Goal: Answer question/provide support: Share knowledge or assist other users

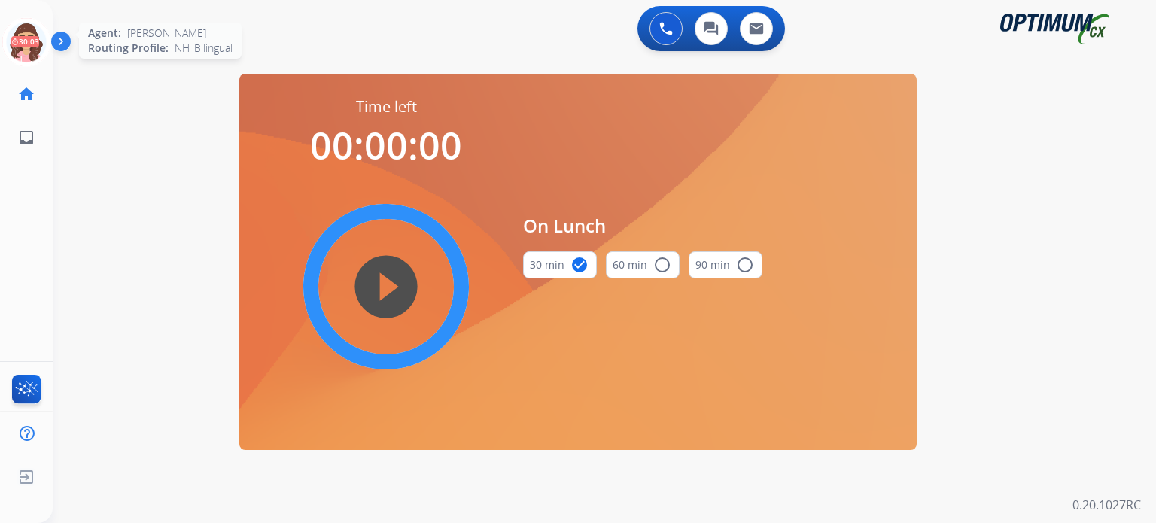
click at [34, 47] on icon at bounding box center [26, 42] width 49 height 49
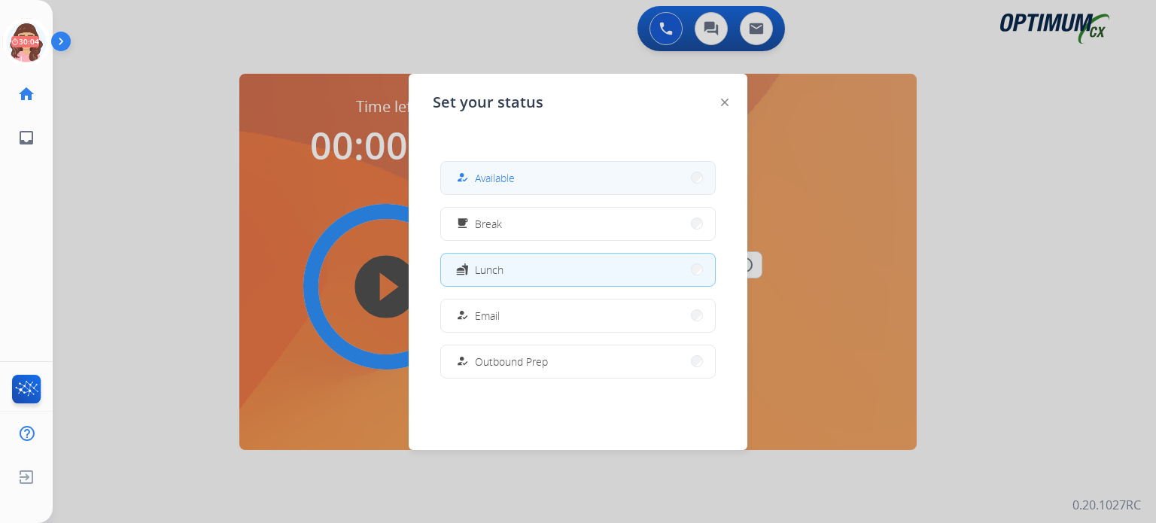
click at [489, 173] on span "Available" at bounding box center [495, 178] width 40 height 16
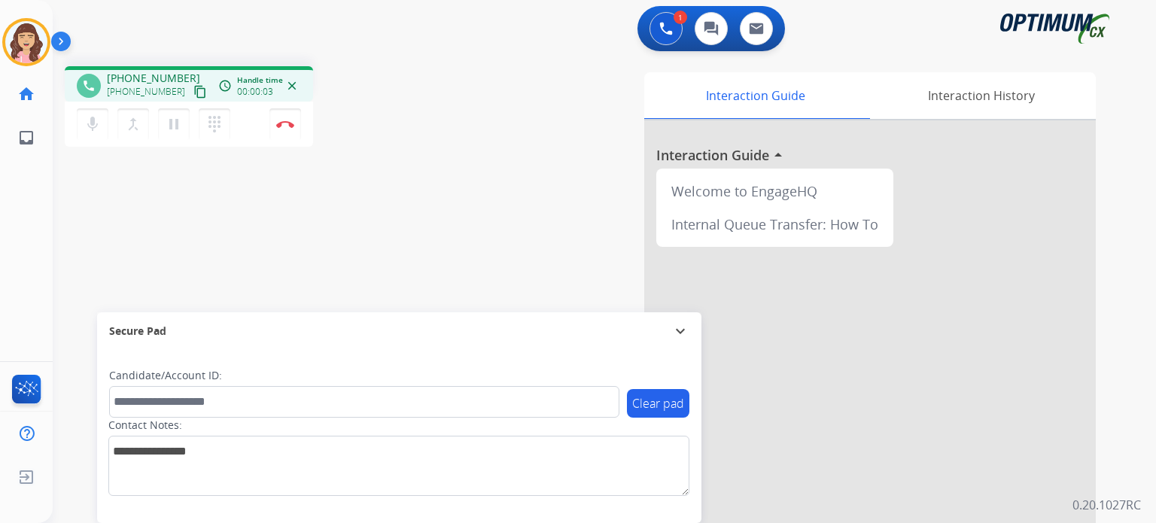
click at [194, 93] on mat-icon "content_copy" at bounding box center [201, 92] width 14 height 14
click at [287, 129] on button "Disconnect" at bounding box center [286, 124] width 32 height 32
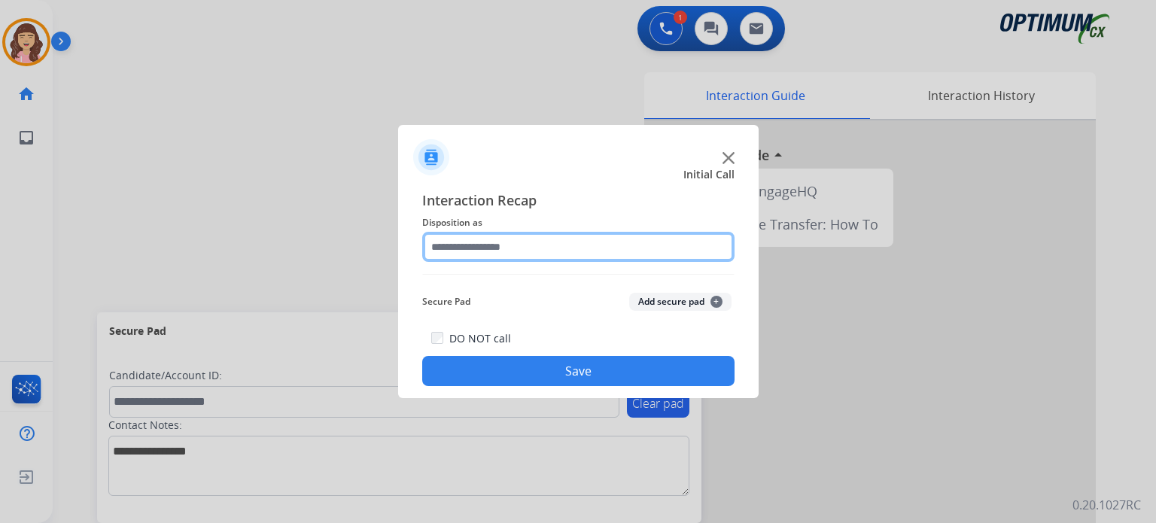
click at [515, 239] on input "text" at bounding box center [578, 247] width 312 height 30
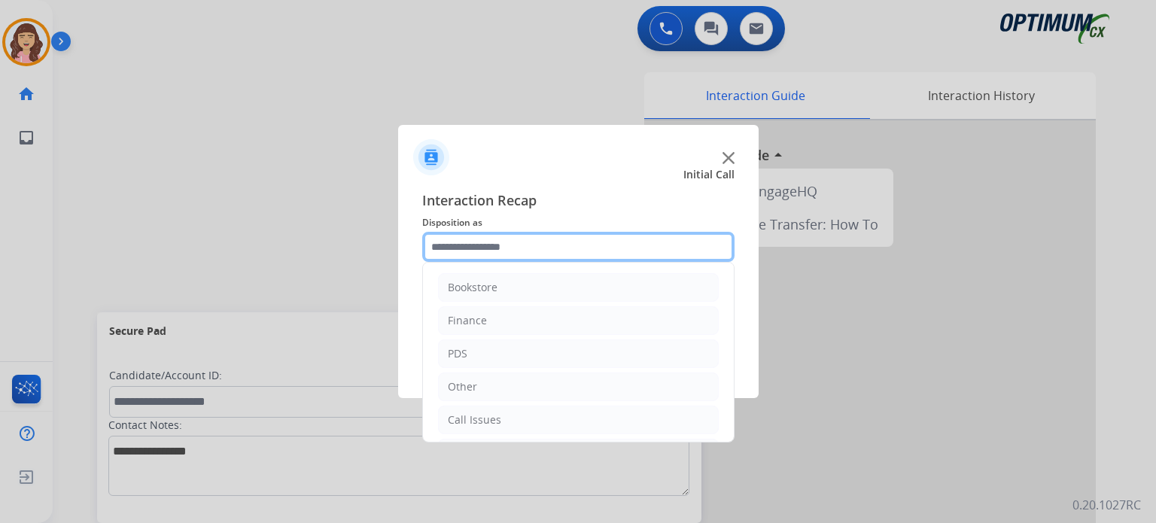
scroll to position [99, 0]
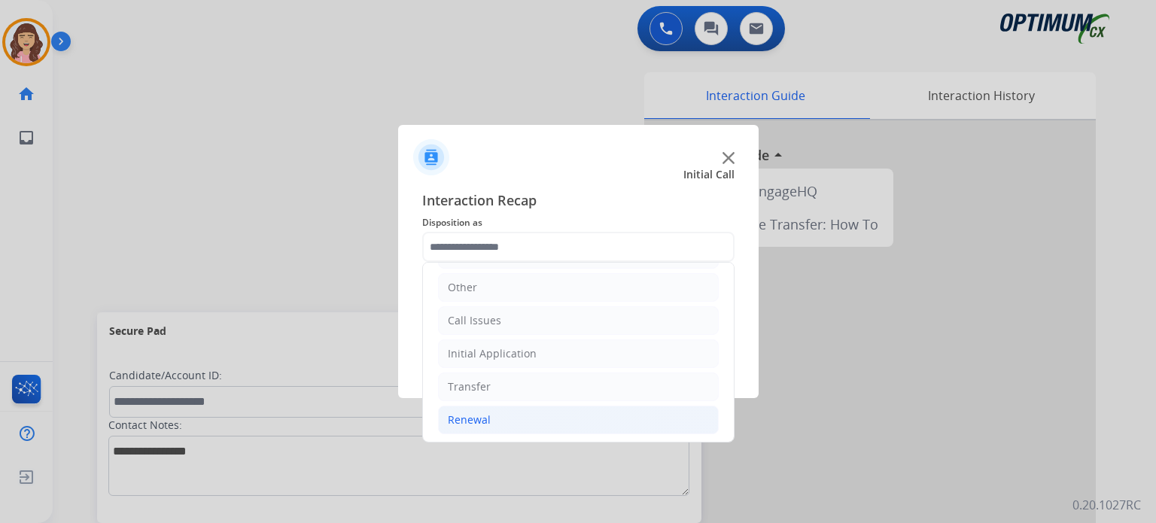
click at [511, 423] on li "Renewal" at bounding box center [578, 420] width 281 height 29
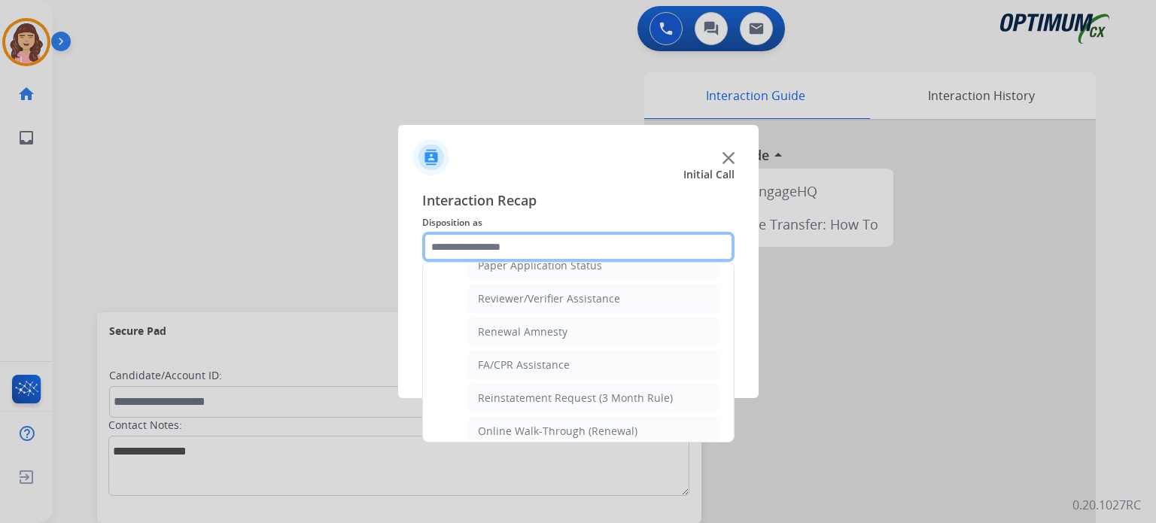
scroll to position [574, 0]
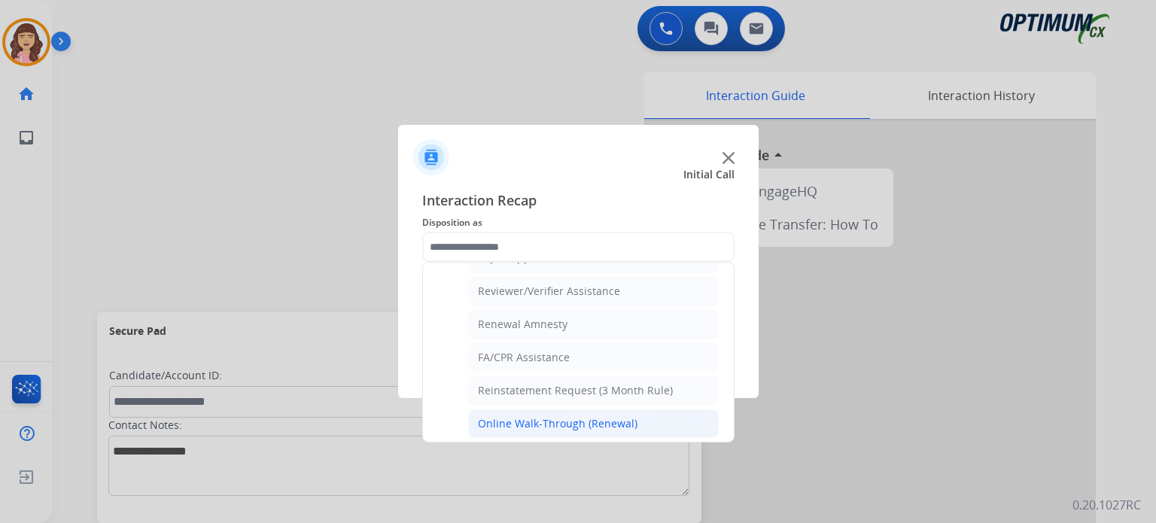
click at [594, 420] on div "Online Walk-Through (Renewal)" at bounding box center [558, 423] width 160 height 15
type input "**********"
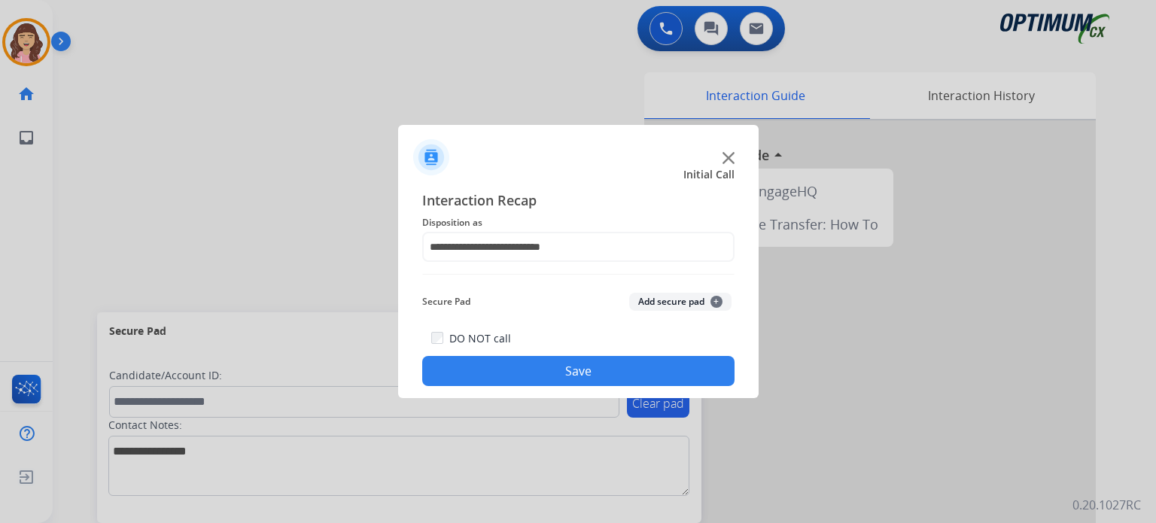
click at [606, 370] on button "Save" at bounding box center [578, 371] width 312 height 30
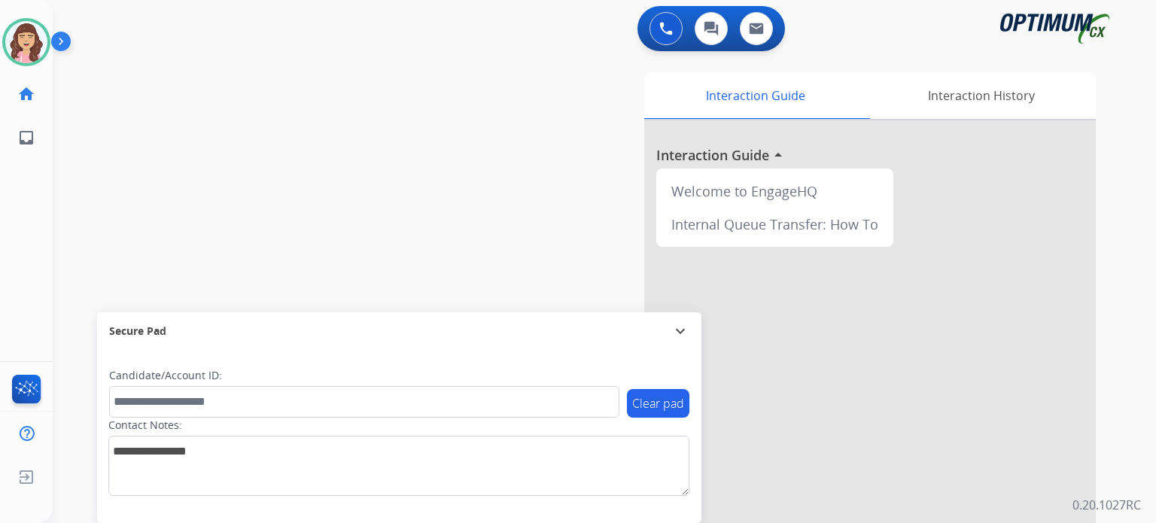
click at [303, 172] on div "swap_horiz Break voice bridge close_fullscreen Connect 3-Way Call merge_type Se…" at bounding box center [587, 368] width 1068 height 628
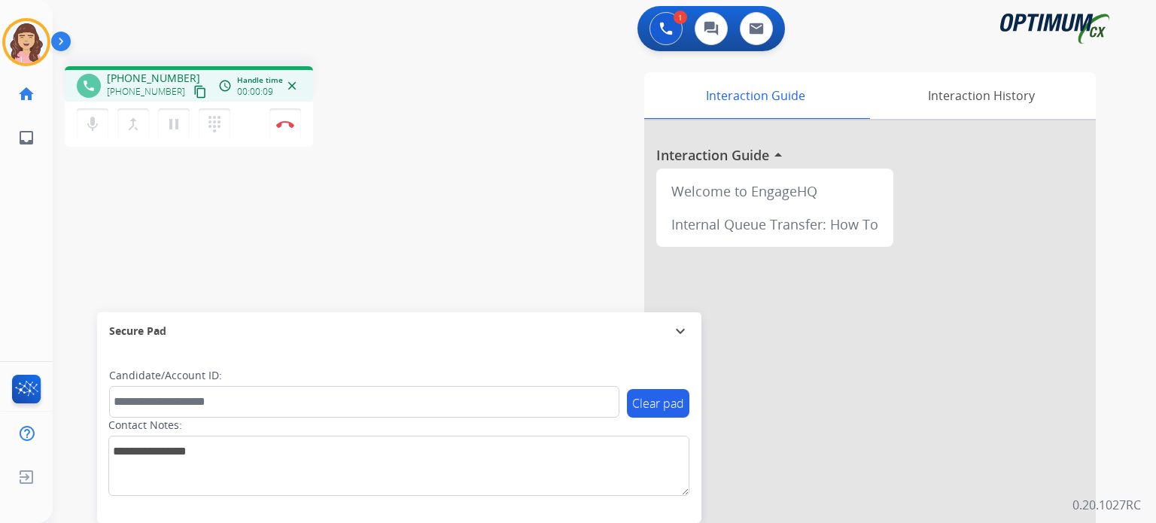
click at [194, 87] on mat-icon "content_copy" at bounding box center [201, 92] width 14 height 14
click at [323, 204] on div "phone +17064912021 +17064912021 content_copy access_time Call metrics Queue 00:…" at bounding box center [587, 368] width 1068 height 628
click at [194, 90] on mat-icon "content_copy" at bounding box center [201, 92] width 14 height 14
click at [286, 127] on img at bounding box center [285, 124] width 18 height 8
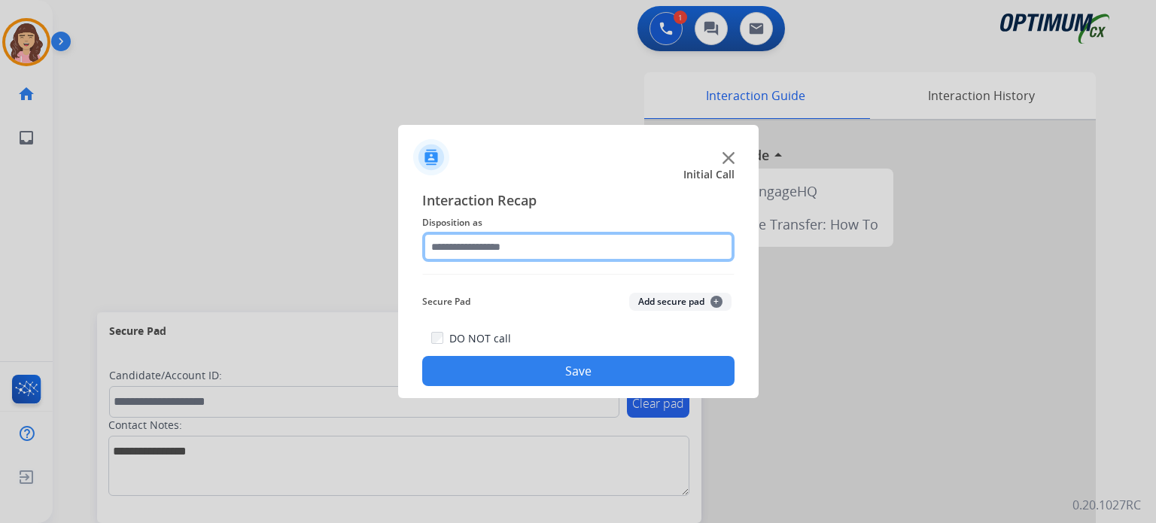
click at [538, 247] on input "text" at bounding box center [578, 247] width 312 height 30
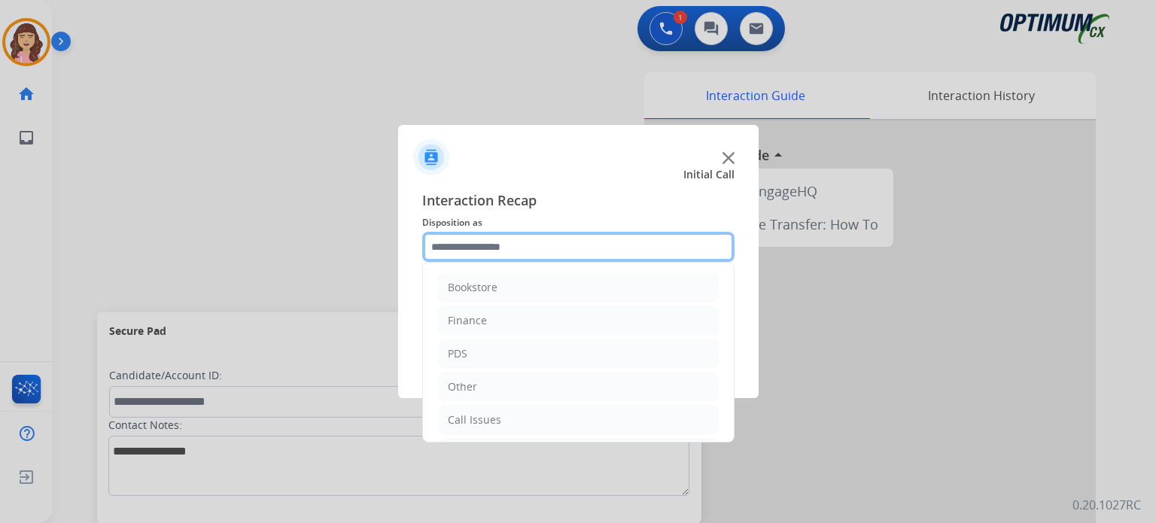
scroll to position [99, 0]
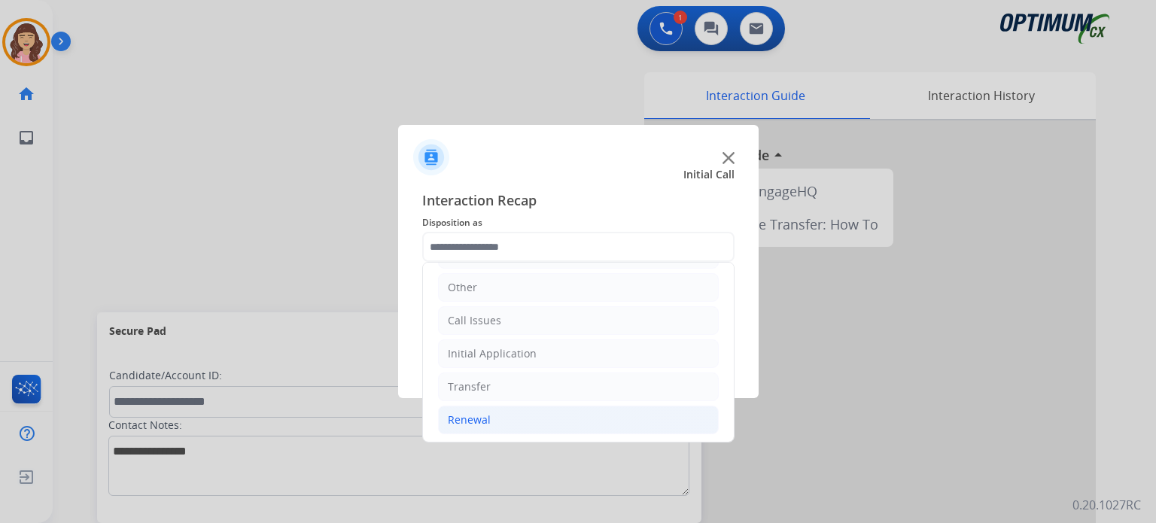
click at [494, 412] on li "Renewal" at bounding box center [578, 420] width 281 height 29
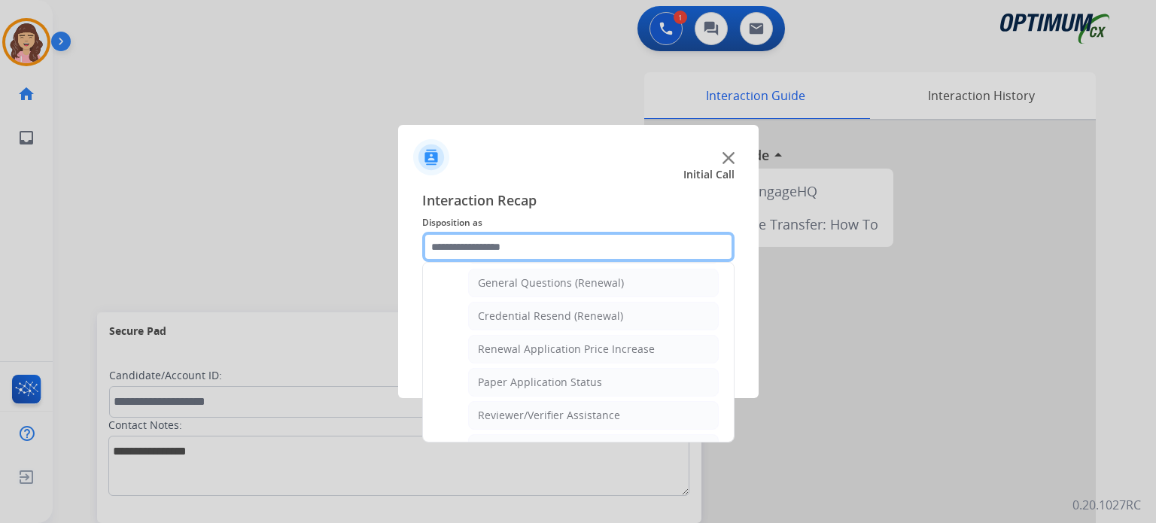
scroll to position [443, 0]
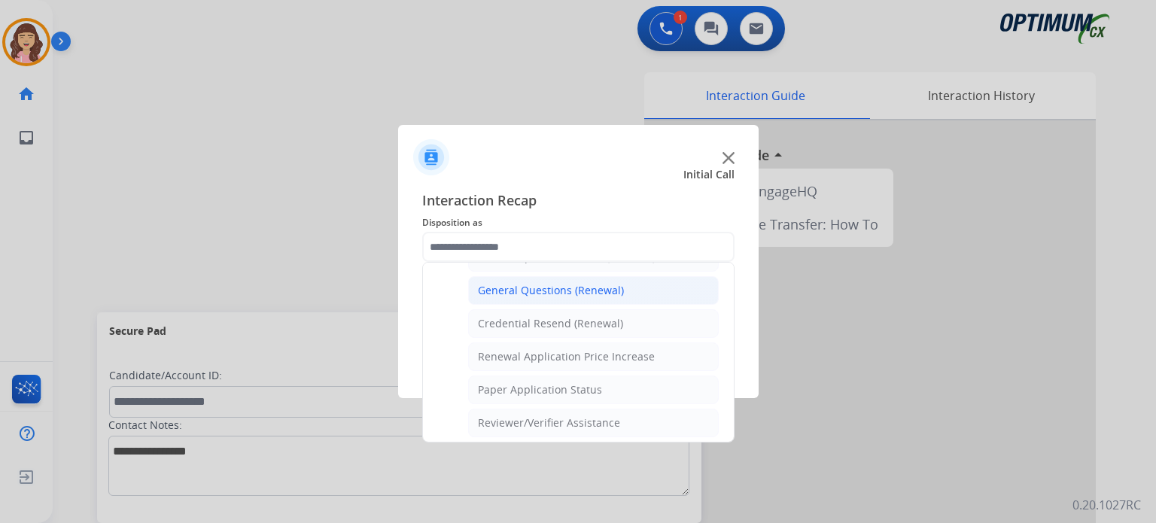
click at [559, 287] on div "General Questions (Renewal)" at bounding box center [551, 290] width 146 height 15
type input "**********"
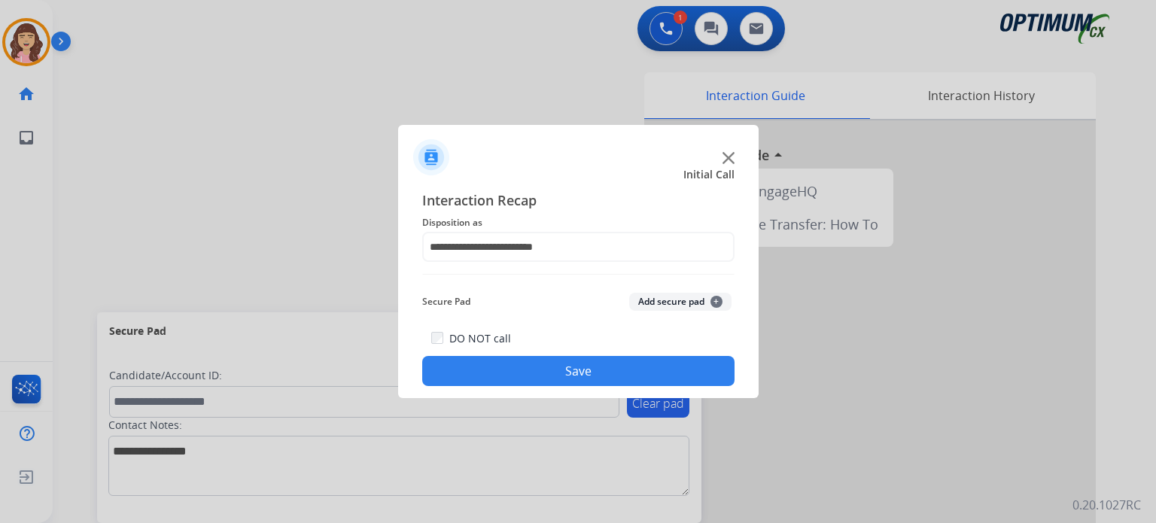
click at [559, 364] on button "Save" at bounding box center [578, 371] width 312 height 30
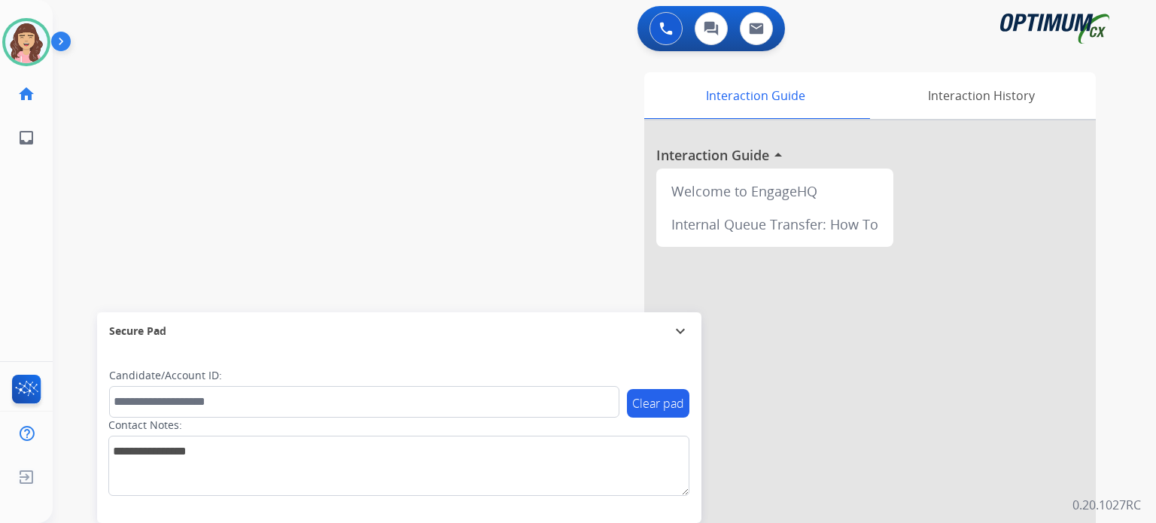
click at [244, 79] on div "swap_horiz Break voice bridge close_fullscreen Connect 3-Way Call merge_type Se…" at bounding box center [587, 368] width 1068 height 628
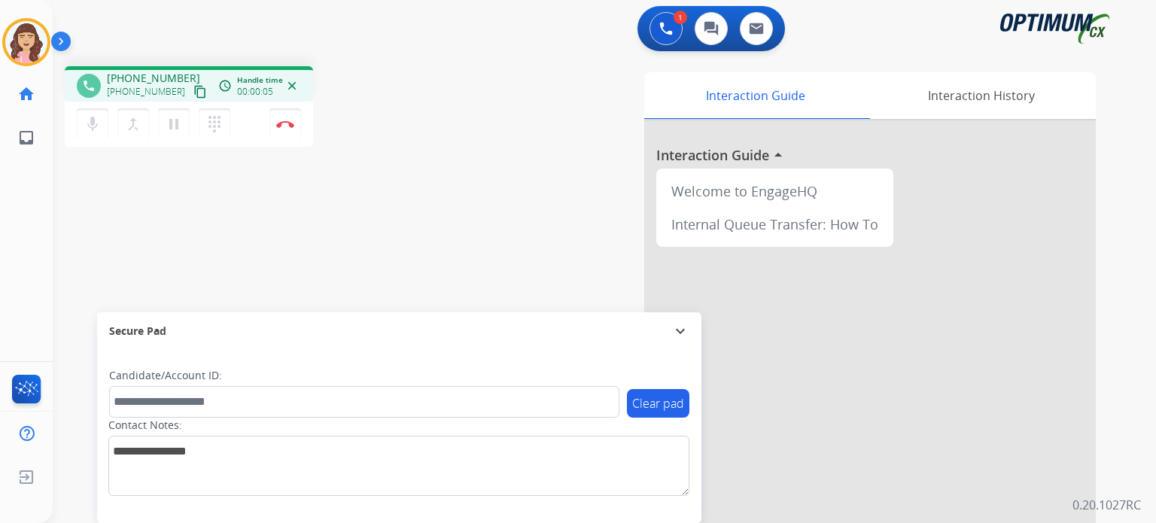
click at [194, 93] on mat-icon "content_copy" at bounding box center [201, 92] width 14 height 14
click at [281, 127] on img at bounding box center [285, 124] width 18 height 8
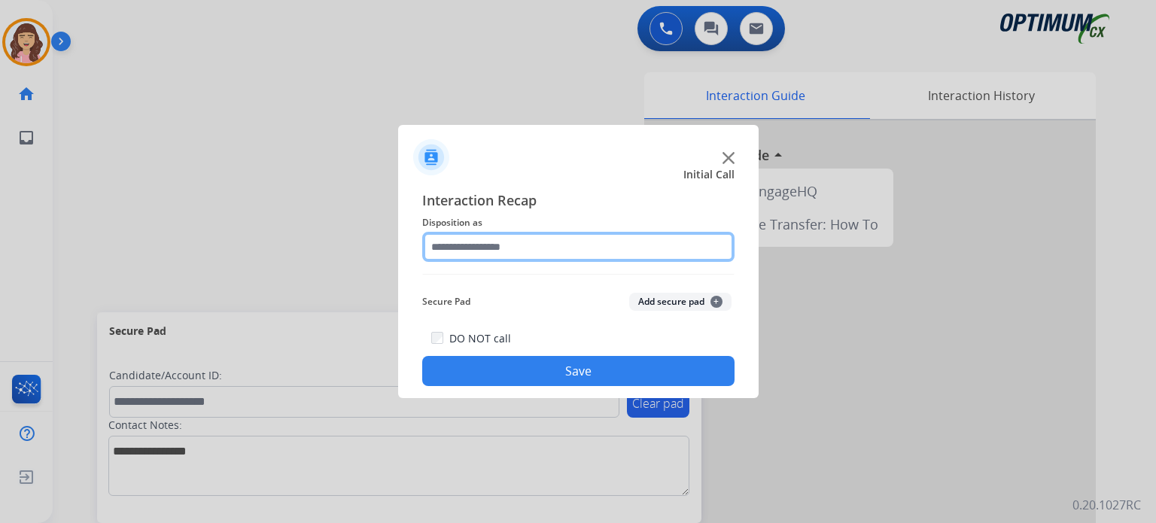
click at [520, 253] on input "text" at bounding box center [578, 247] width 312 height 30
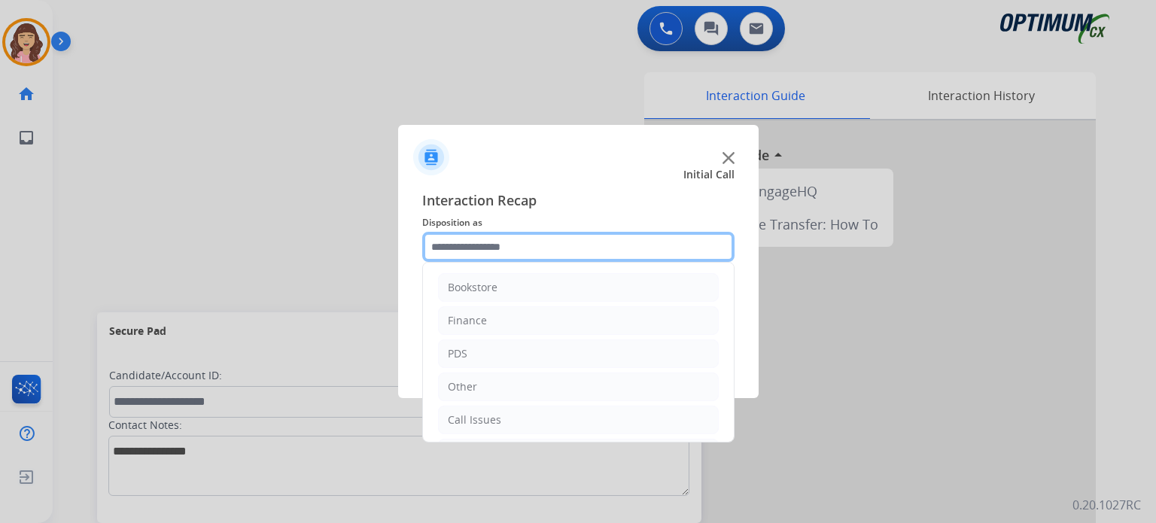
scroll to position [99, 0]
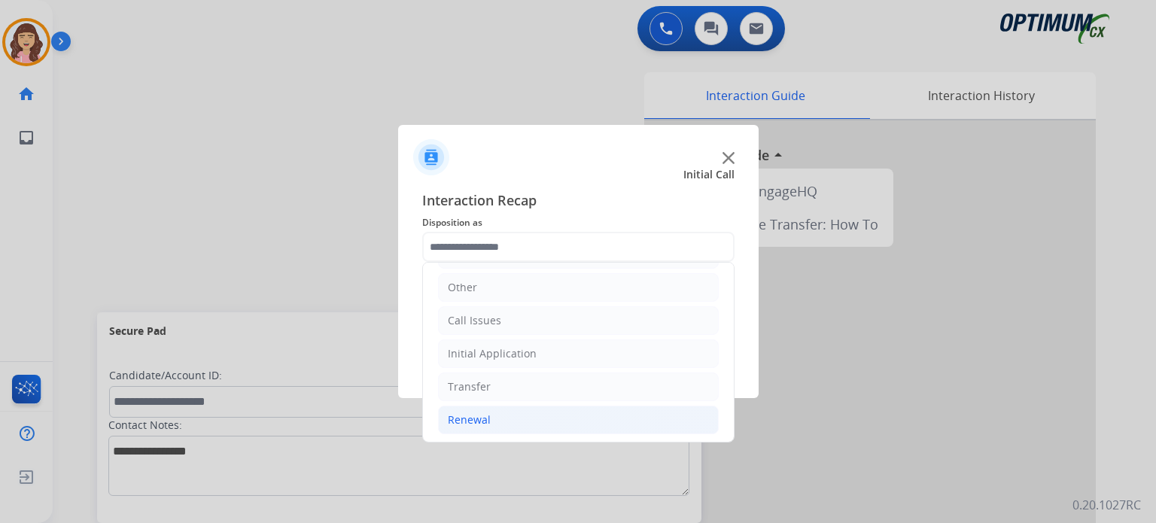
click at [498, 413] on li "Renewal" at bounding box center [578, 420] width 281 height 29
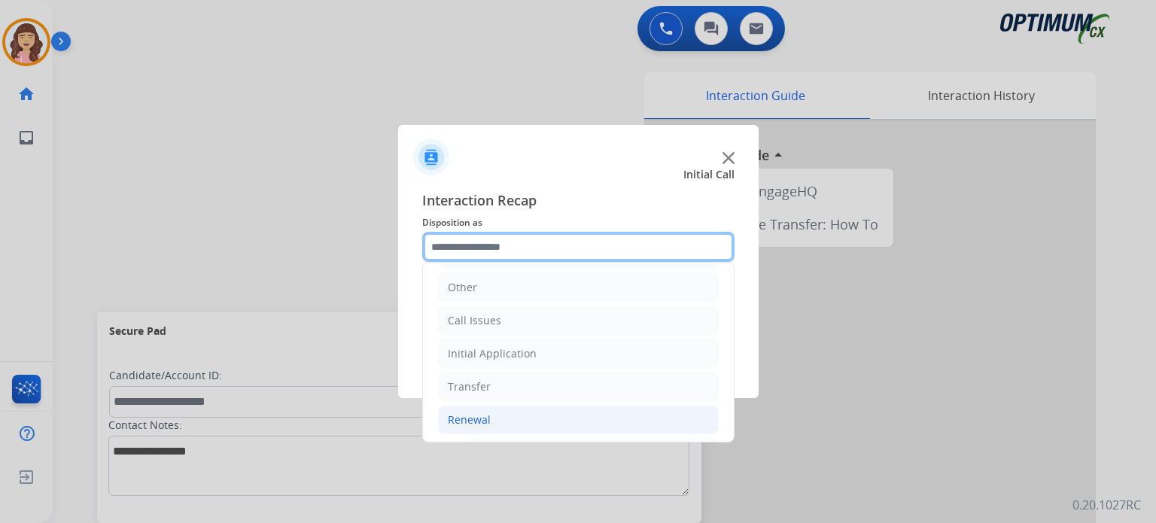
scroll to position [574, 0]
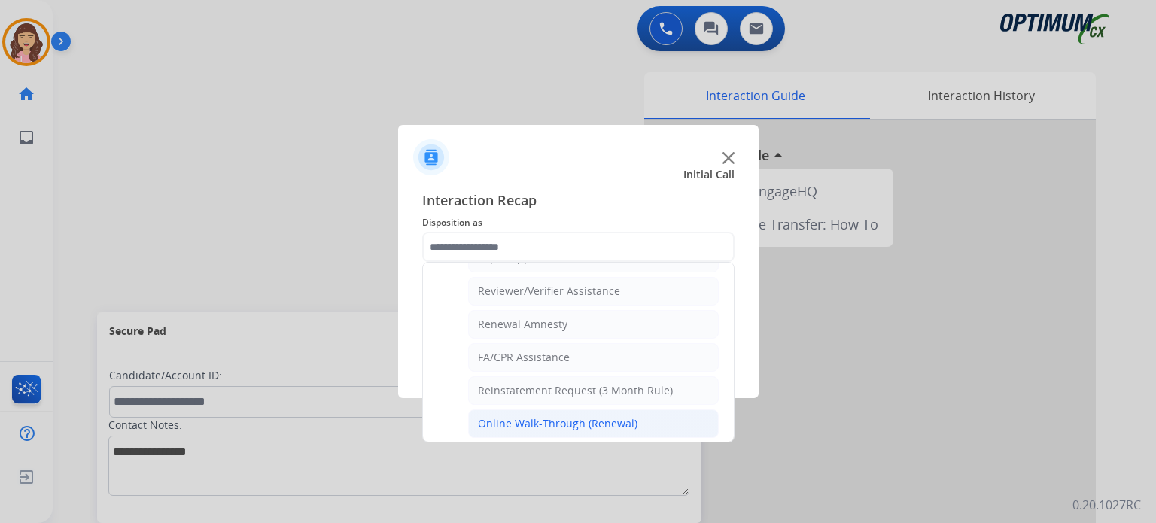
click at [601, 416] on div "Online Walk-Through (Renewal)" at bounding box center [558, 423] width 160 height 15
type input "**********"
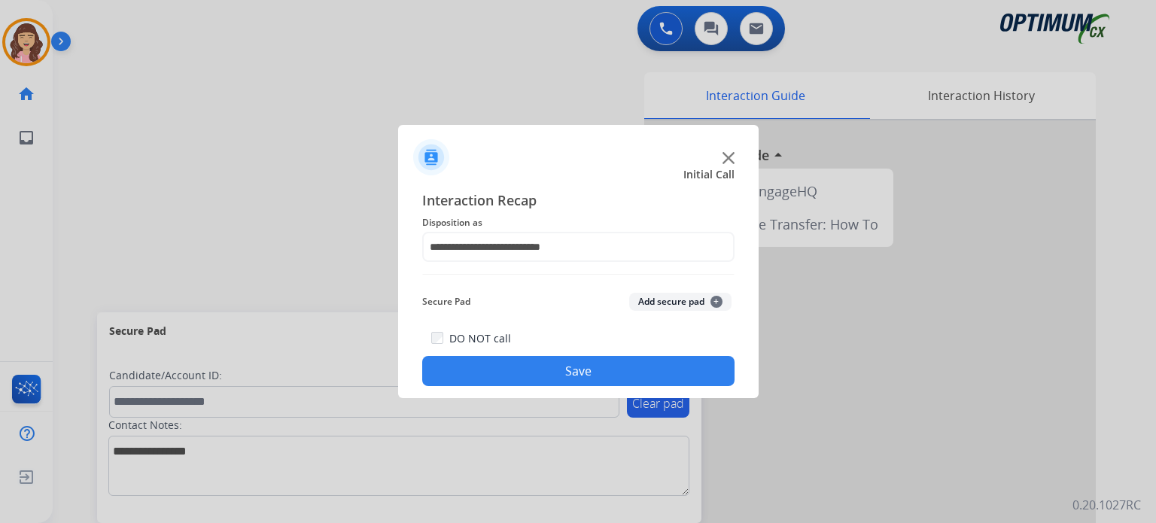
click at [591, 367] on button "Save" at bounding box center [578, 371] width 312 height 30
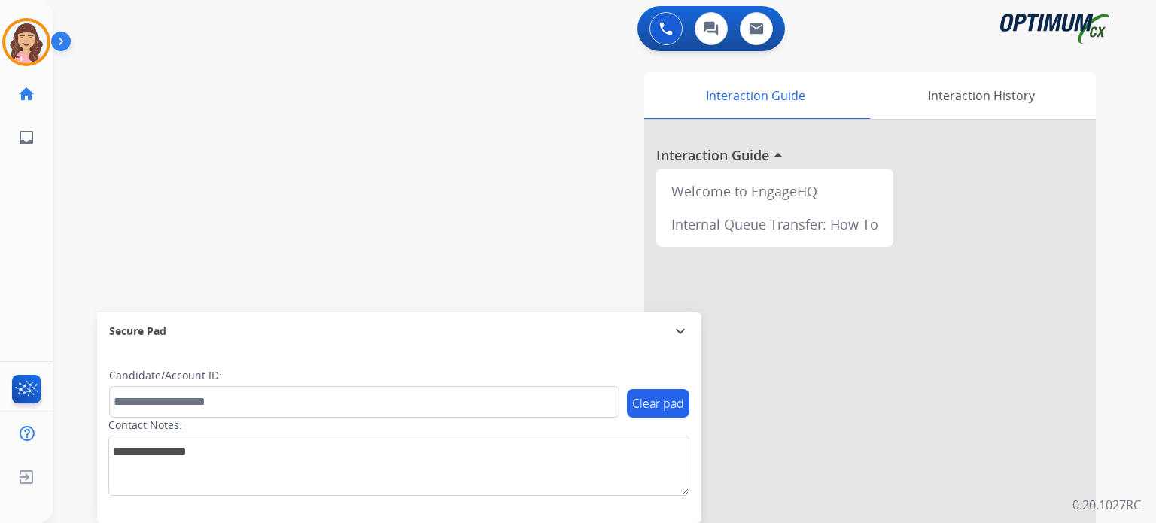
drag, startPoint x: 177, startPoint y: 121, endPoint x: 169, endPoint y: 97, distance: 25.5
click at [177, 121] on div "swap_horiz Break voice bridge close_fullscreen Connect 3-Way Call merge_type Se…" at bounding box center [587, 368] width 1068 height 628
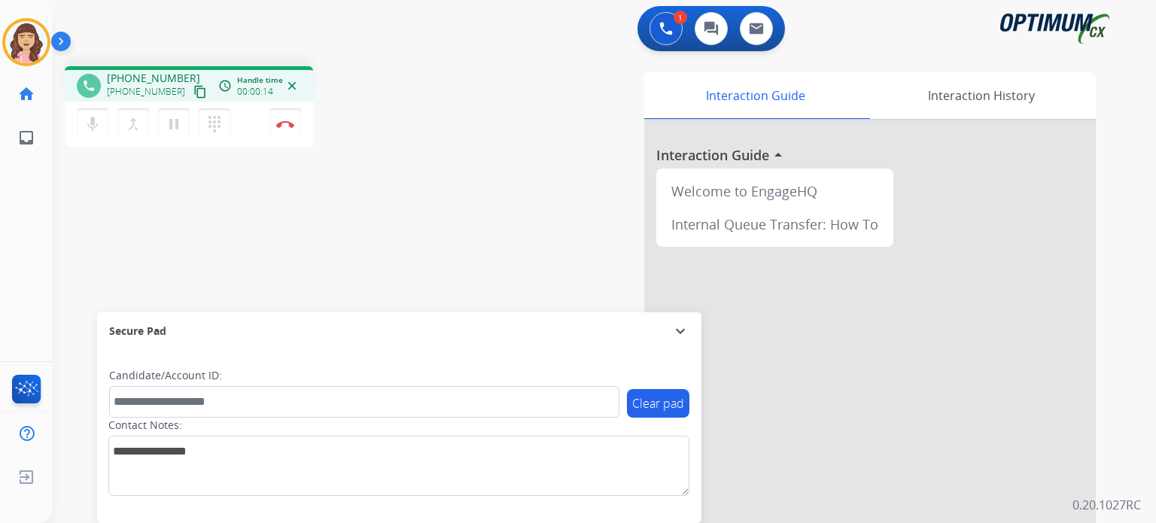
click at [194, 88] on mat-icon "content_copy" at bounding box center [201, 92] width 14 height 14
click at [173, 118] on mat-icon "pause" at bounding box center [174, 124] width 18 height 18
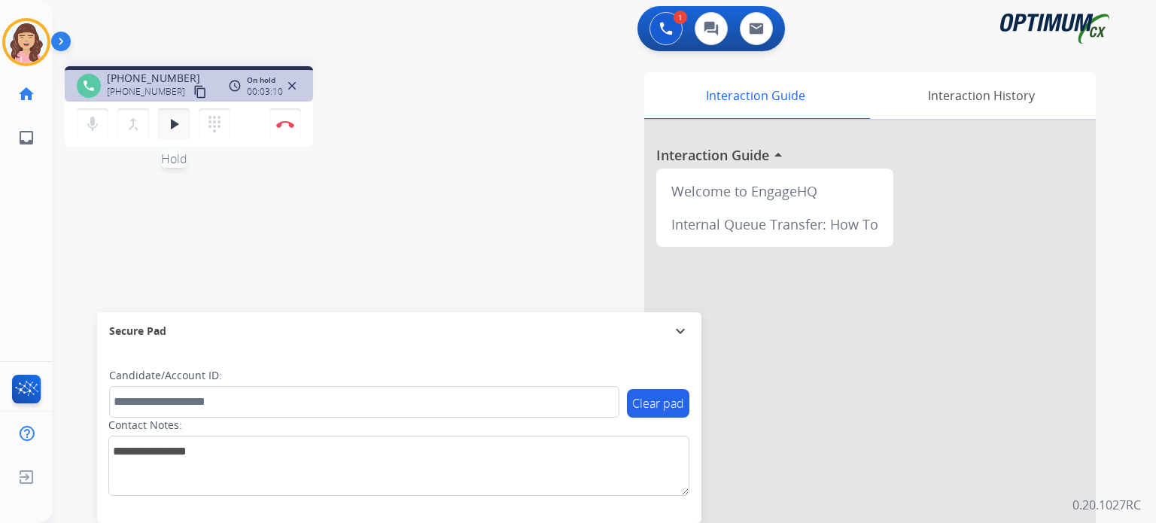
click at [169, 122] on mat-icon "play_arrow" at bounding box center [174, 124] width 18 height 18
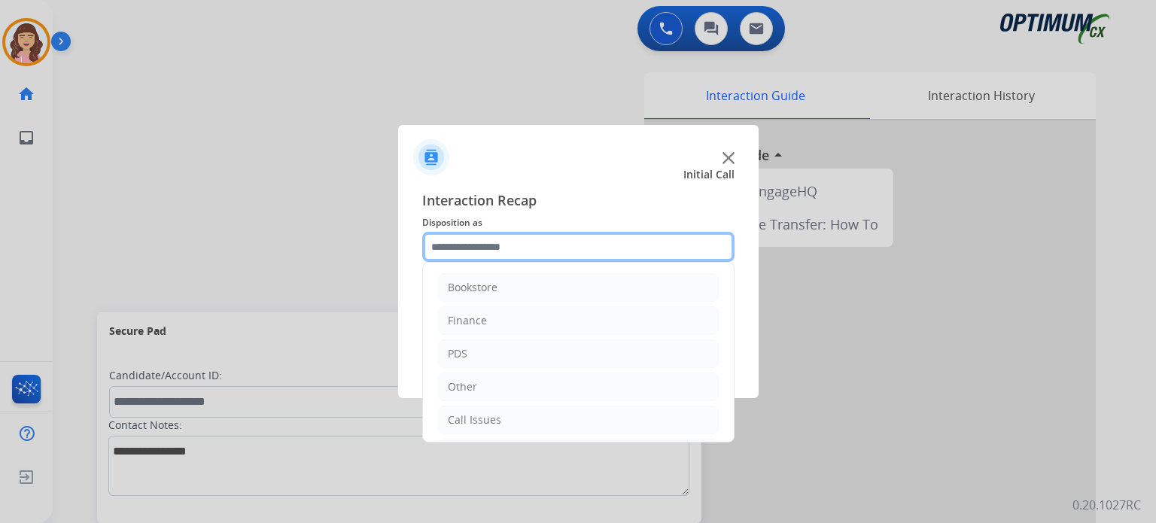
click at [509, 249] on input "text" at bounding box center [578, 247] width 312 height 30
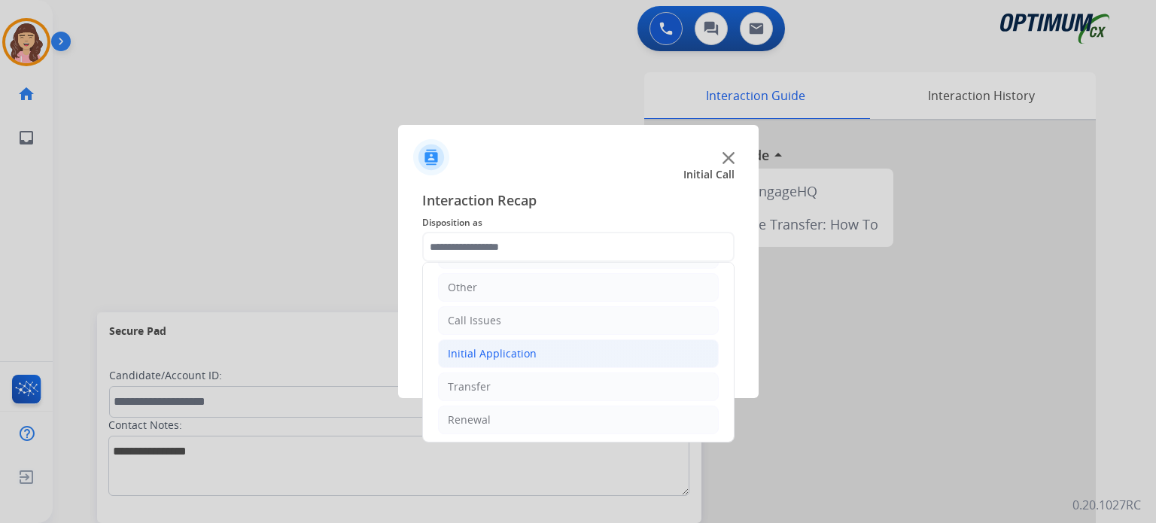
click at [525, 352] on div "Initial Application" at bounding box center [492, 353] width 89 height 15
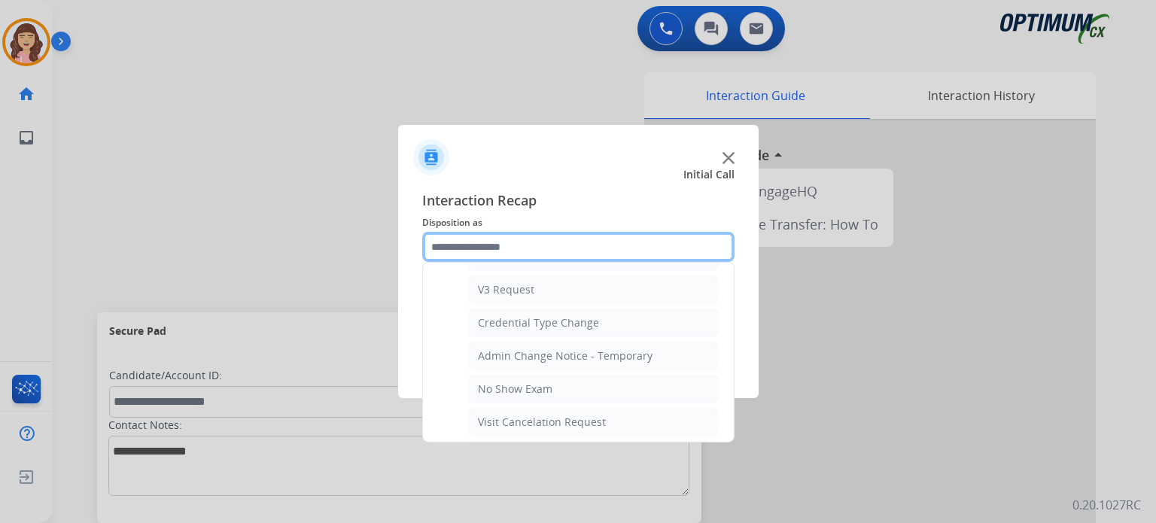
scroll to position [580, 0]
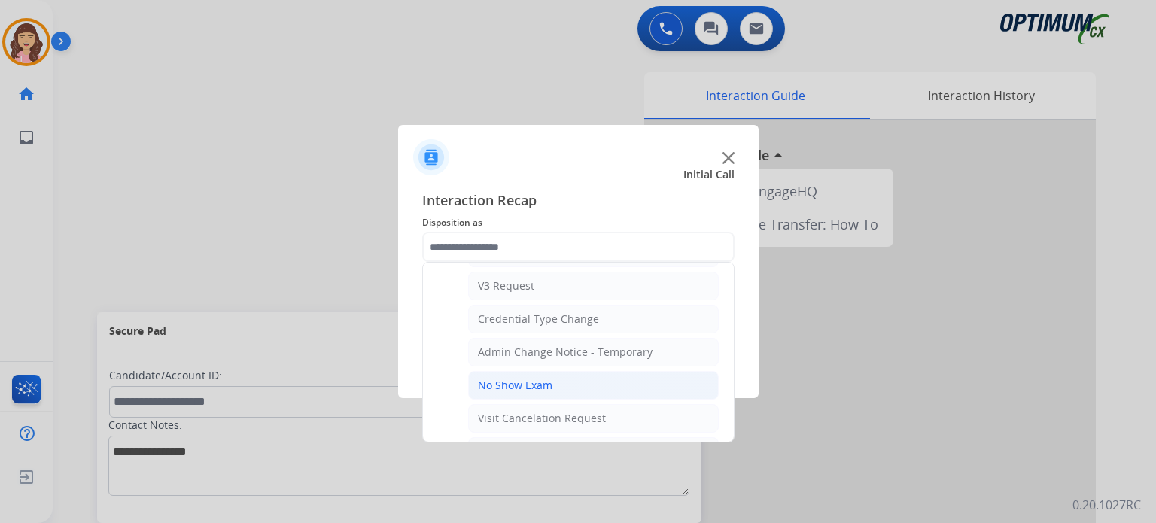
click at [554, 376] on li "No Show Exam" at bounding box center [593, 385] width 251 height 29
type input "**********"
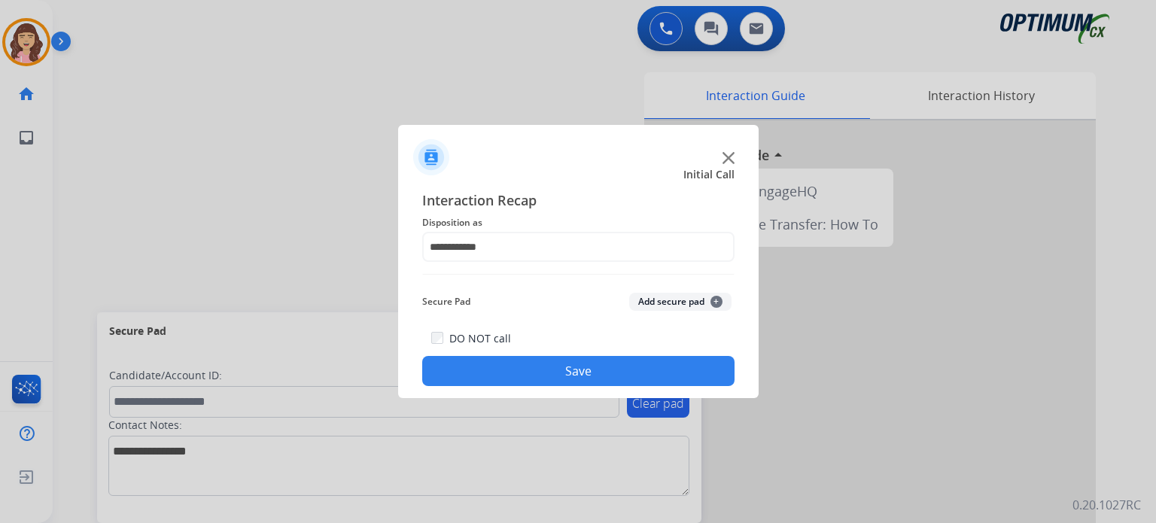
drag, startPoint x: 554, startPoint y: 376, endPoint x: 501, endPoint y: 364, distance: 54.8
click at [501, 364] on button "Save" at bounding box center [578, 371] width 312 height 30
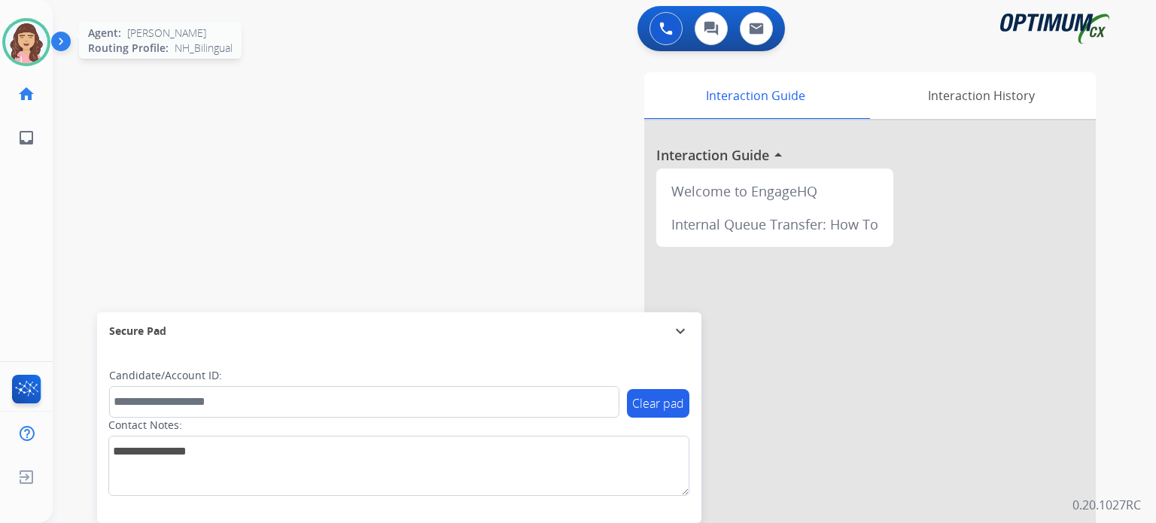
click at [27, 44] on img at bounding box center [26, 42] width 42 height 42
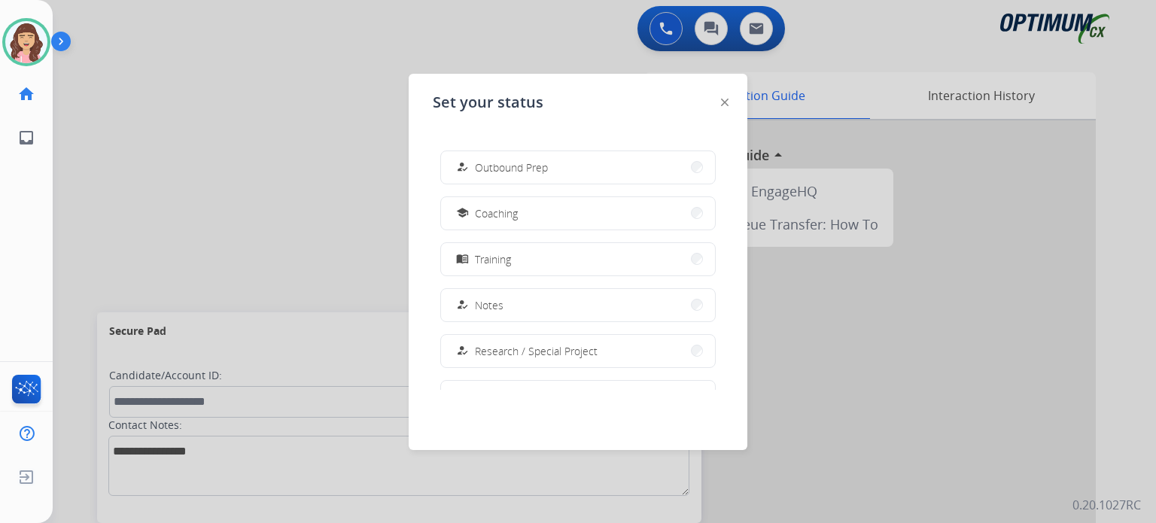
scroll to position [186, 0]
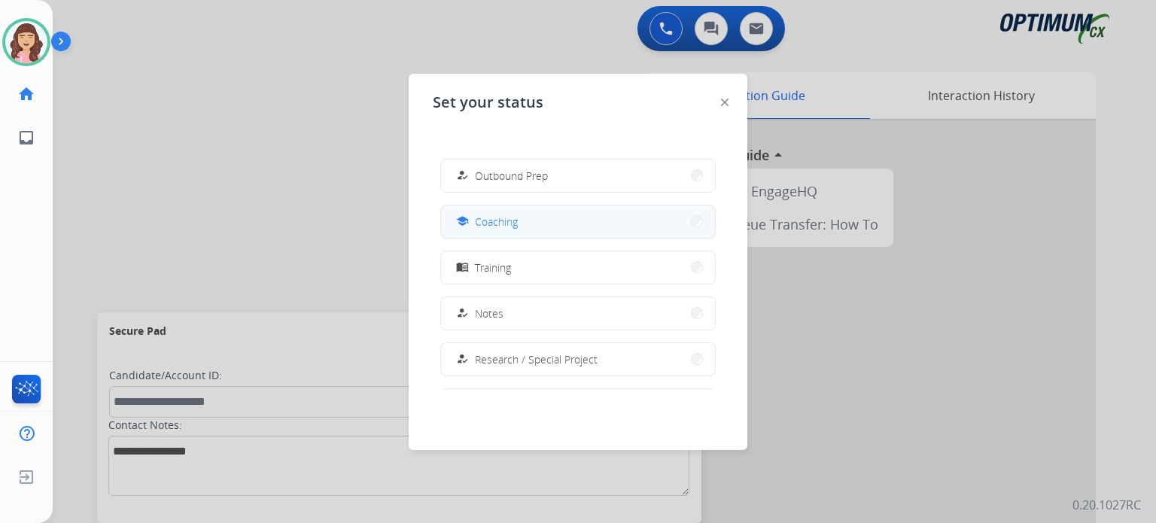
click at [566, 223] on button "school Coaching" at bounding box center [578, 222] width 274 height 32
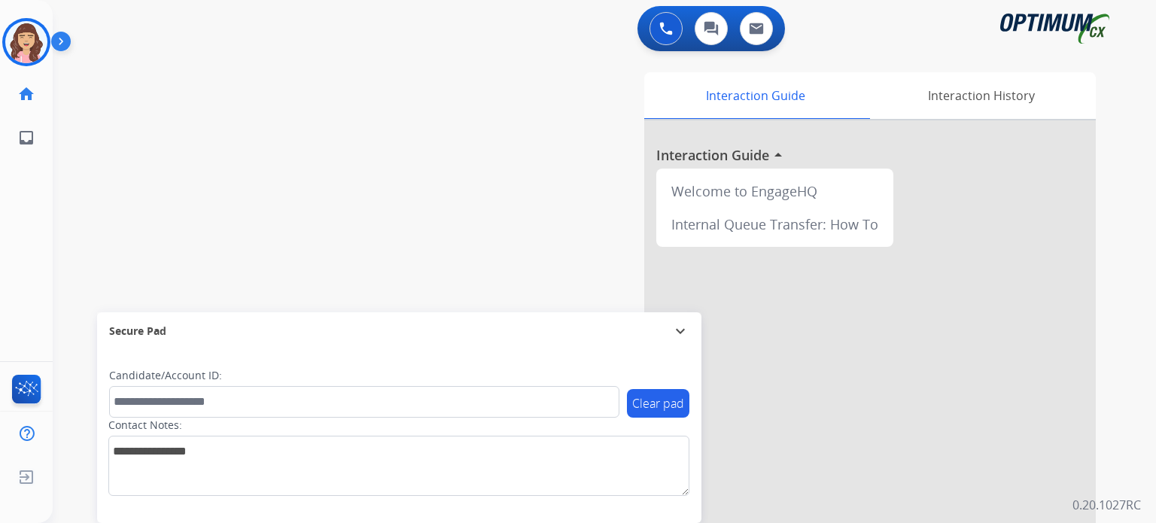
click at [139, 146] on div "swap_horiz Break voice bridge close_fullscreen Connect 3-Way Call merge_type Se…" at bounding box center [587, 368] width 1068 height 628
click at [26, 47] on img at bounding box center [26, 42] width 42 height 42
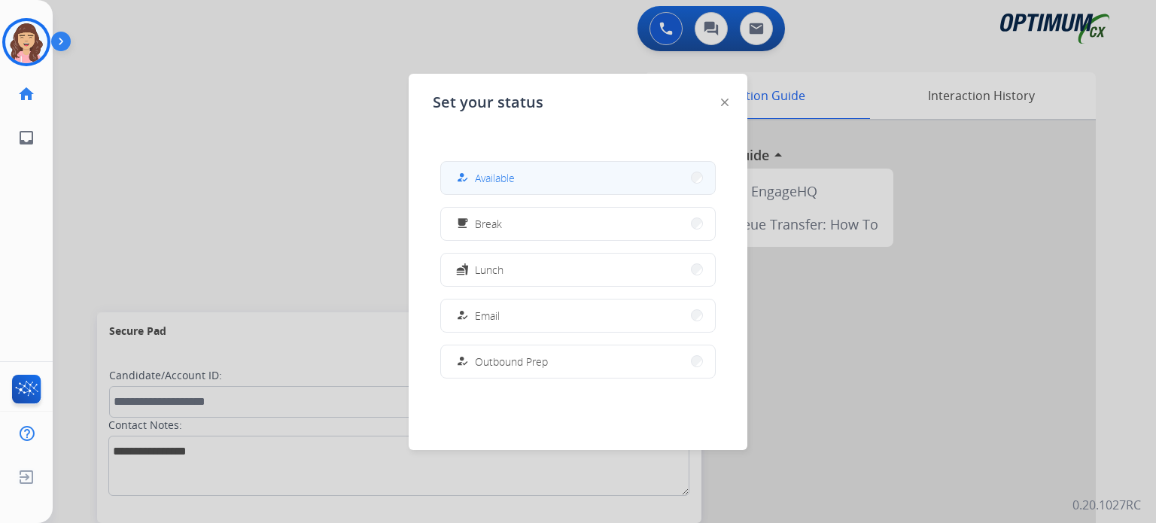
click at [464, 177] on mat-icon "how_to_reg" at bounding box center [462, 178] width 13 height 13
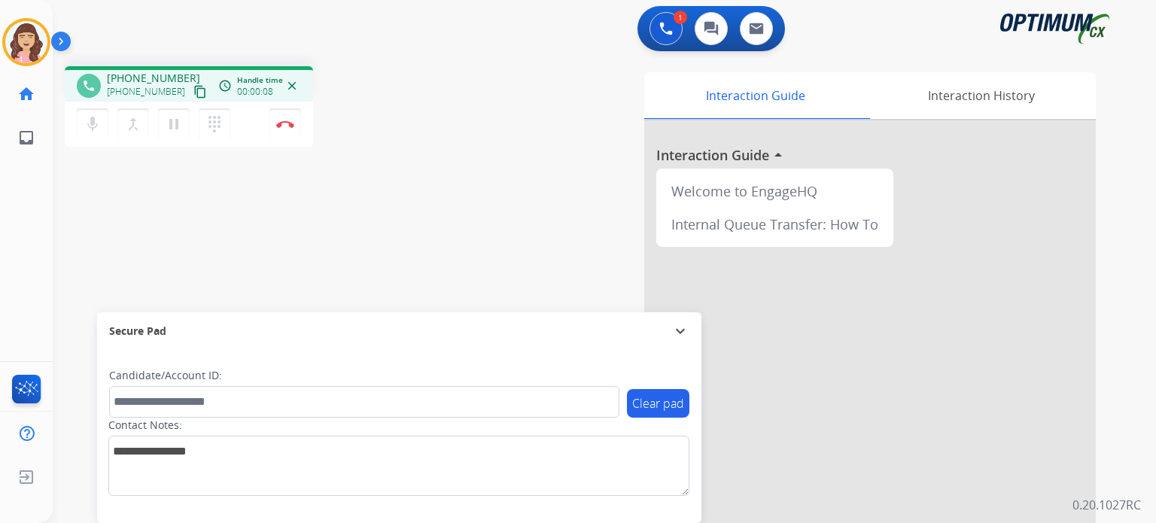
click at [194, 86] on mat-icon "content_copy" at bounding box center [201, 92] width 14 height 14
click at [286, 132] on button "Disconnect" at bounding box center [286, 124] width 32 height 32
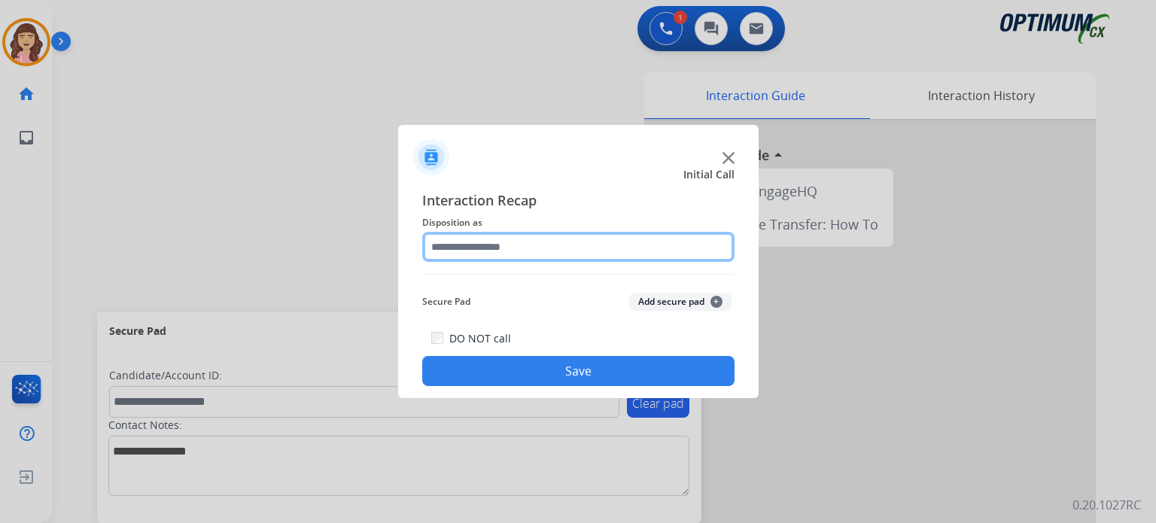
click at [520, 243] on input "text" at bounding box center [578, 247] width 312 height 30
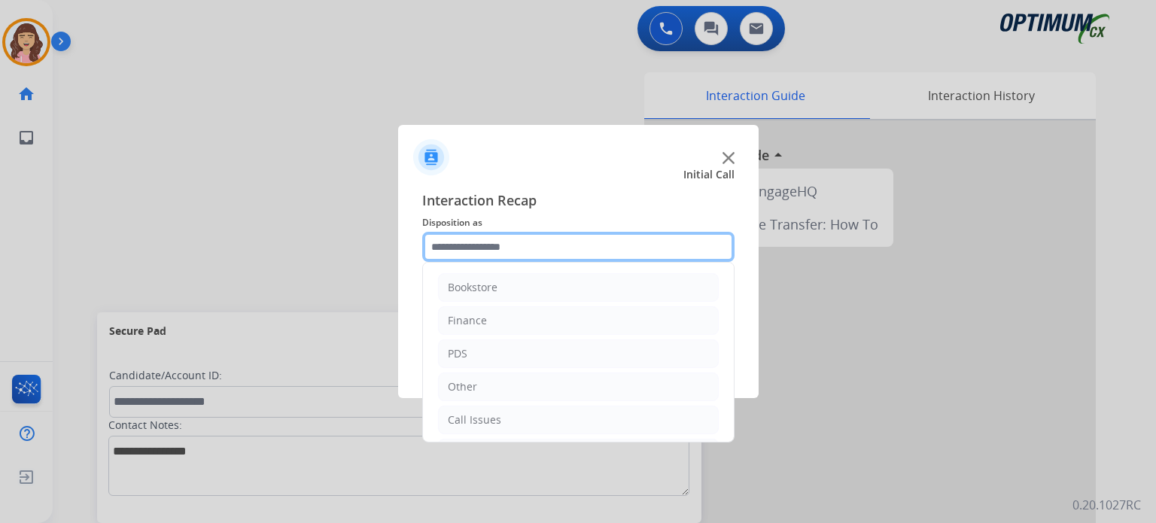
scroll to position [99, 0]
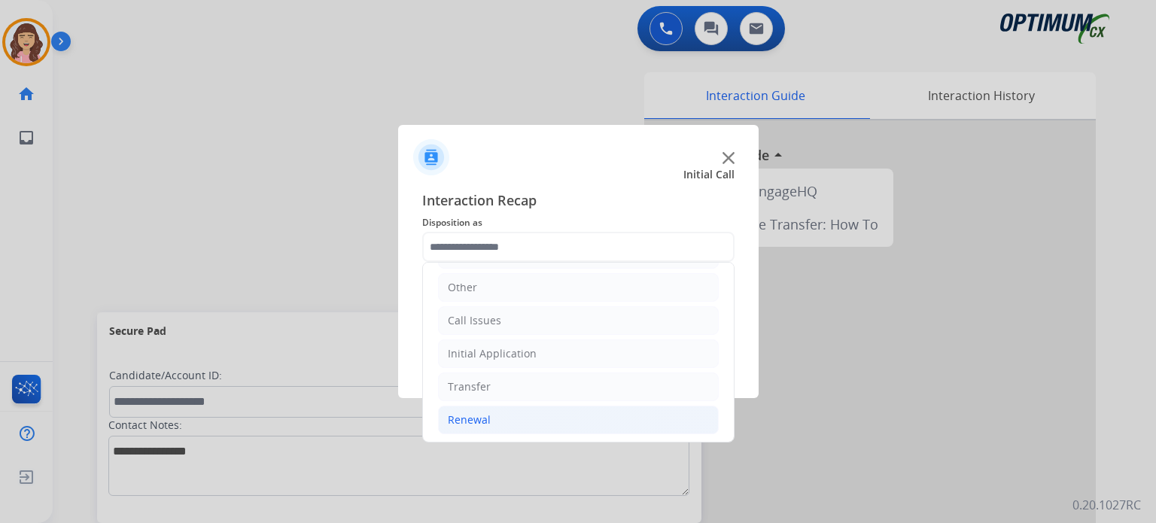
click at [503, 418] on li "Renewal" at bounding box center [578, 420] width 281 height 29
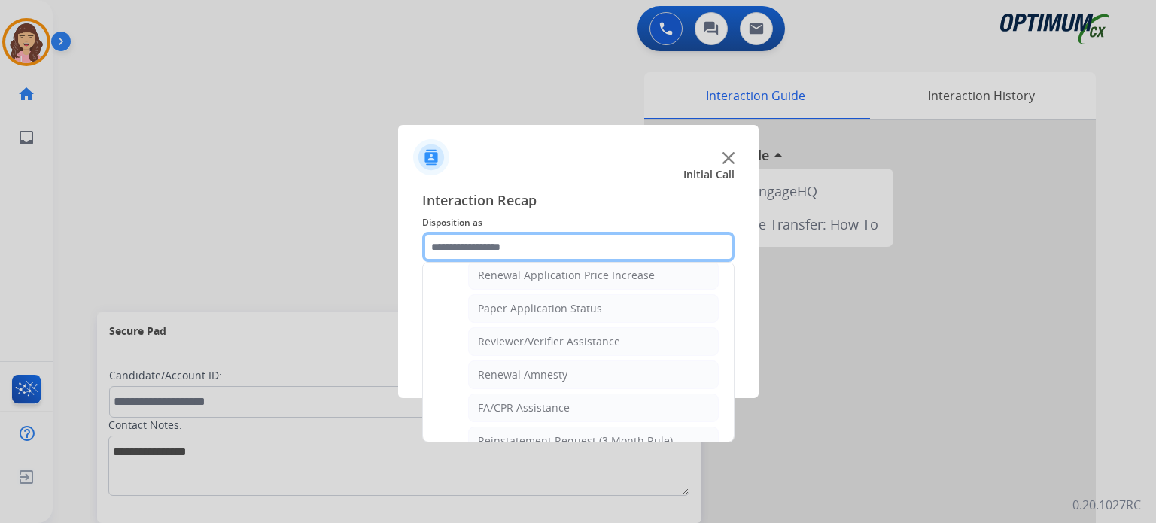
scroll to position [574, 0]
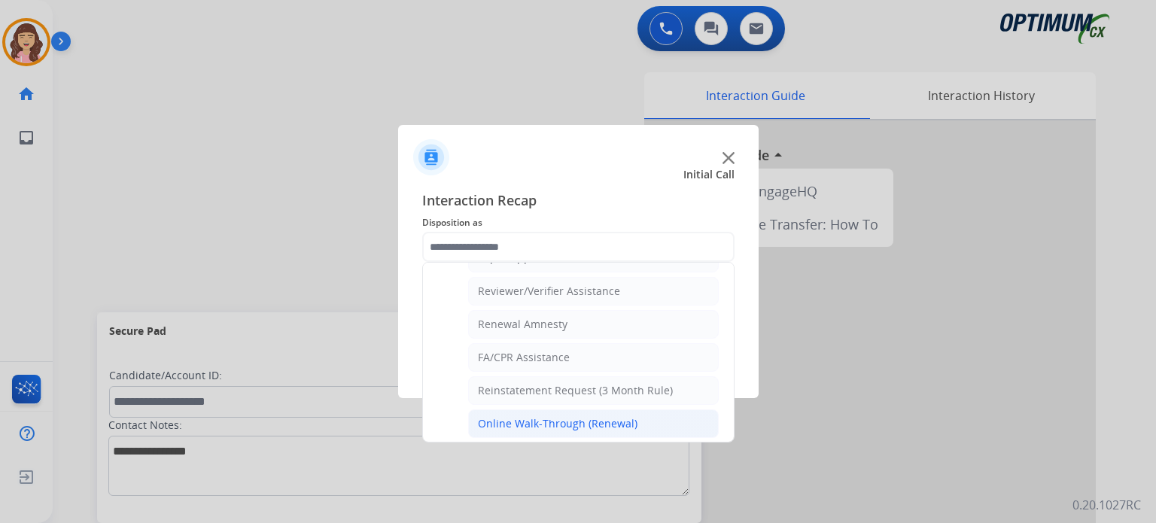
click at [593, 417] on div "Online Walk-Through (Renewal)" at bounding box center [558, 423] width 160 height 15
type input "**********"
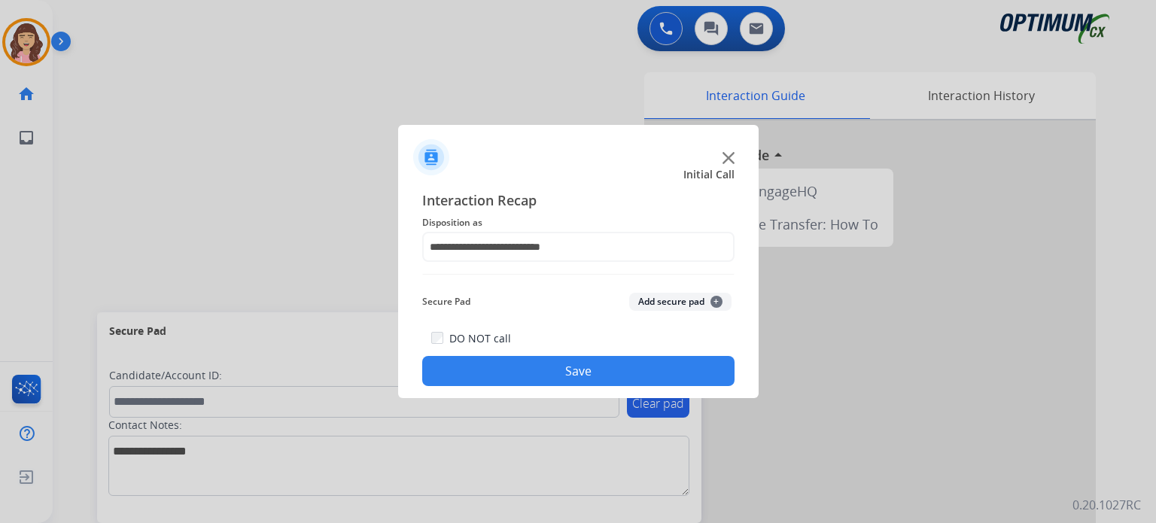
click at [611, 376] on button "Save" at bounding box center [578, 371] width 312 height 30
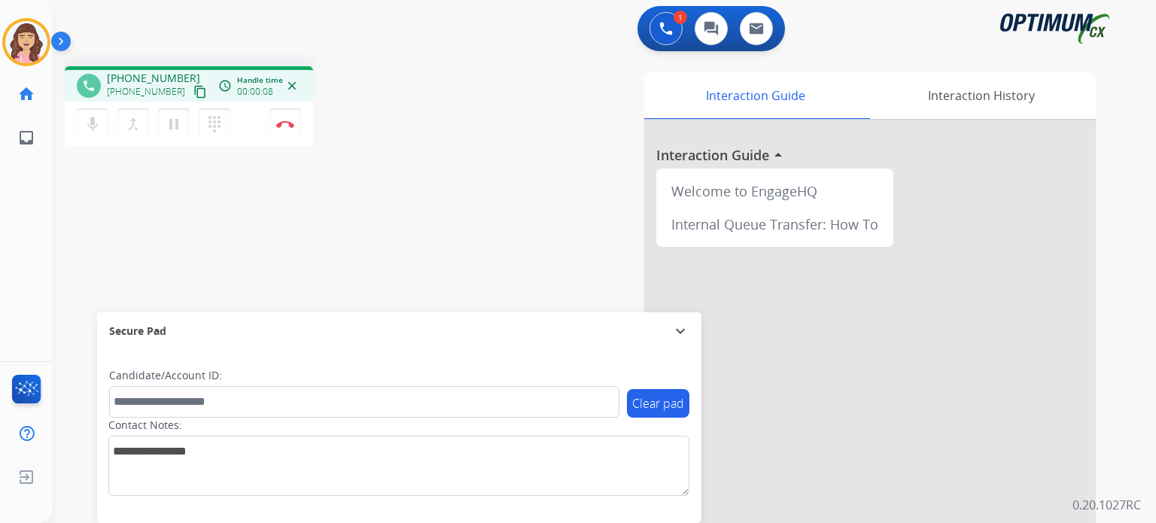
click at [194, 90] on mat-icon "content_copy" at bounding box center [201, 92] width 14 height 14
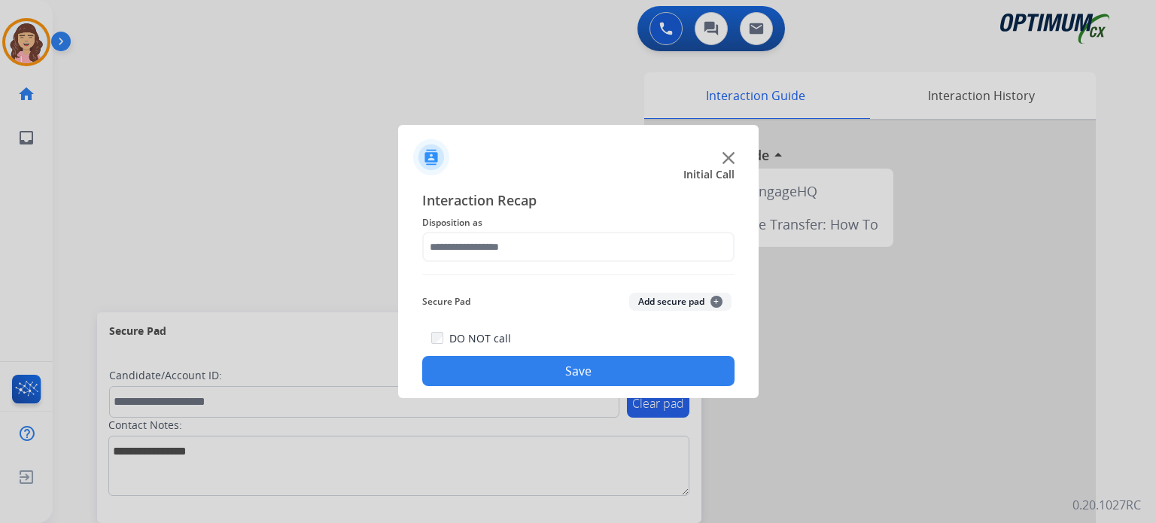
click at [347, 114] on div at bounding box center [578, 261] width 1156 height 523
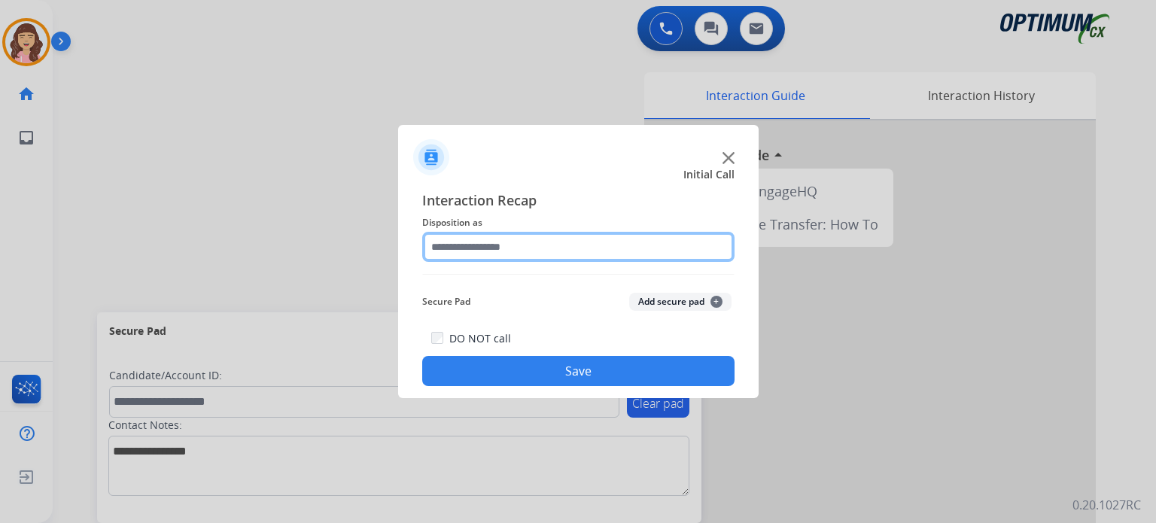
click at [543, 248] on input "text" at bounding box center [578, 247] width 312 height 30
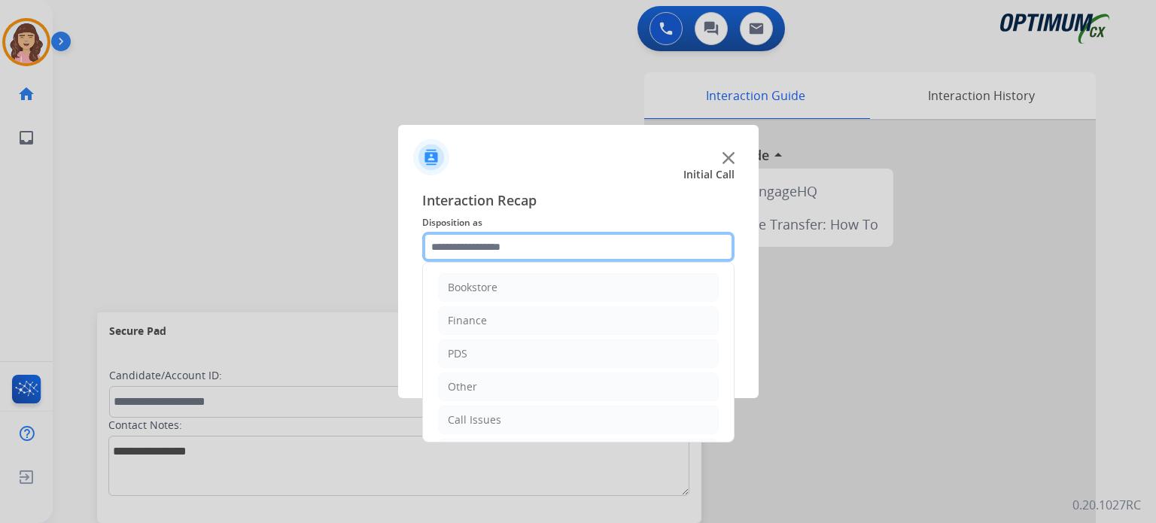
scroll to position [99, 0]
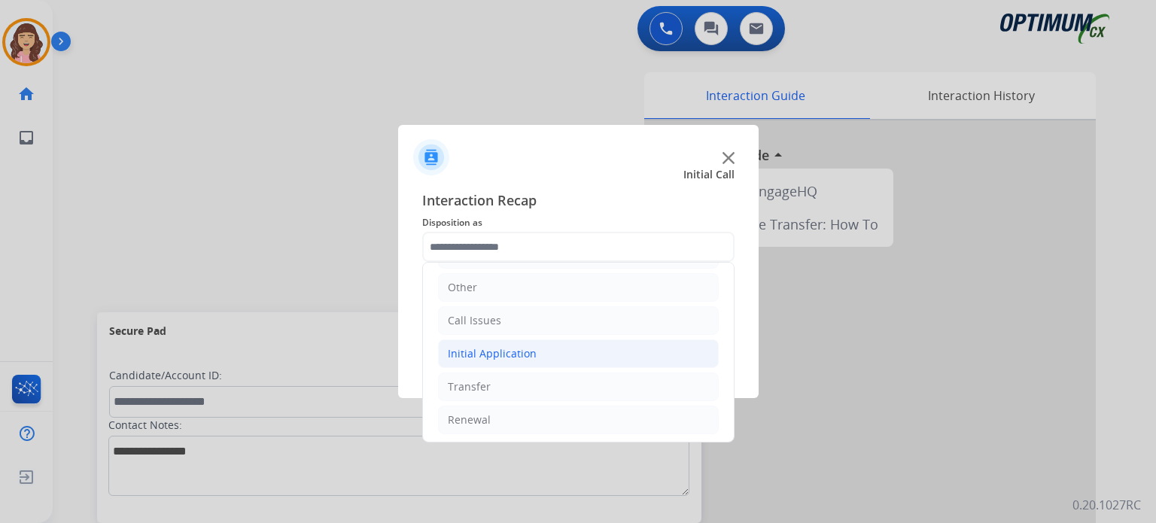
click at [551, 355] on li "Initial Application" at bounding box center [578, 354] width 281 height 29
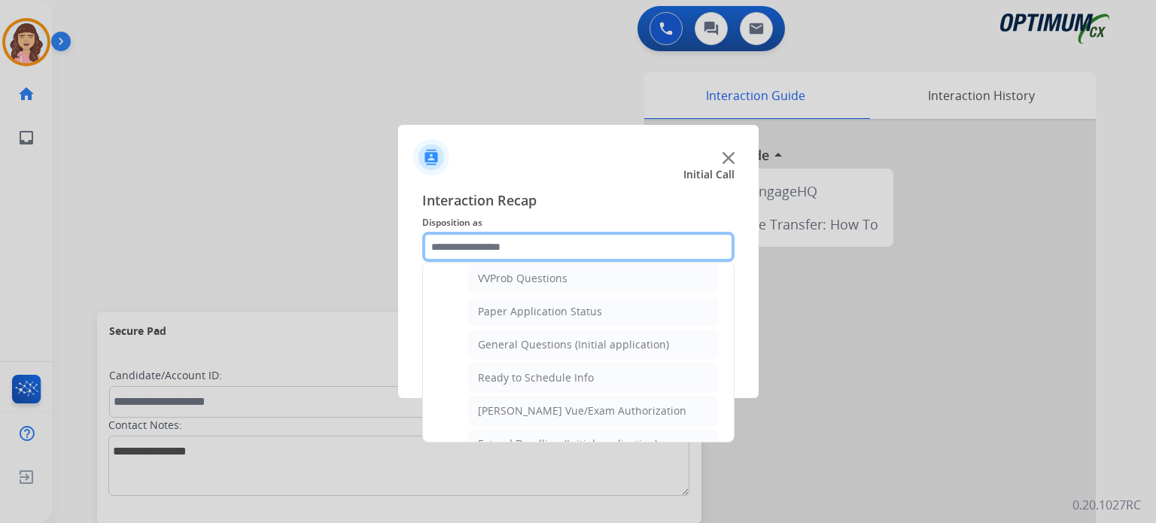
scroll to position [794, 0]
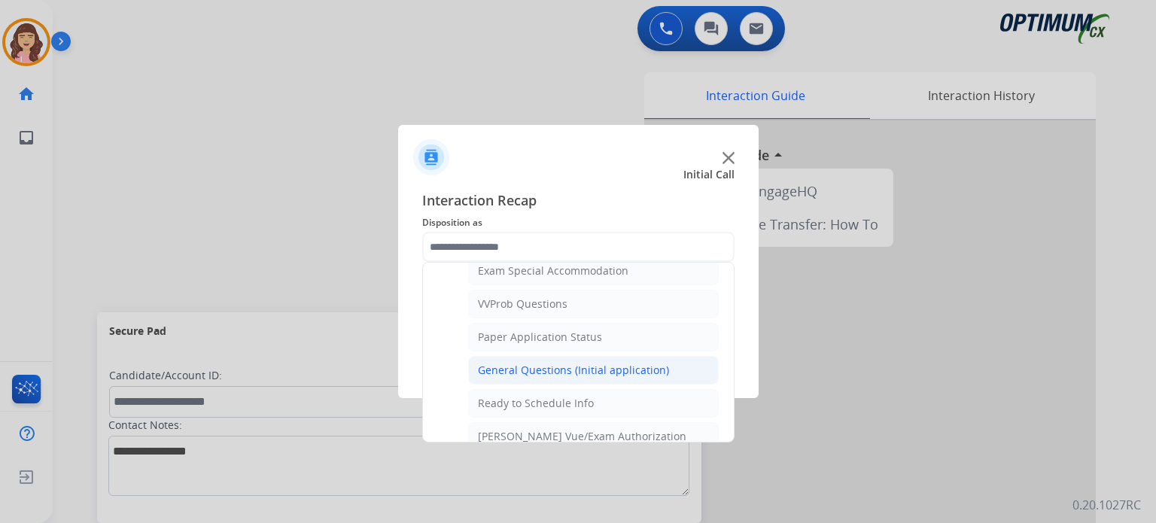
click at [573, 364] on div "General Questions (Initial application)" at bounding box center [573, 370] width 191 height 15
type input "**********"
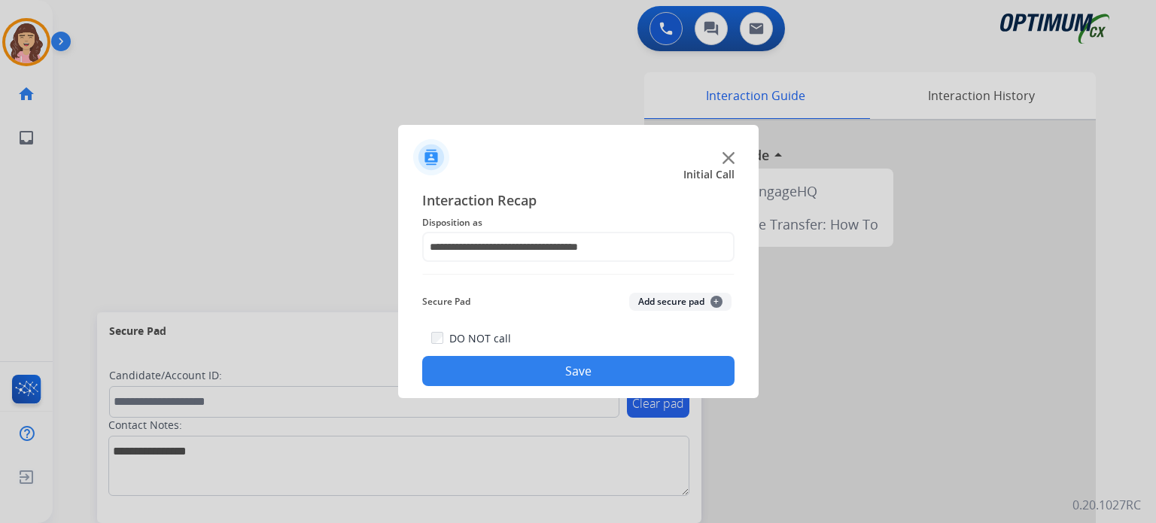
click at [579, 375] on button "Save" at bounding box center [578, 371] width 312 height 30
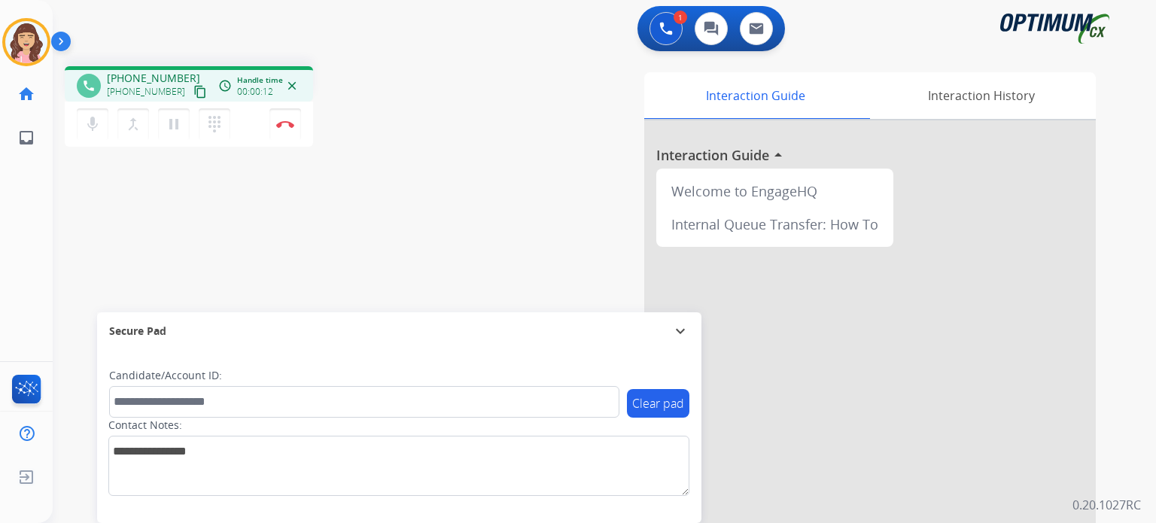
click at [194, 87] on mat-icon "content_copy" at bounding box center [201, 92] width 14 height 14
click at [285, 123] on img at bounding box center [285, 124] width 18 height 8
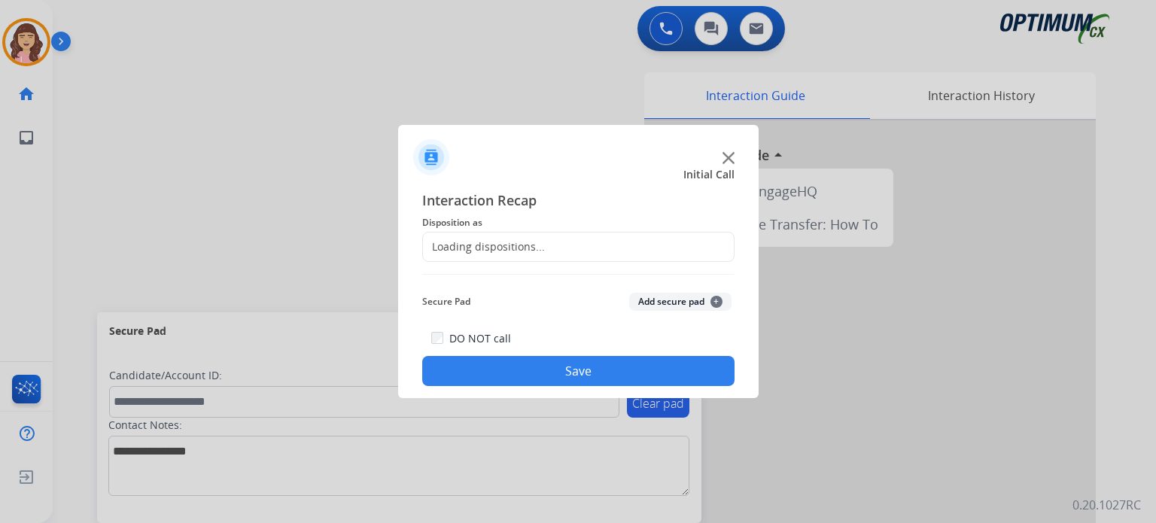
click at [485, 253] on div "Loading dispositions..." at bounding box center [484, 246] width 122 height 15
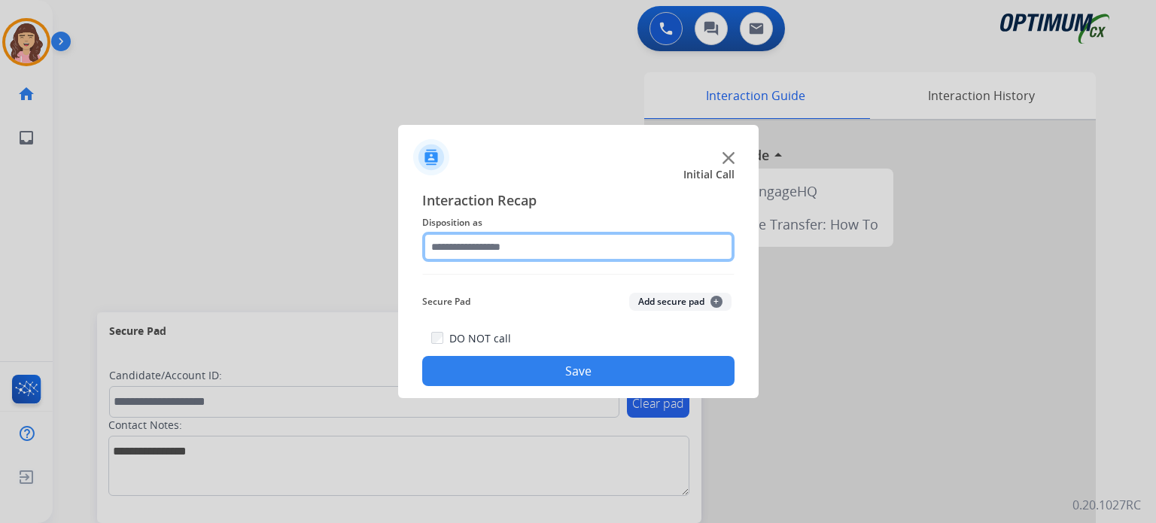
click at [530, 244] on input "text" at bounding box center [578, 247] width 312 height 30
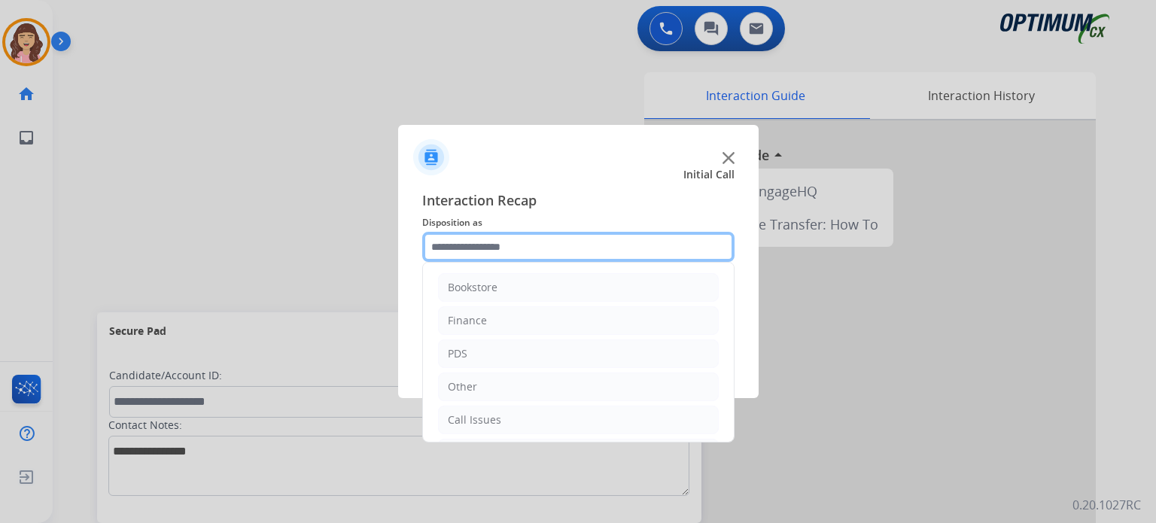
scroll to position [99, 0]
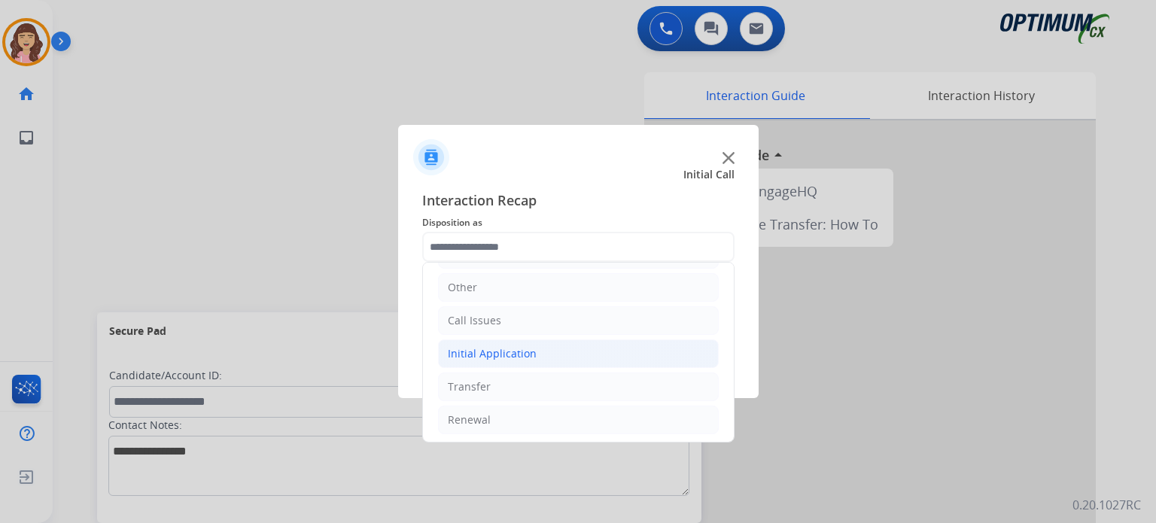
click at [543, 351] on li "Initial Application" at bounding box center [578, 354] width 281 height 29
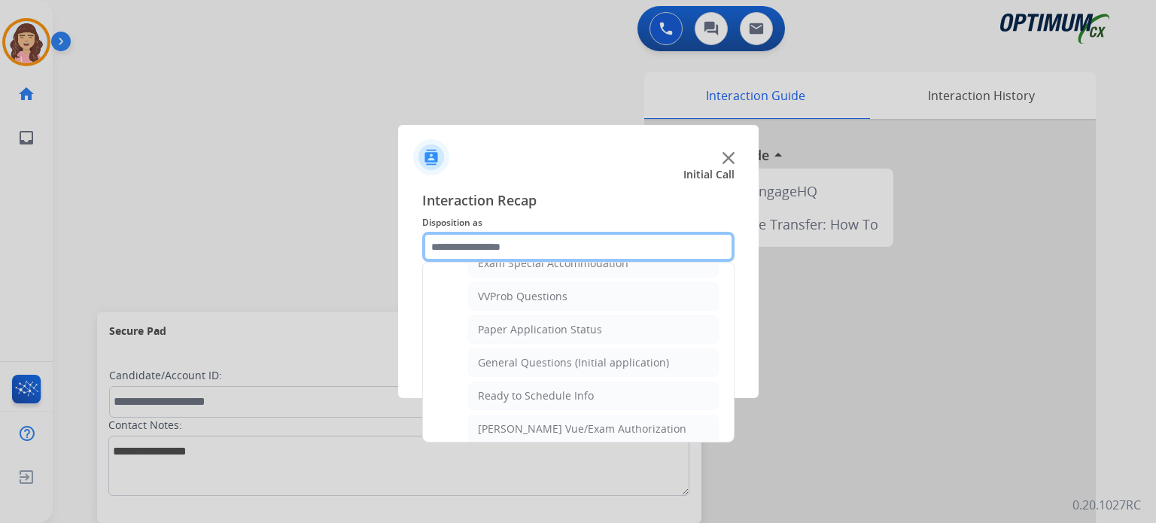
scroll to position [805, 0]
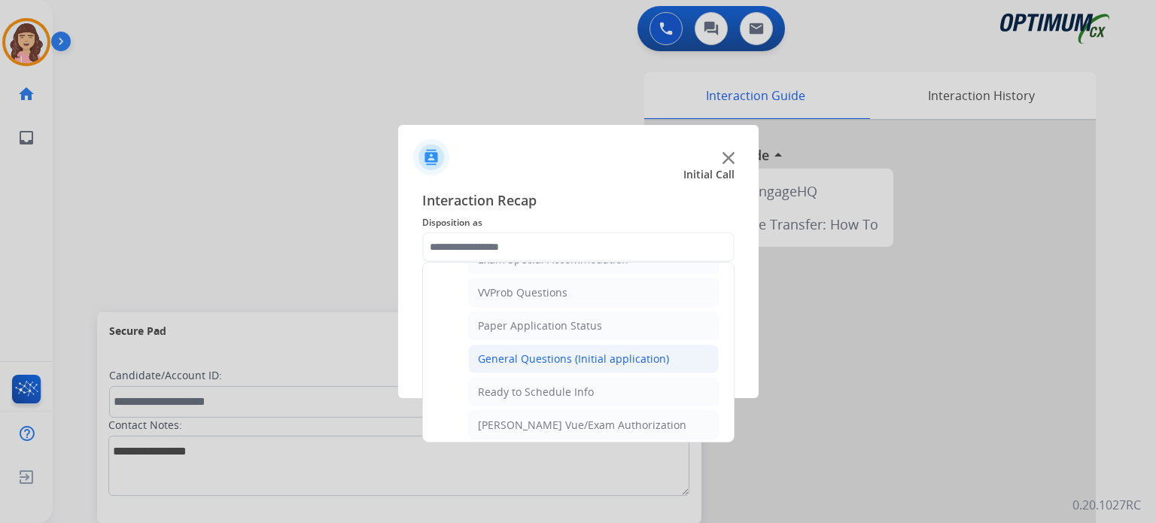
click at [605, 352] on div "General Questions (Initial application)" at bounding box center [573, 359] width 191 height 15
type input "**********"
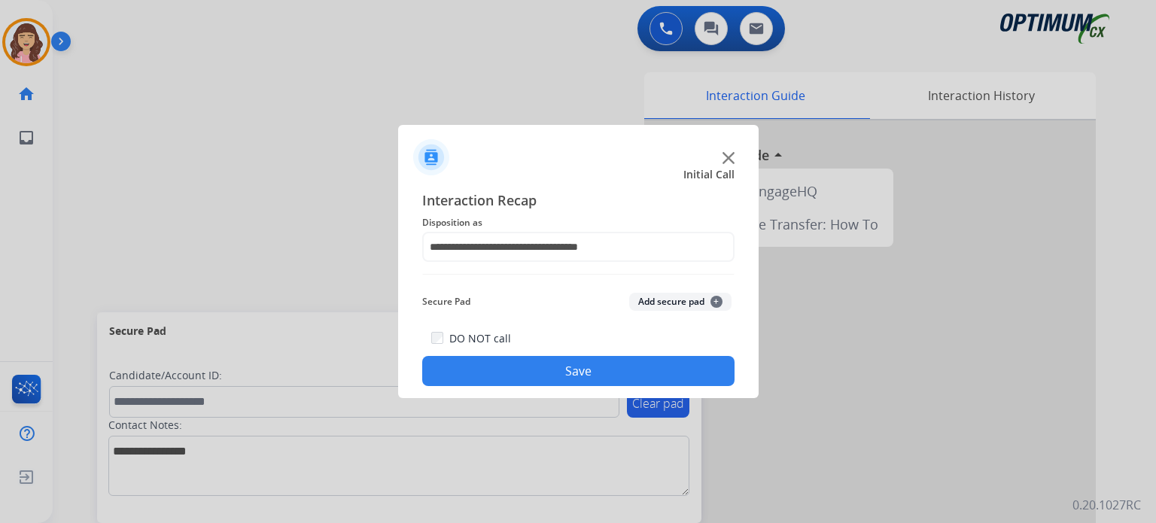
click at [550, 365] on button "Save" at bounding box center [578, 371] width 312 height 30
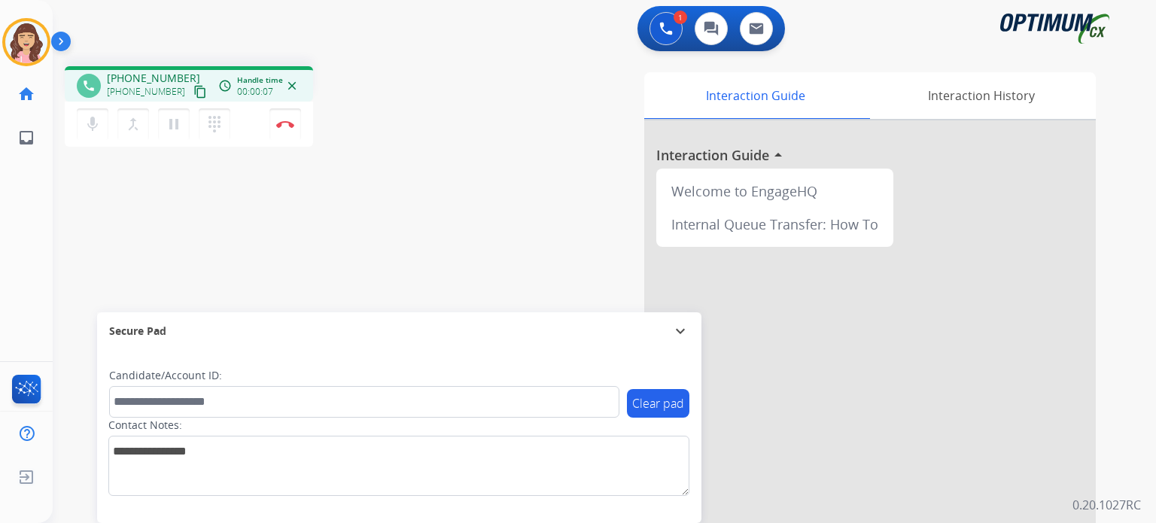
click at [194, 87] on mat-icon "content_copy" at bounding box center [201, 92] width 14 height 14
click at [286, 123] on img at bounding box center [285, 124] width 18 height 8
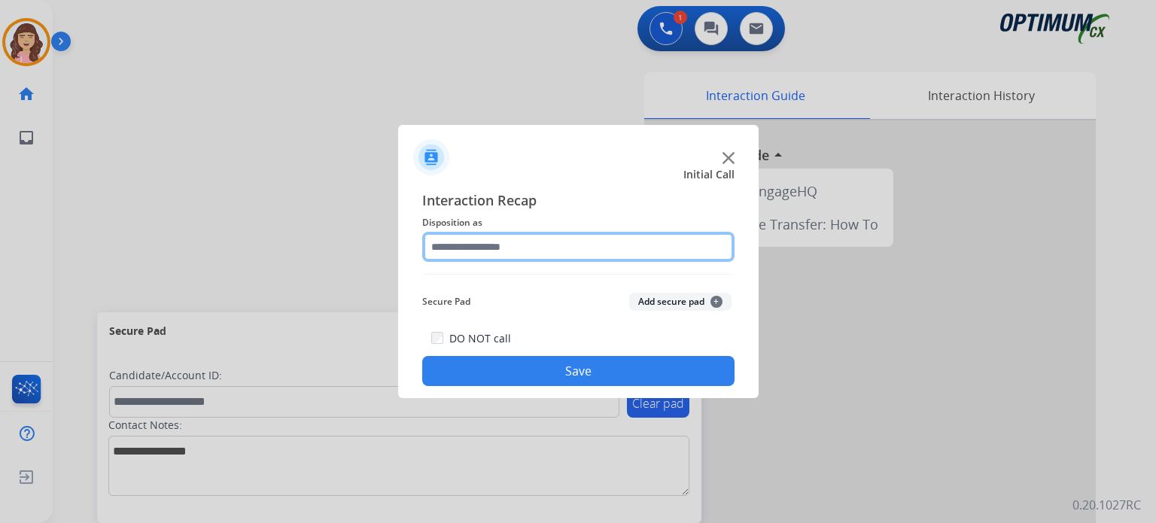
click at [527, 245] on input "text" at bounding box center [578, 247] width 312 height 30
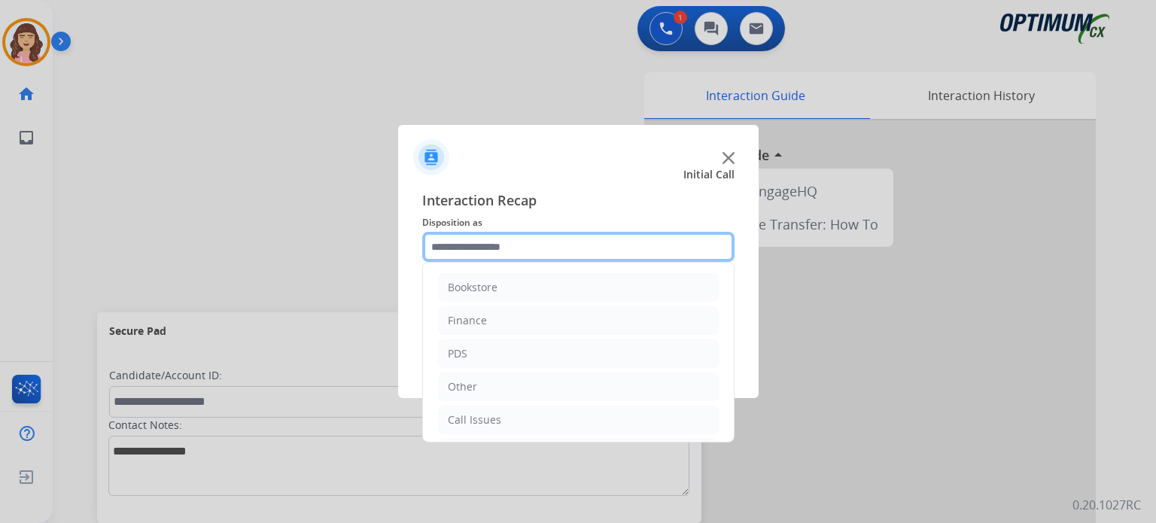
scroll to position [99, 0]
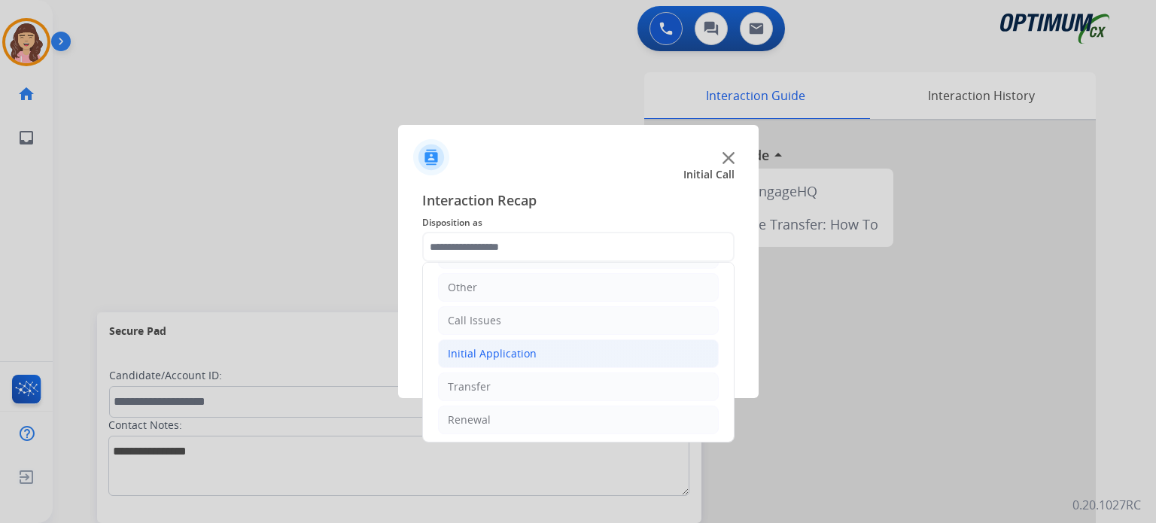
click at [506, 352] on div "Initial Application" at bounding box center [492, 353] width 89 height 15
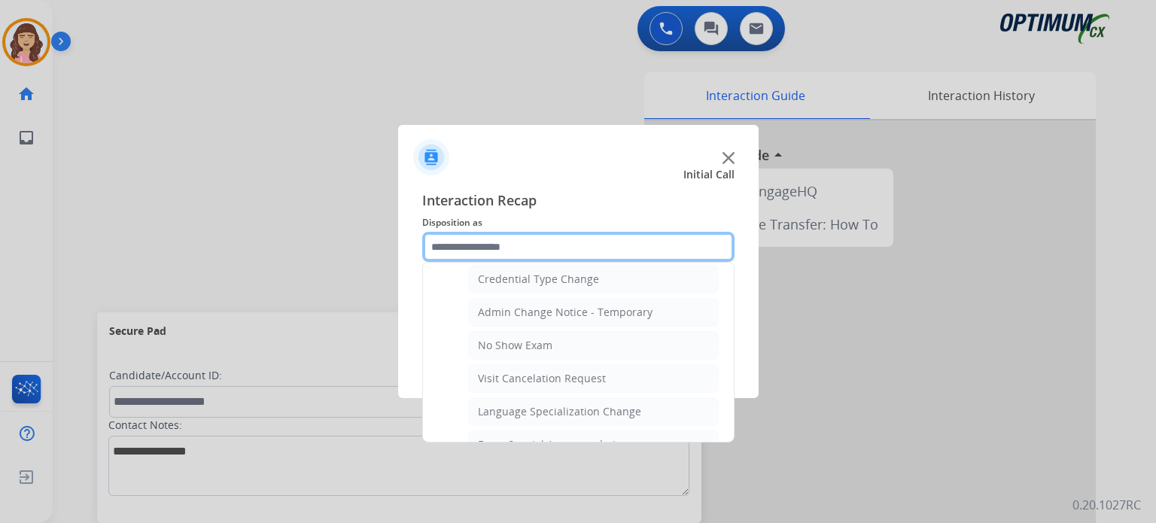
scroll to position [608, 0]
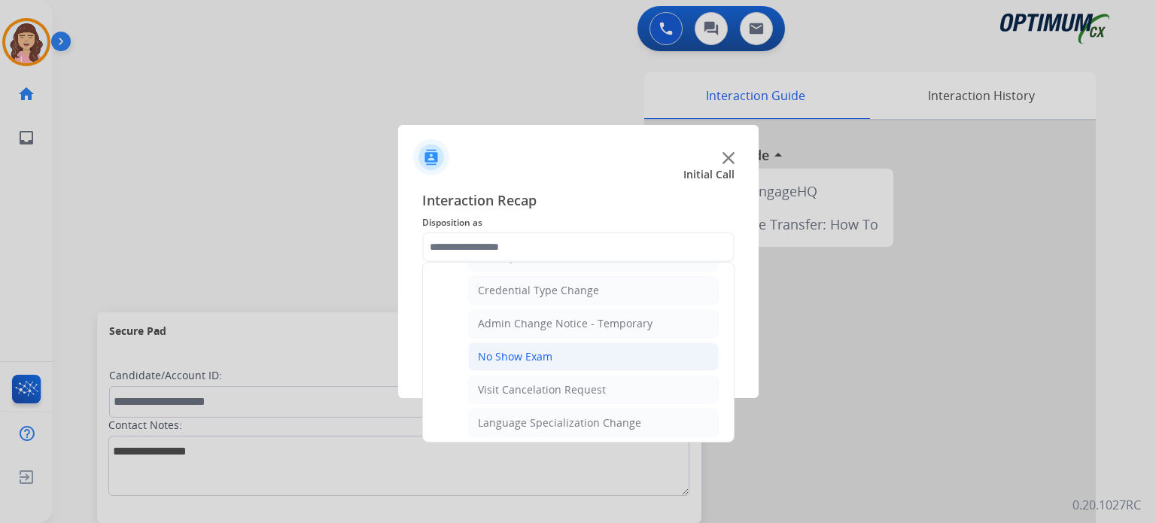
click at [562, 343] on li "No Show Exam" at bounding box center [593, 357] width 251 height 29
type input "**********"
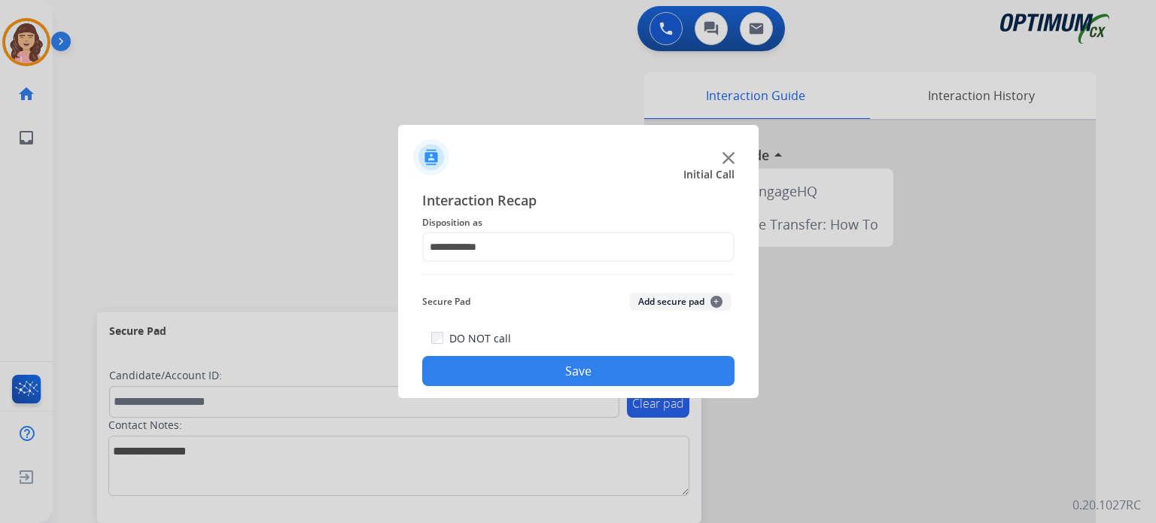
click at [568, 361] on button "Save" at bounding box center [578, 371] width 312 height 30
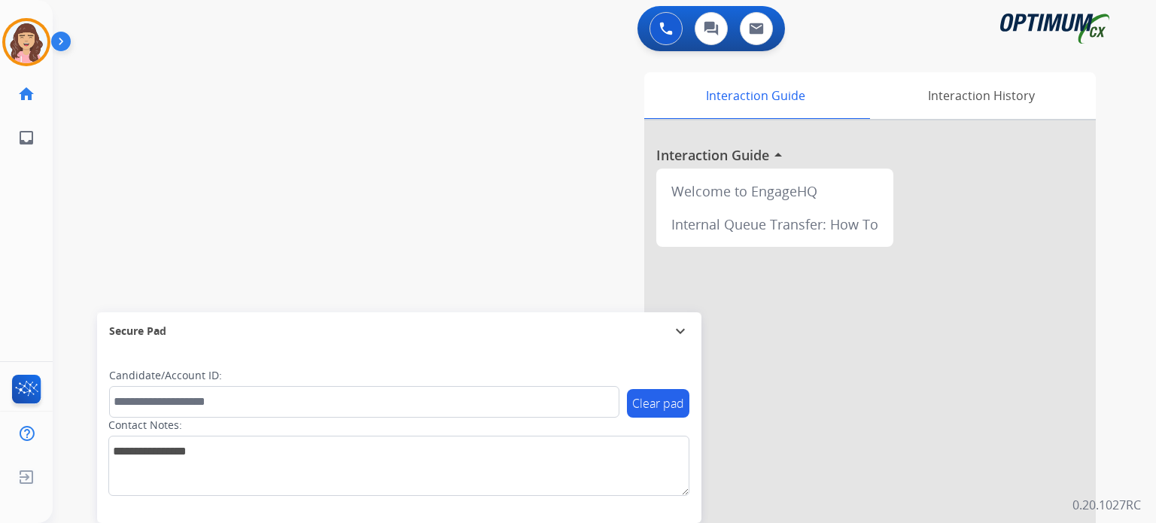
click at [190, 159] on div "swap_horiz Break voice bridge close_fullscreen Connect 3-Way Call merge_type Se…" at bounding box center [587, 368] width 1068 height 628
click at [19, 45] on img at bounding box center [26, 42] width 42 height 42
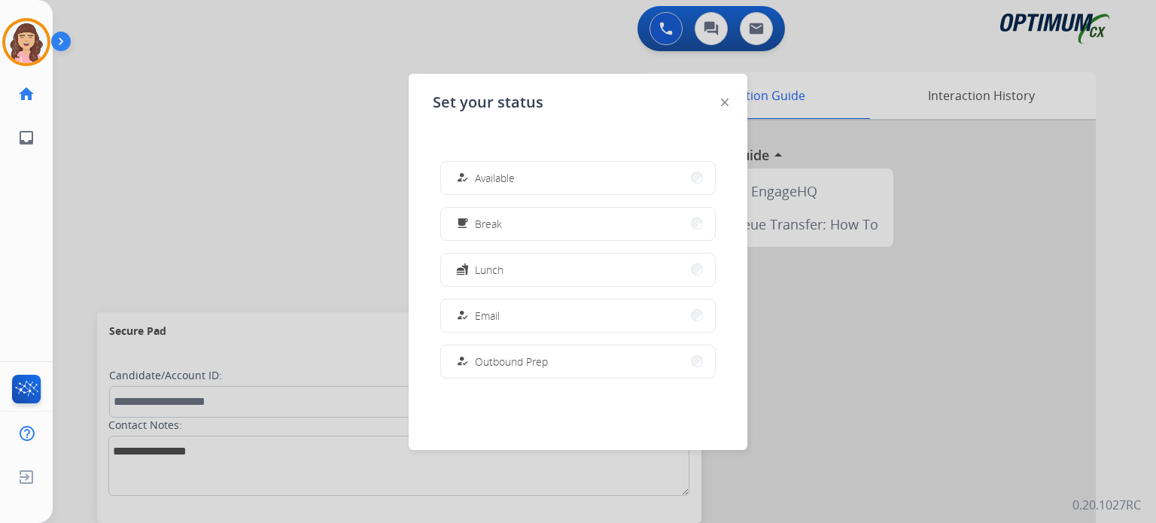
click at [294, 209] on div at bounding box center [578, 261] width 1156 height 523
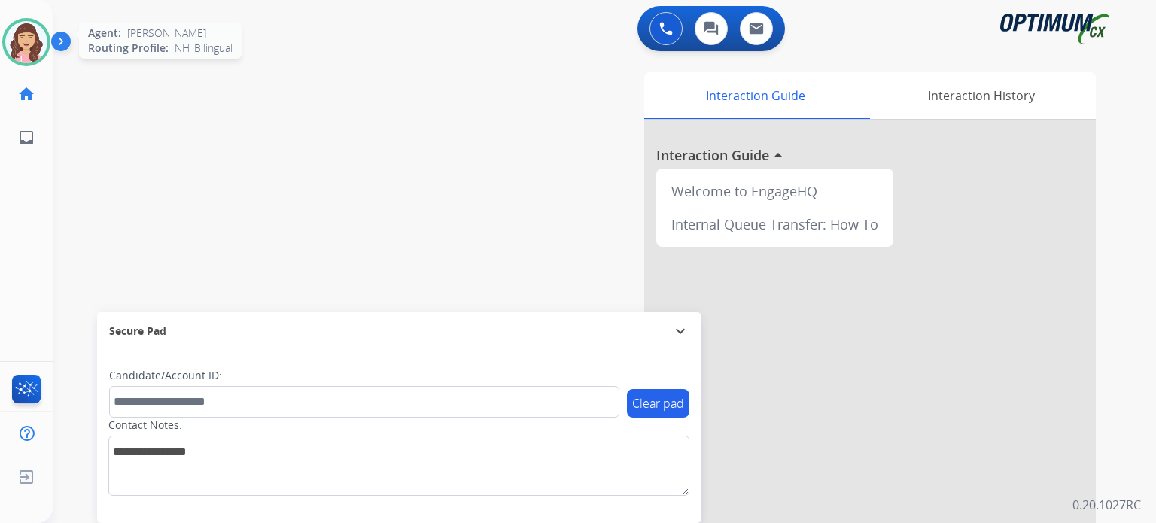
click at [28, 38] on img at bounding box center [26, 42] width 42 height 42
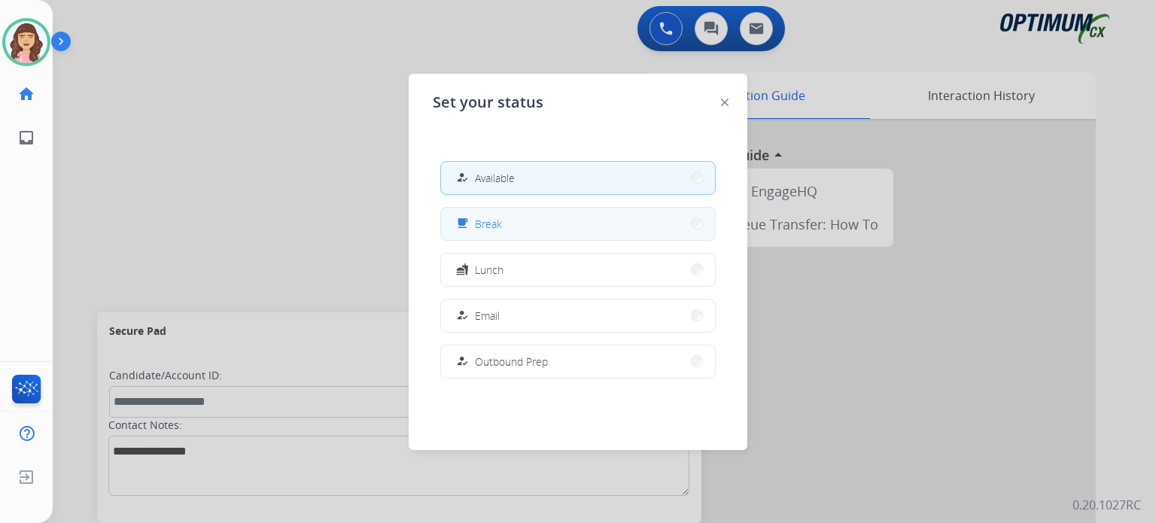
click at [540, 227] on button "free_breakfast Break" at bounding box center [578, 224] width 274 height 32
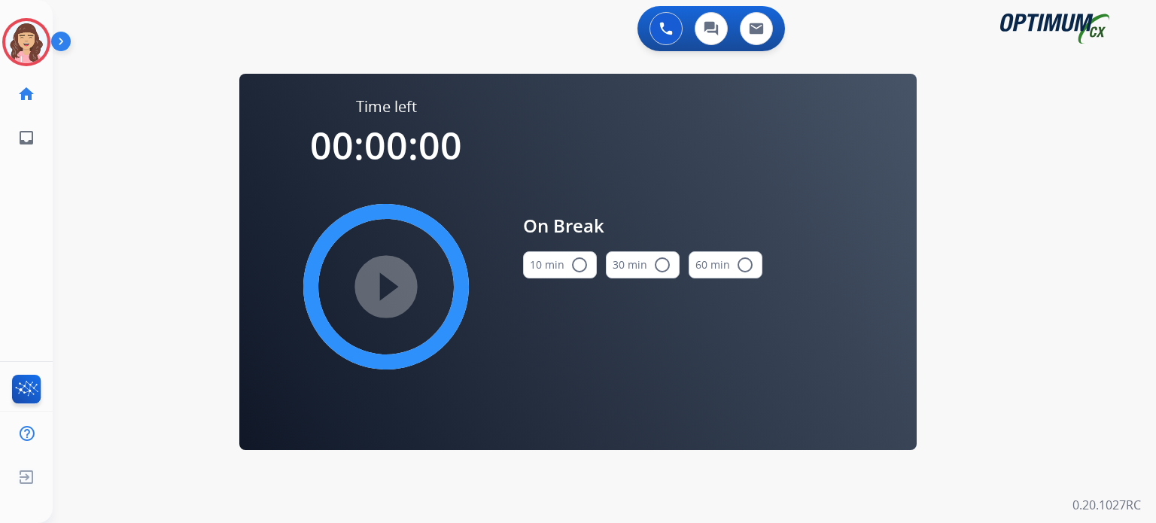
click at [572, 267] on mat-icon "radio_button_unchecked" at bounding box center [580, 265] width 18 height 18
click at [379, 286] on mat-icon "play_circle_filled" at bounding box center [386, 287] width 18 height 18
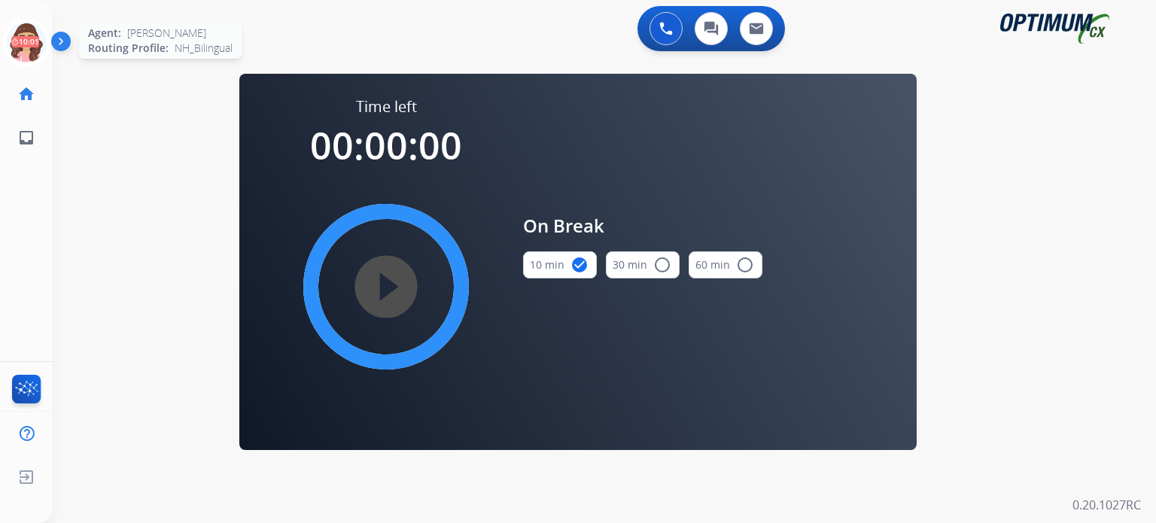
click at [17, 44] on icon at bounding box center [26, 42] width 49 height 49
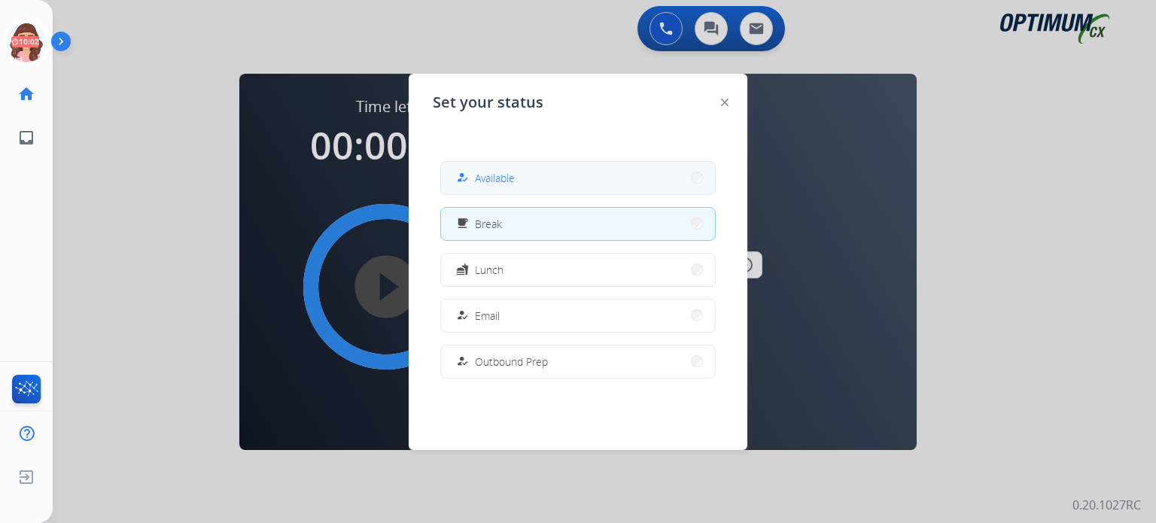
click at [481, 178] on span "Available" at bounding box center [495, 178] width 40 height 16
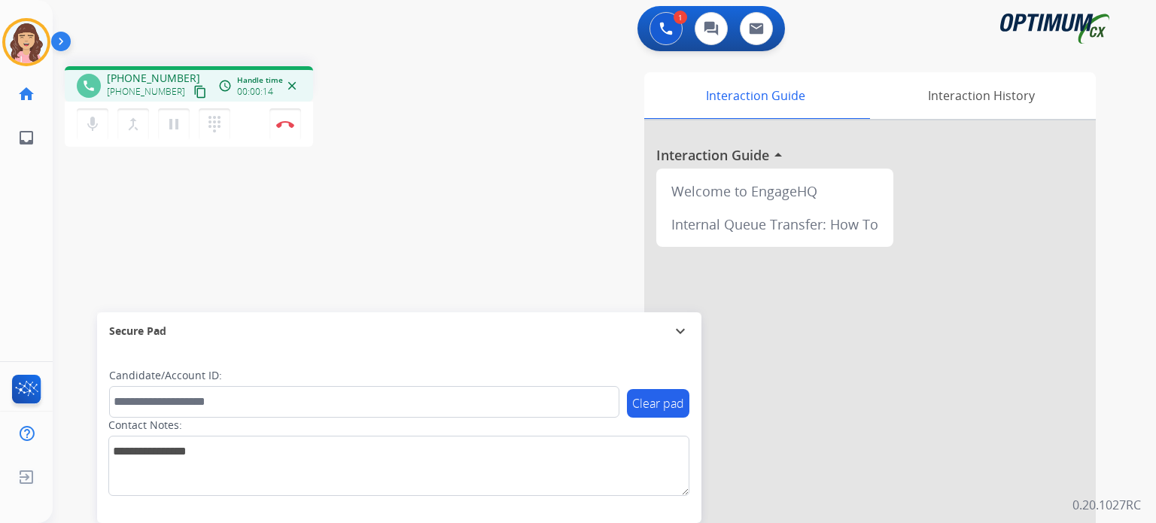
click at [194, 93] on mat-icon "content_copy" at bounding box center [201, 92] width 14 height 14
click at [171, 123] on mat-icon "pause" at bounding box center [174, 124] width 18 height 18
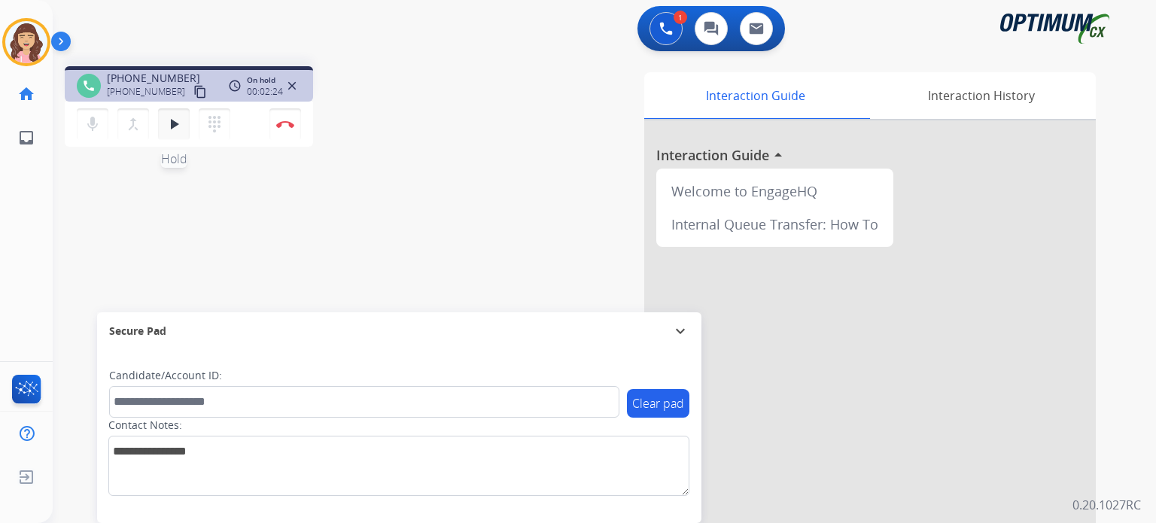
click at [179, 126] on mat-icon "play_arrow" at bounding box center [174, 124] width 18 height 18
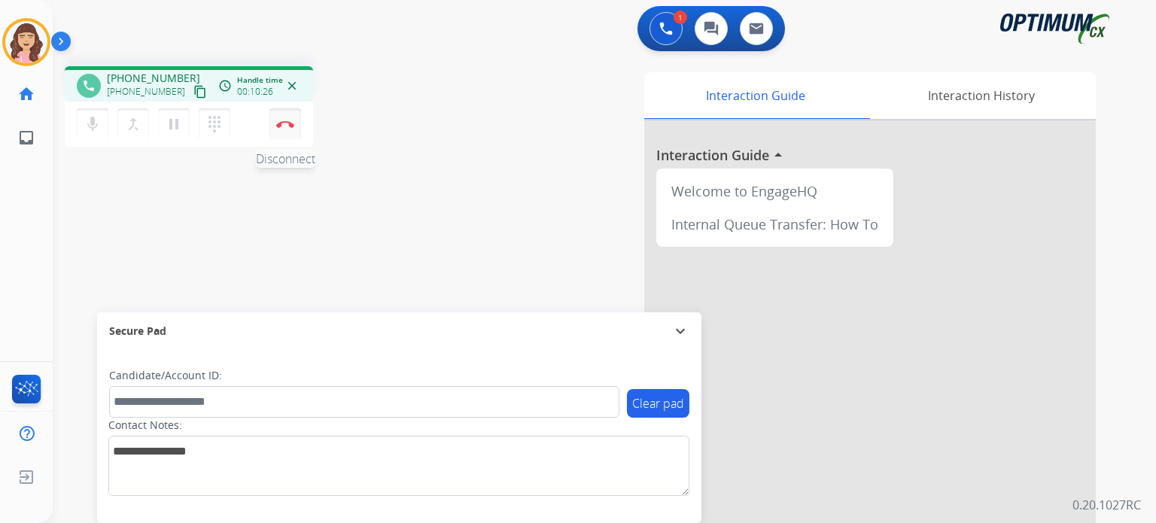
click at [291, 120] on img at bounding box center [285, 124] width 18 height 8
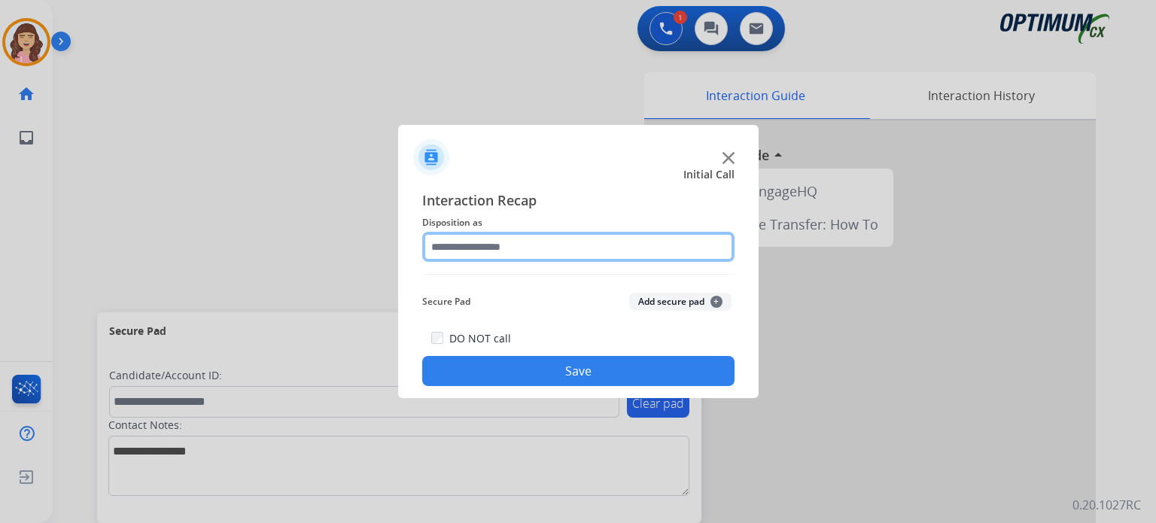
click at [532, 252] on input "text" at bounding box center [578, 247] width 312 height 30
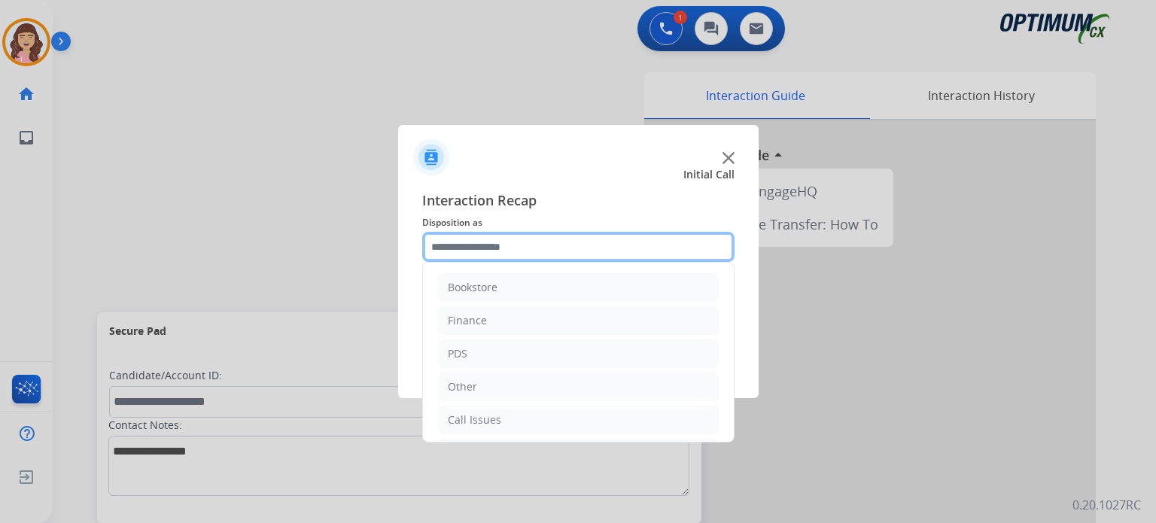
scroll to position [99, 0]
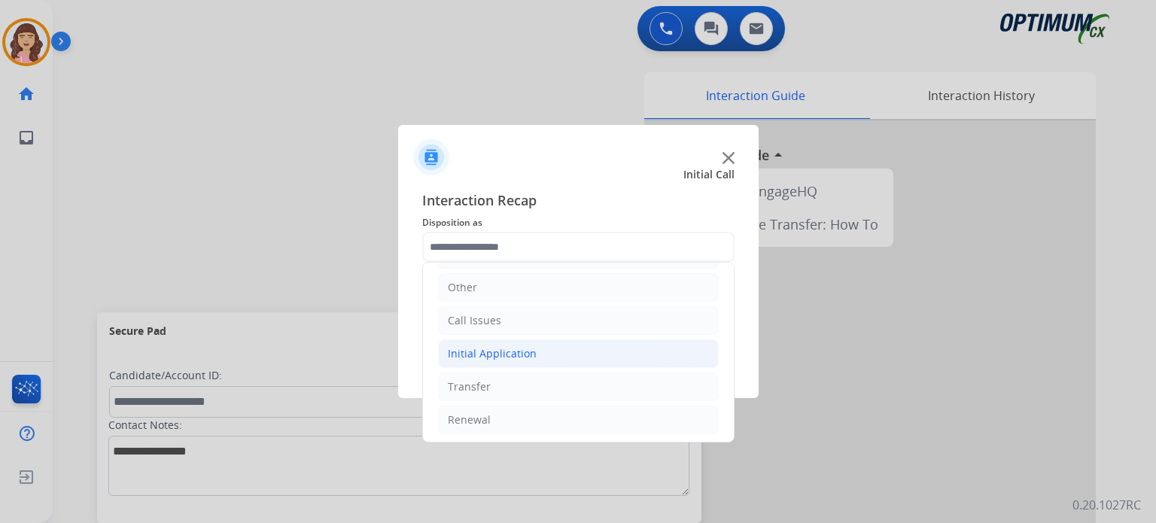
click at [546, 348] on li "Initial Application" at bounding box center [578, 354] width 281 height 29
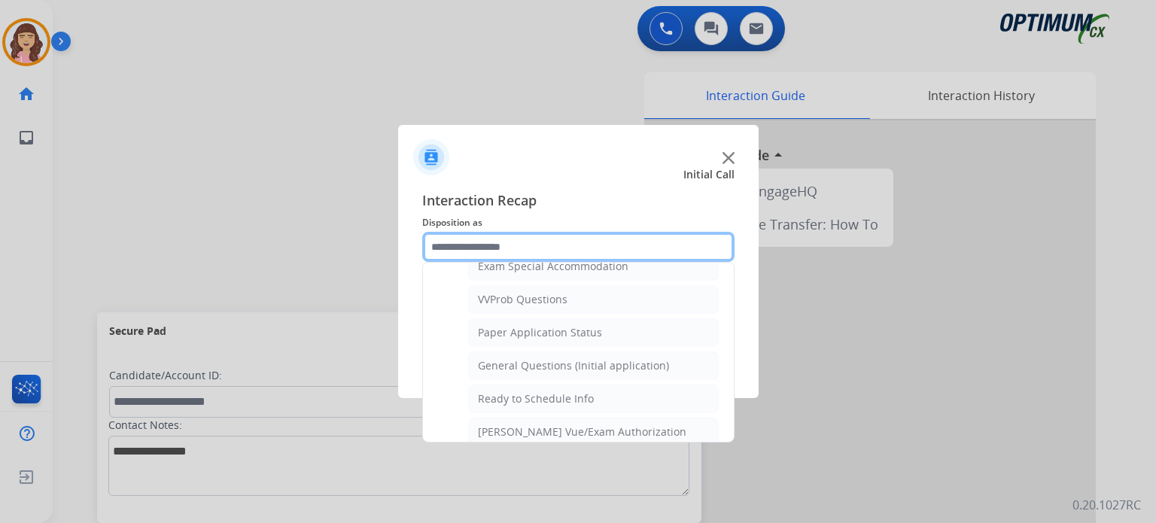
scroll to position [812, 0]
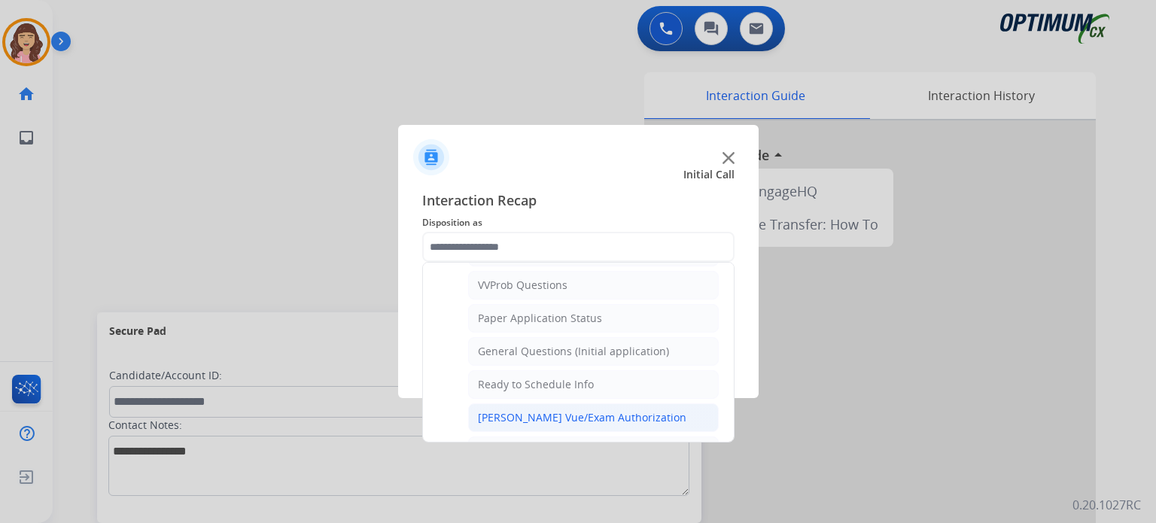
click at [611, 410] on div "Pearson Vue/Exam Authorization" at bounding box center [582, 417] width 209 height 15
type input "**********"
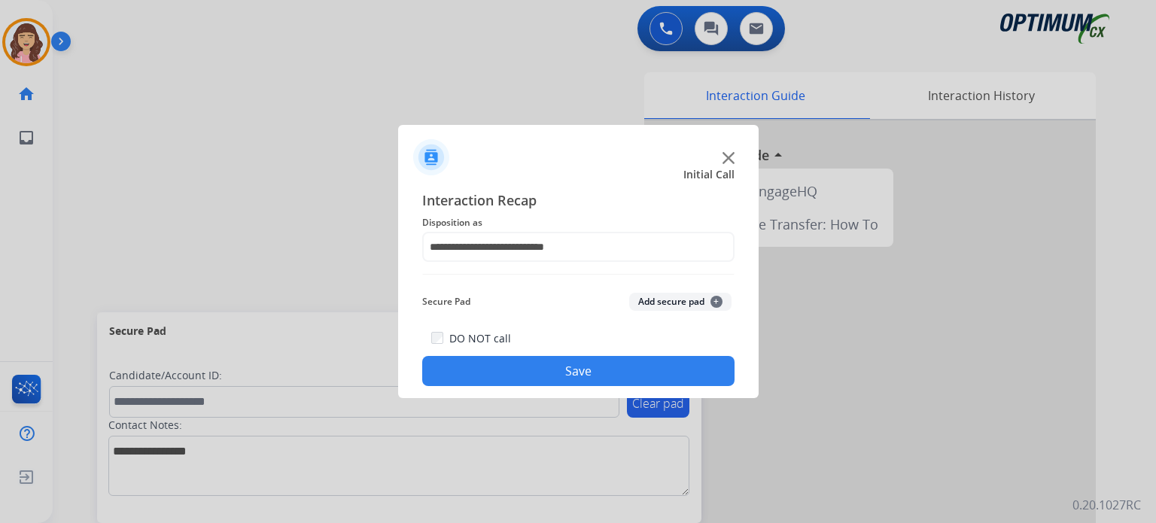
click at [572, 374] on button "Save" at bounding box center [578, 371] width 312 height 30
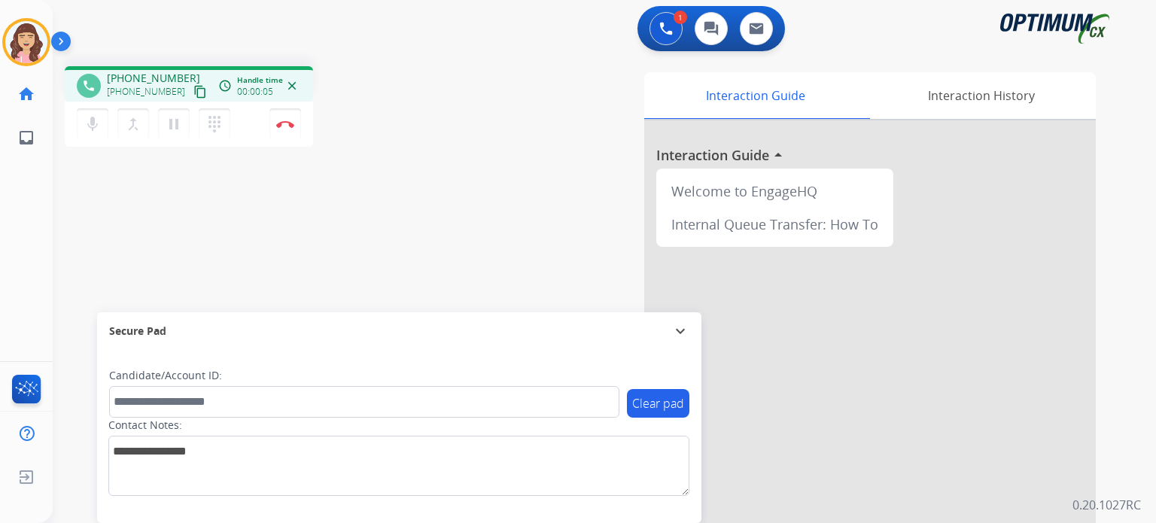
click at [194, 90] on mat-icon "content_copy" at bounding box center [201, 92] width 14 height 14
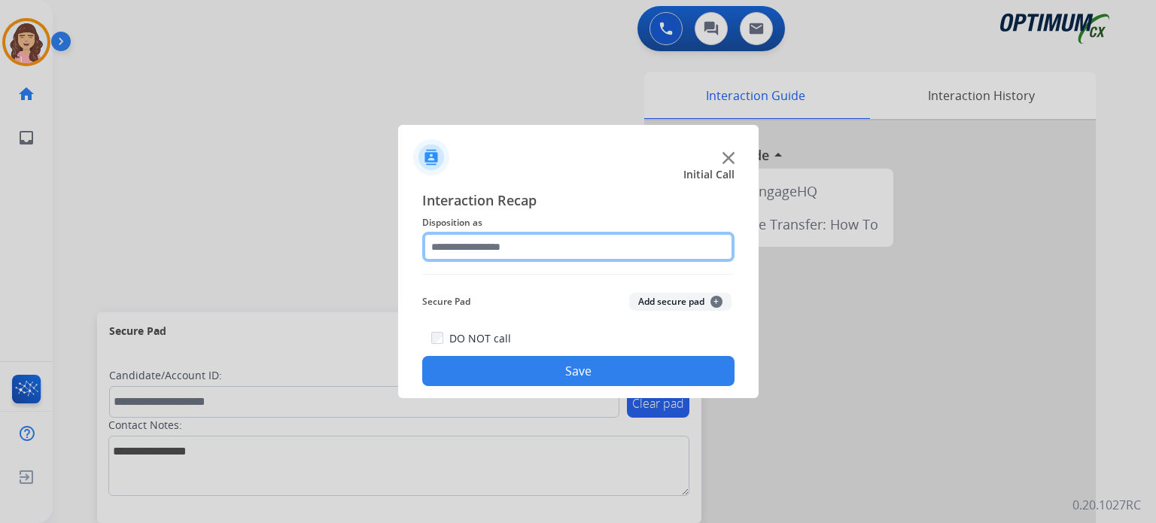
click at [517, 249] on input "text" at bounding box center [578, 247] width 312 height 30
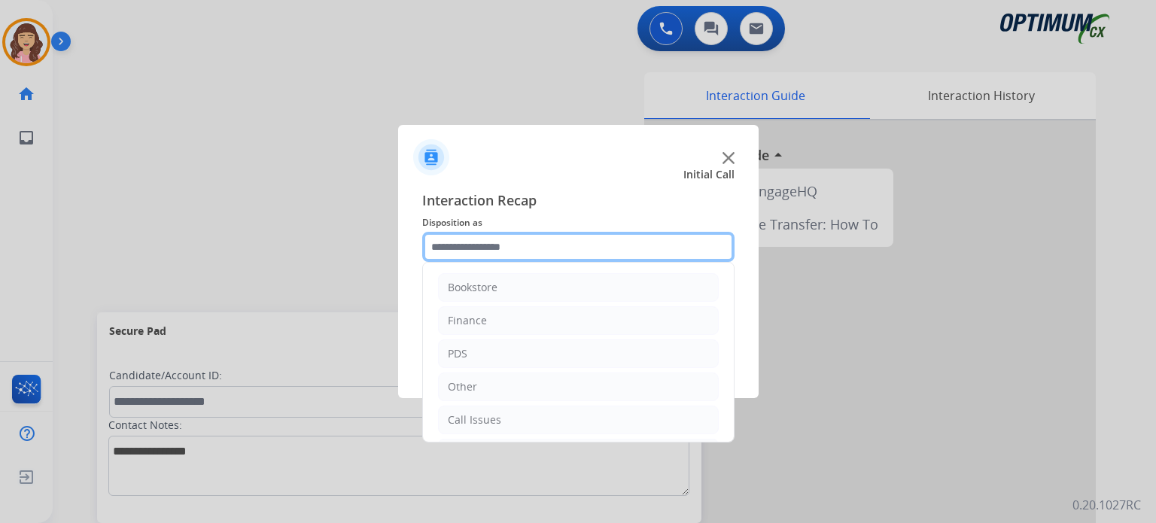
scroll to position [99, 0]
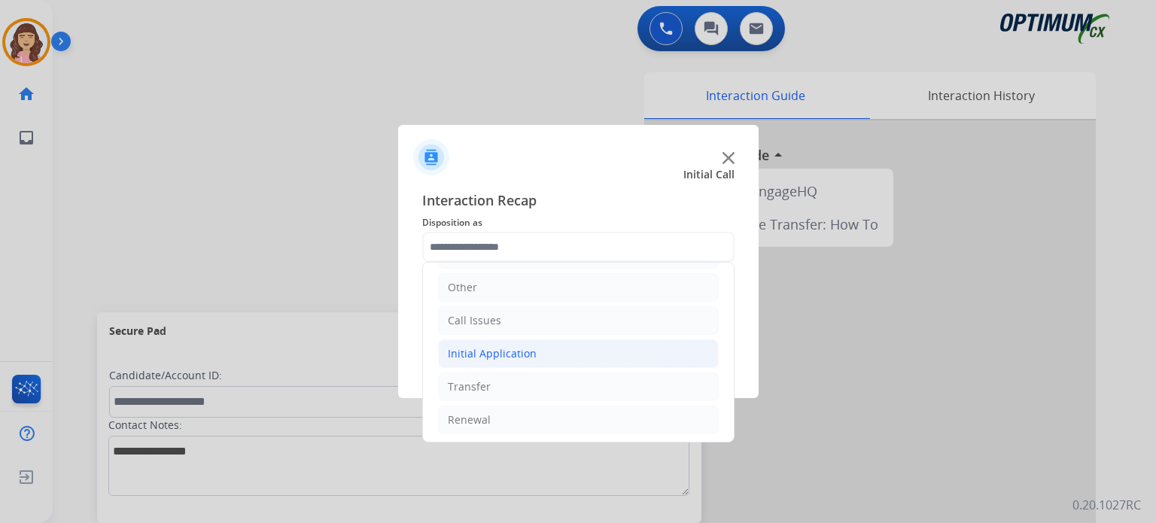
click at [533, 354] on li "Initial Application" at bounding box center [578, 354] width 281 height 29
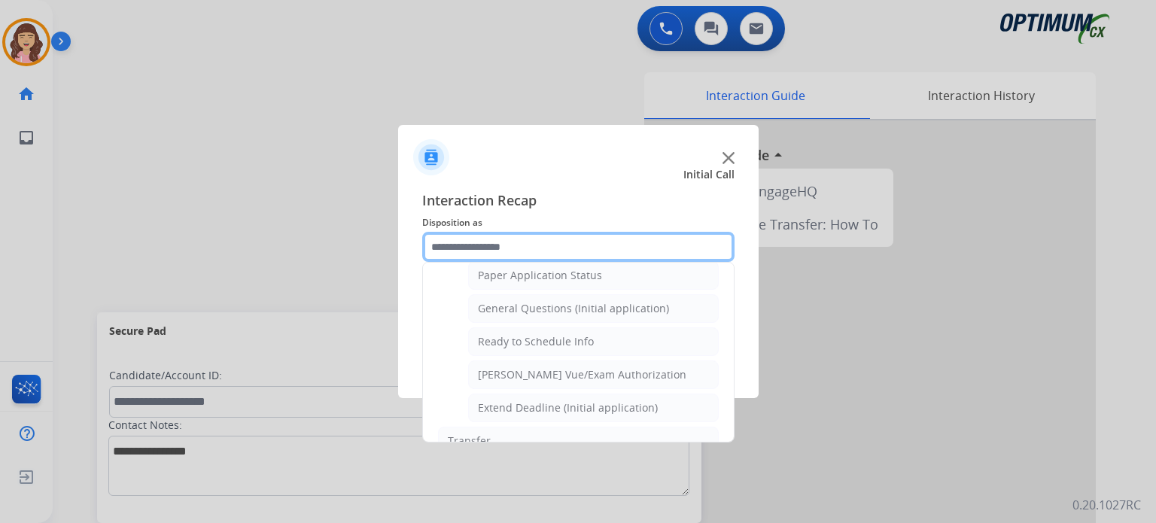
scroll to position [837, 0]
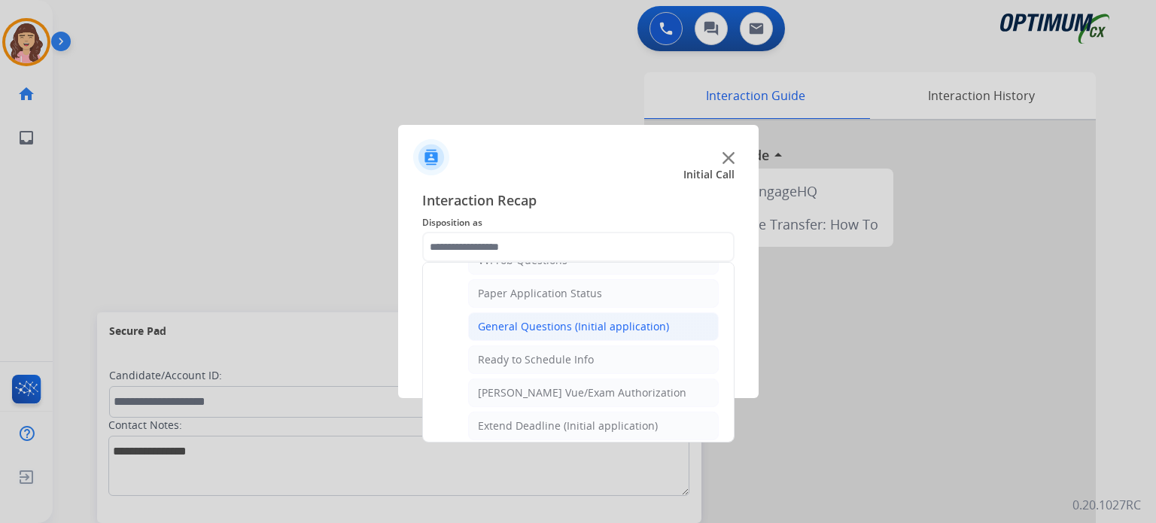
click at [542, 325] on div "General Questions (Initial application)" at bounding box center [573, 326] width 191 height 15
type input "**********"
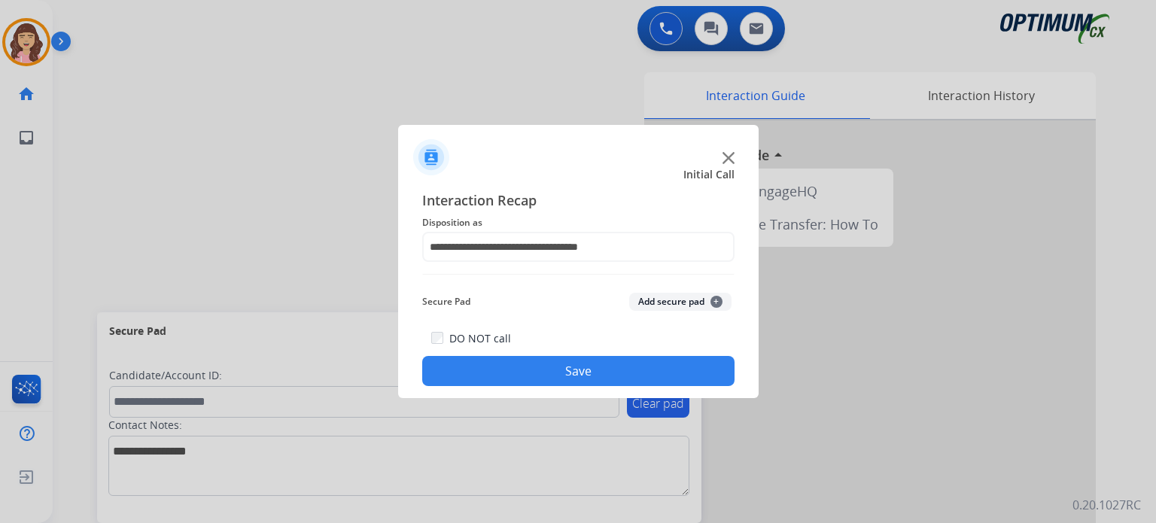
click at [566, 372] on button "Save" at bounding box center [578, 371] width 312 height 30
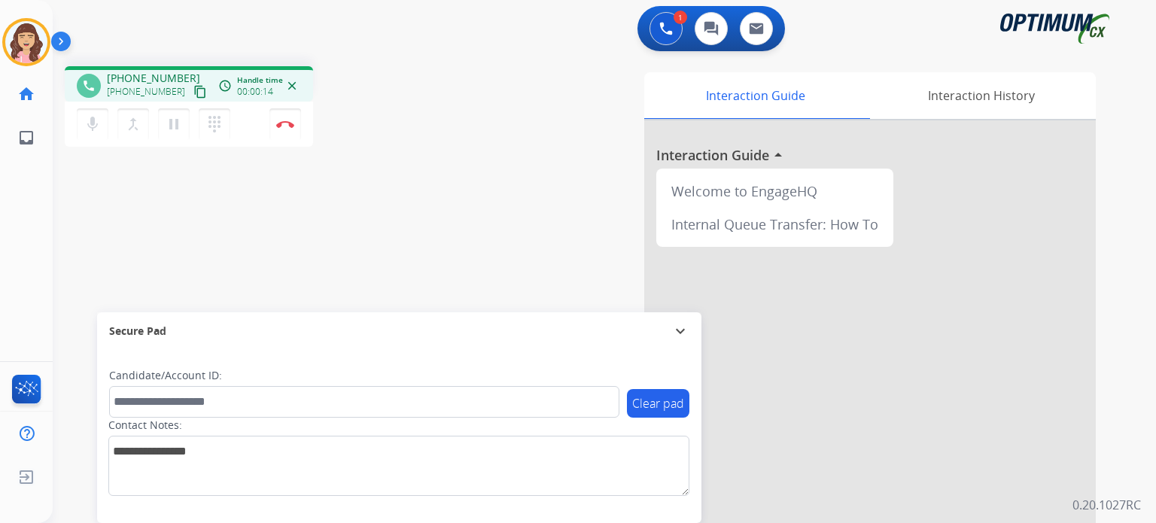
click at [194, 93] on mat-icon "content_copy" at bounding box center [201, 92] width 14 height 14
click at [285, 121] on img at bounding box center [285, 124] width 18 height 8
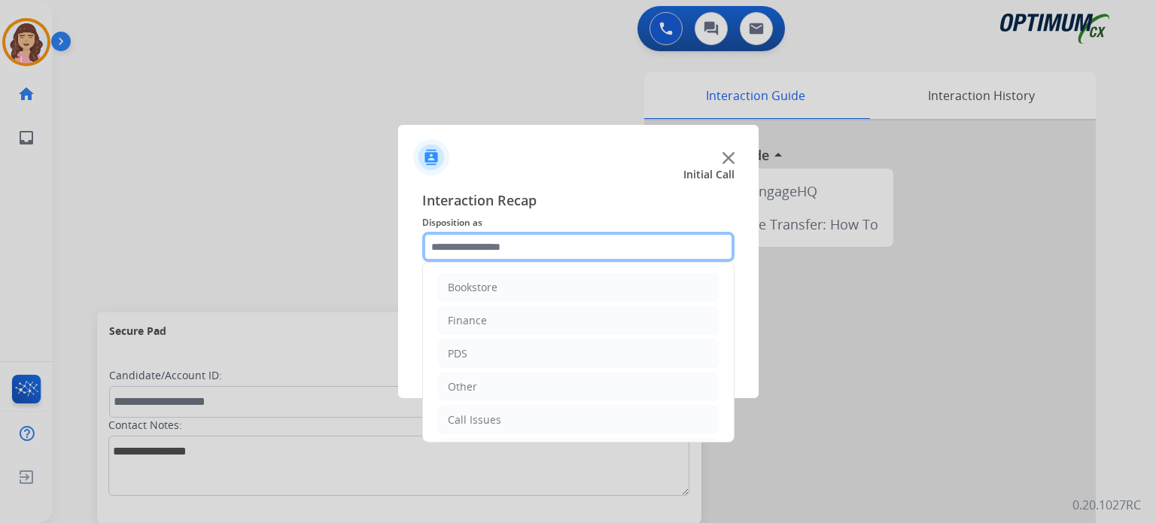
click at [486, 255] on input "text" at bounding box center [578, 247] width 312 height 30
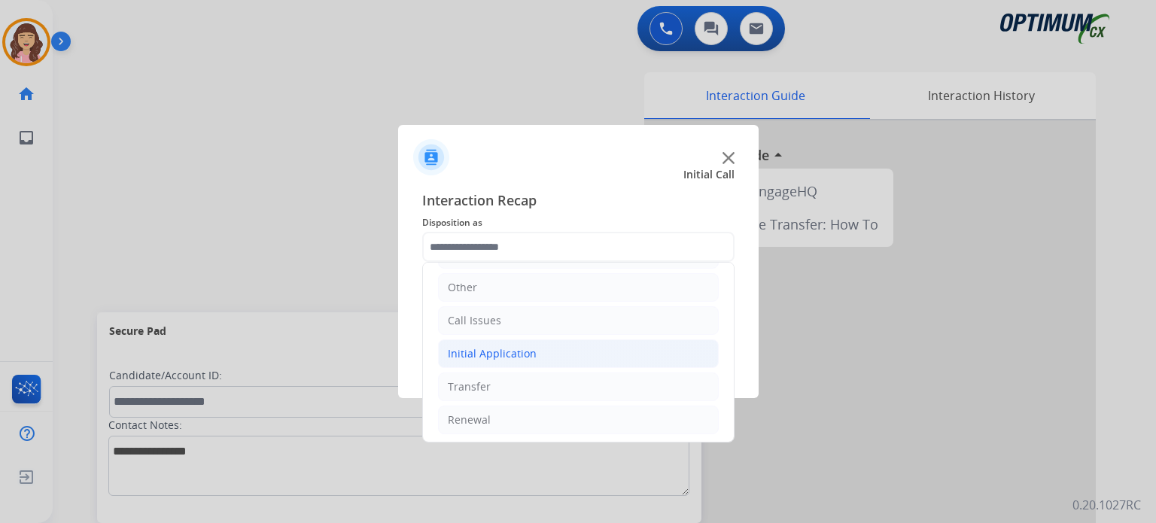
click at [526, 352] on div "Initial Application" at bounding box center [492, 353] width 89 height 15
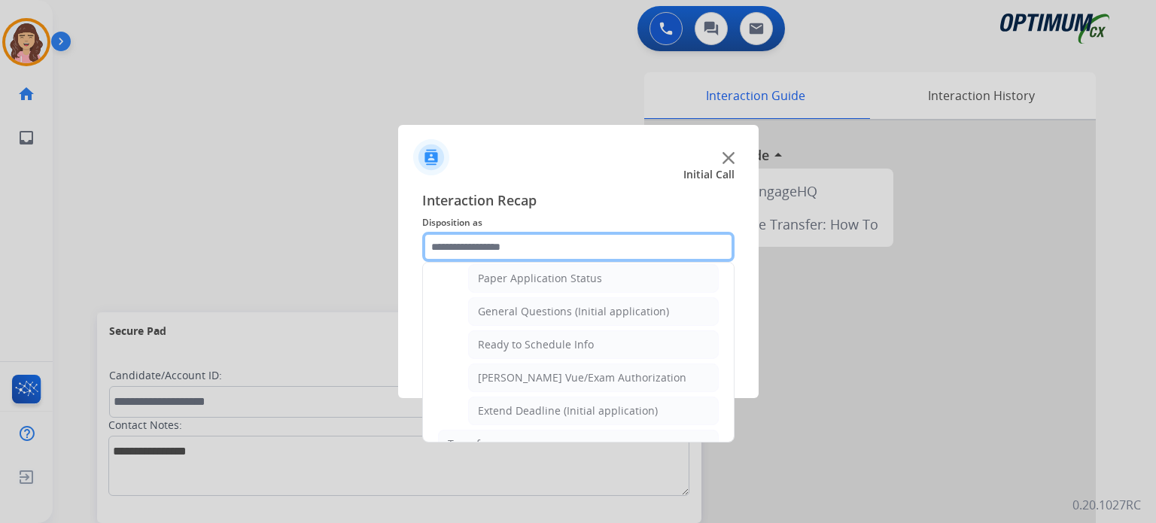
scroll to position [837, 0]
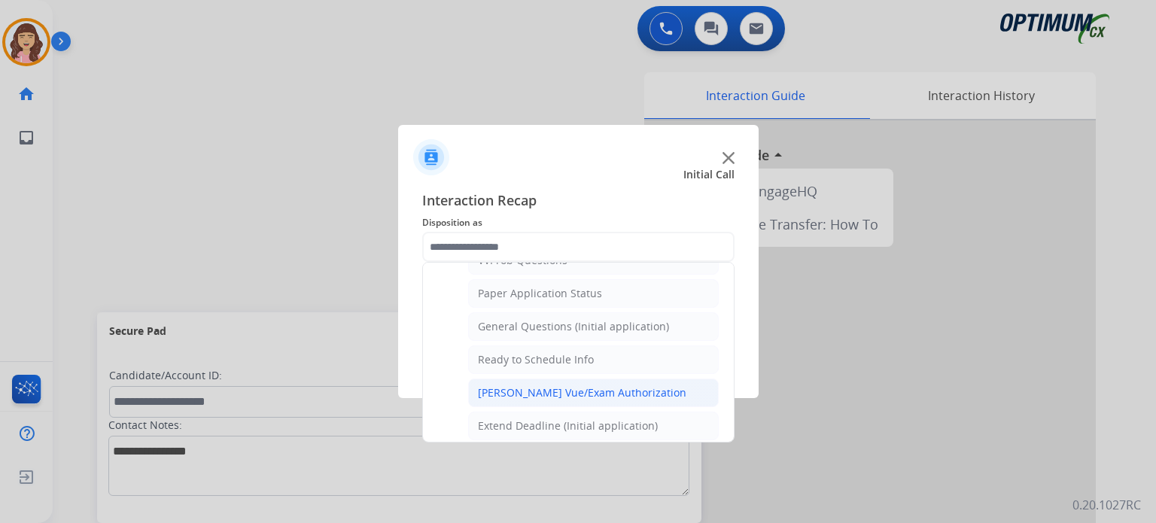
click at [593, 385] on div "Pearson Vue/Exam Authorization" at bounding box center [582, 392] width 209 height 15
type input "**********"
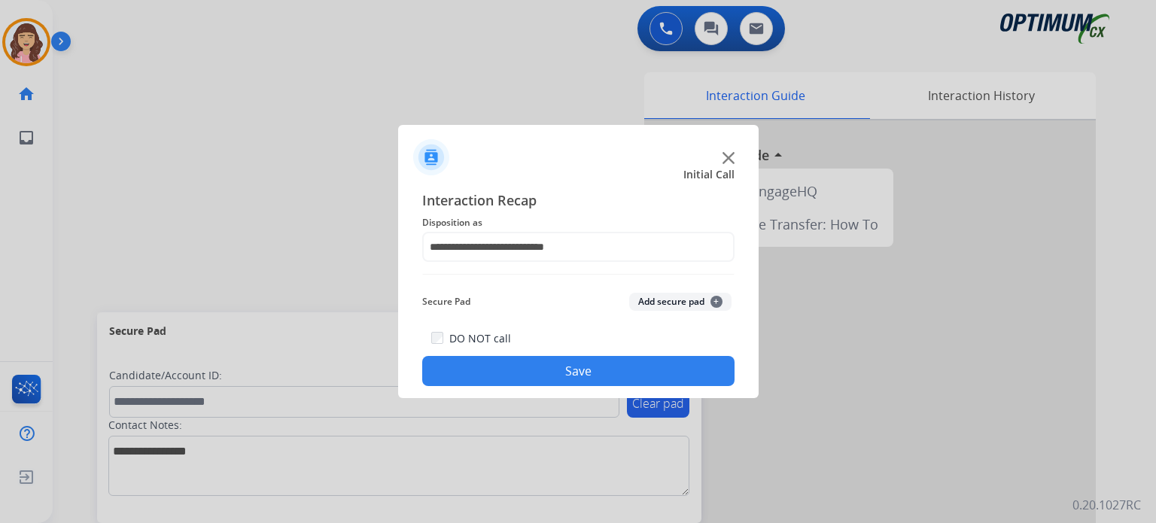
click at [543, 381] on button "Save" at bounding box center [578, 371] width 312 height 30
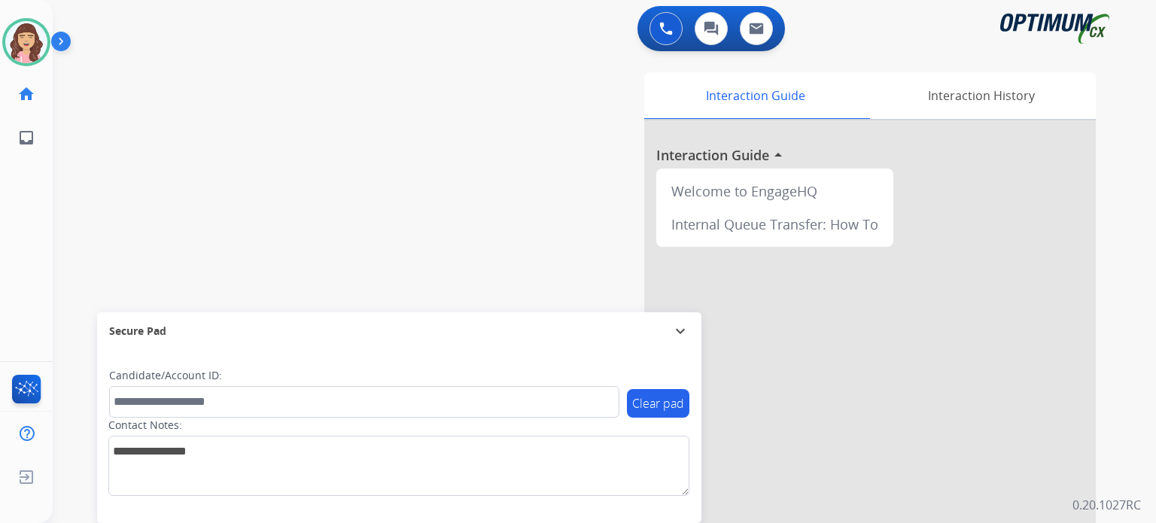
click at [163, 139] on div "swap_horiz Break voice bridge close_fullscreen Connect 3-Way Call merge_type Se…" at bounding box center [587, 368] width 1068 height 628
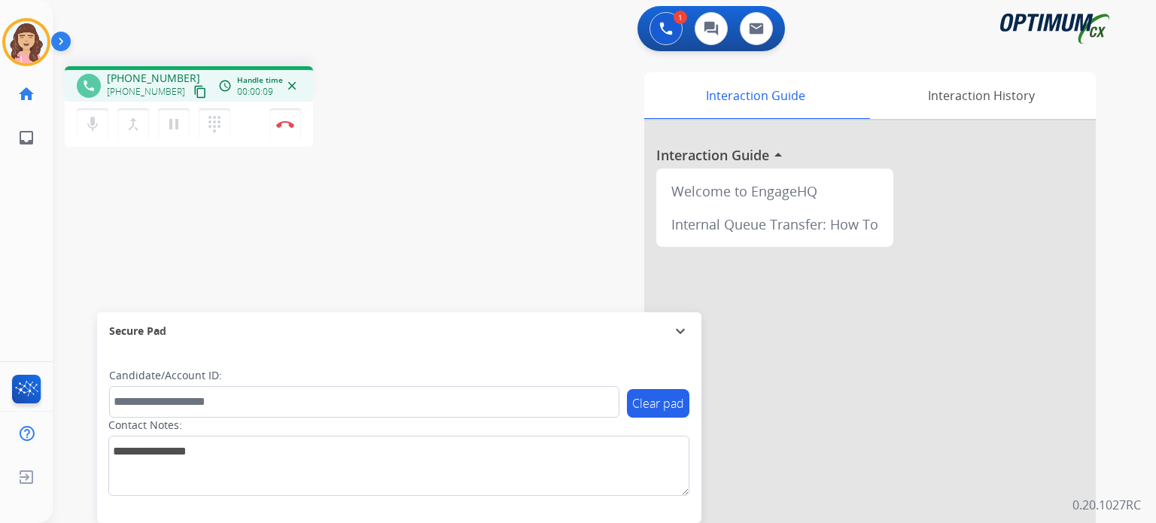
click at [194, 87] on mat-icon "content_copy" at bounding box center [201, 92] width 14 height 14
click at [90, 126] on mat-icon "mic" at bounding box center [93, 124] width 18 height 18
click at [90, 126] on mat-icon "mic_off" at bounding box center [93, 124] width 18 height 18
click at [404, 257] on div "phone +19186059168 +19186059168 content_copy access_time Call metrics Queue 00:…" at bounding box center [587, 368] width 1068 height 628
click at [392, 180] on div "phone +19186059168 +19186059168 content_copy access_time Call metrics Queue 00:…" at bounding box center [587, 368] width 1068 height 628
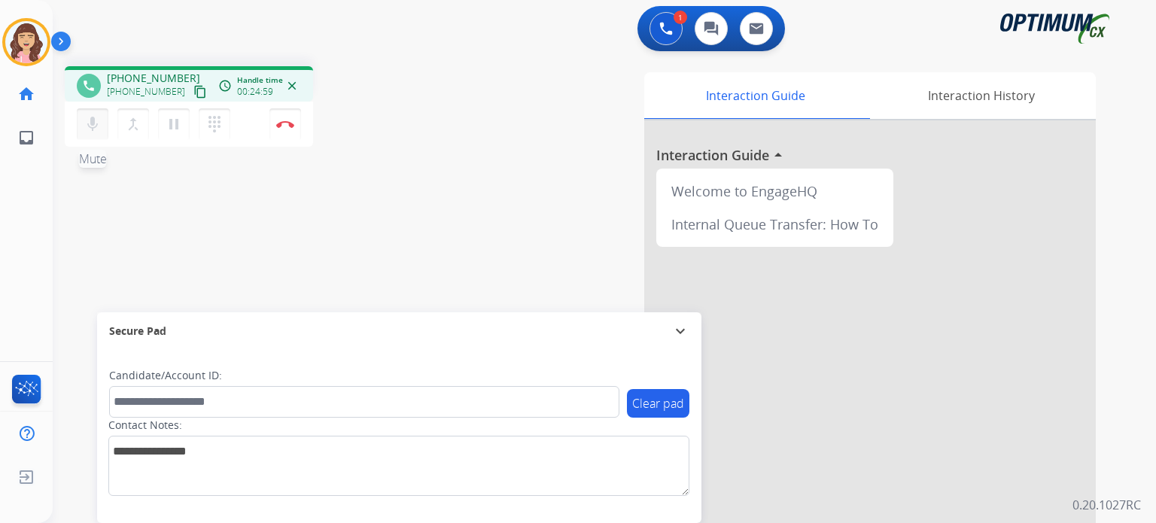
click at [90, 117] on mat-icon "mic" at bounding box center [93, 124] width 18 height 18
click at [90, 117] on mat-icon "mic_off" at bounding box center [93, 124] width 18 height 18
click at [319, 254] on div "phone +19186059168 +19186059168 content_copy access_time Call metrics Queue 00:…" at bounding box center [587, 368] width 1068 height 628
click at [194, 90] on mat-icon "content_copy" at bounding box center [201, 92] width 14 height 14
click at [250, 251] on div "phone +19186059168 +19186059168 content_copy access_time Call metrics Queue 00:…" at bounding box center [587, 368] width 1068 height 628
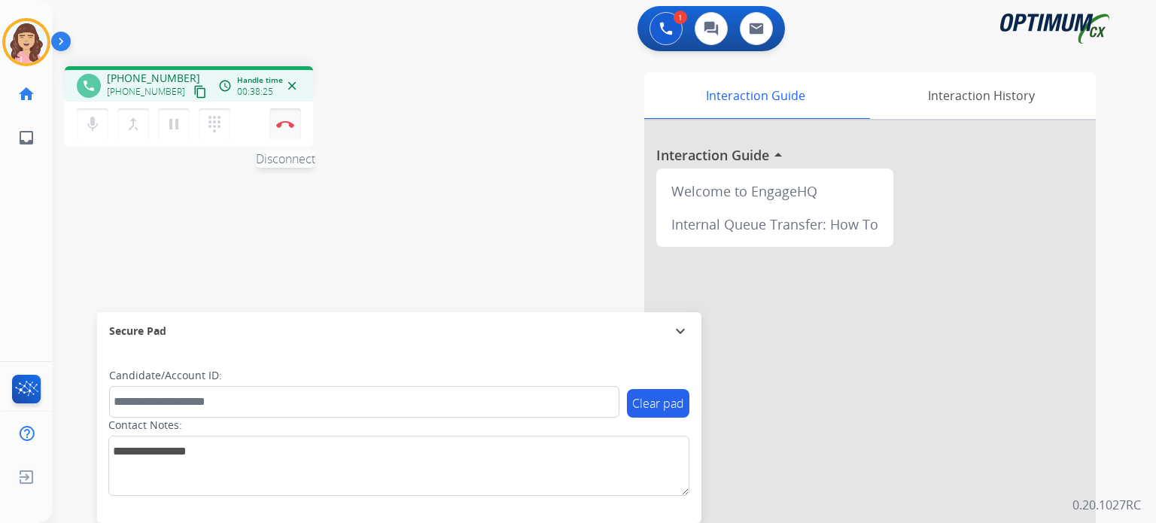
click at [289, 123] on img at bounding box center [285, 124] width 18 height 8
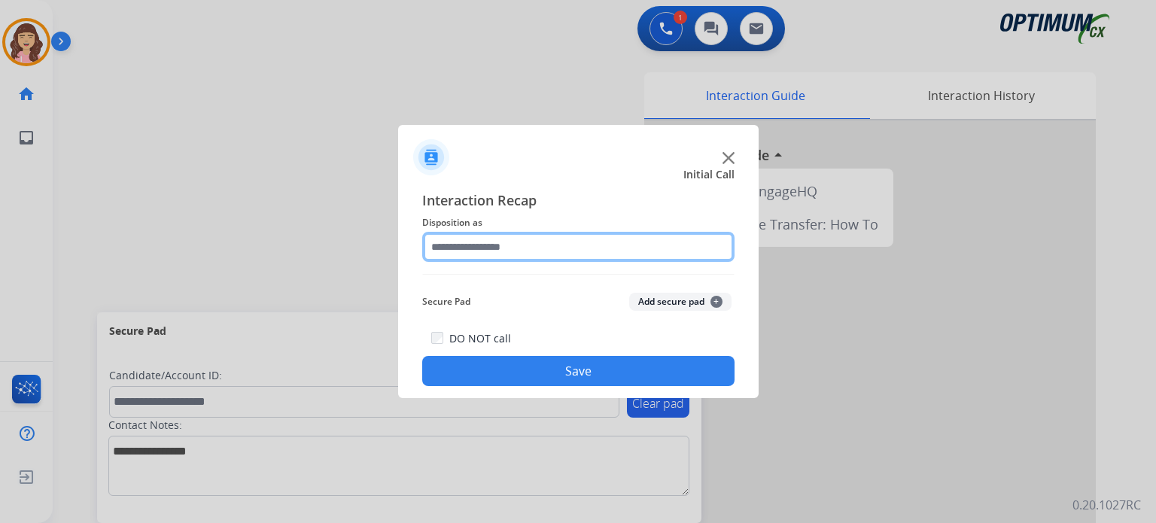
click at [560, 248] on input "text" at bounding box center [578, 247] width 312 height 30
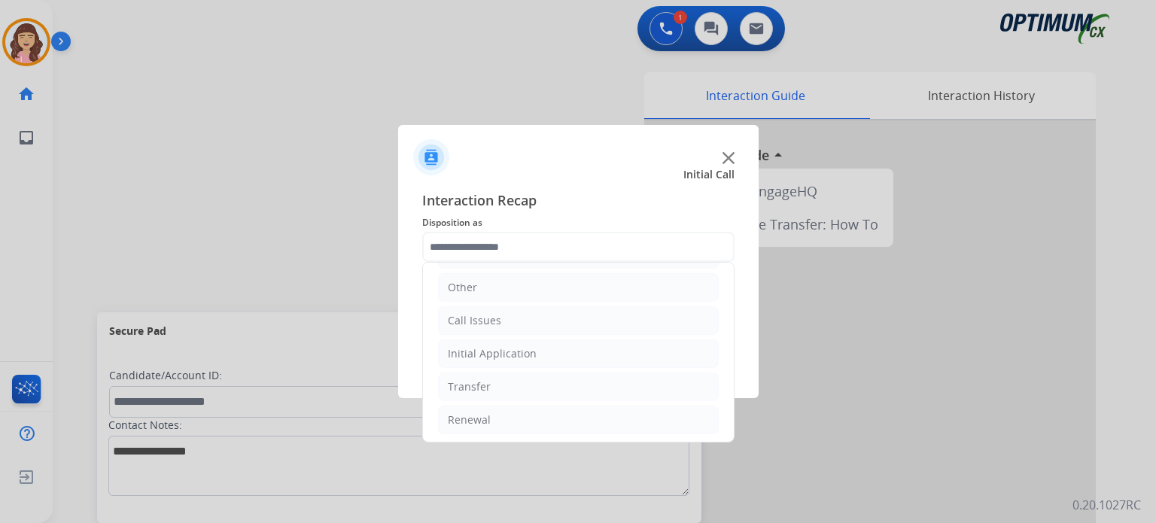
scroll to position [0, 0]
drag, startPoint x: 733, startPoint y: 385, endPoint x: 717, endPoint y: 244, distance: 141.8
click at [717, 244] on div "Bookstore Finance PDS Other Call Issues Initial Application Transfer Renewal" at bounding box center [578, 247] width 312 height 30
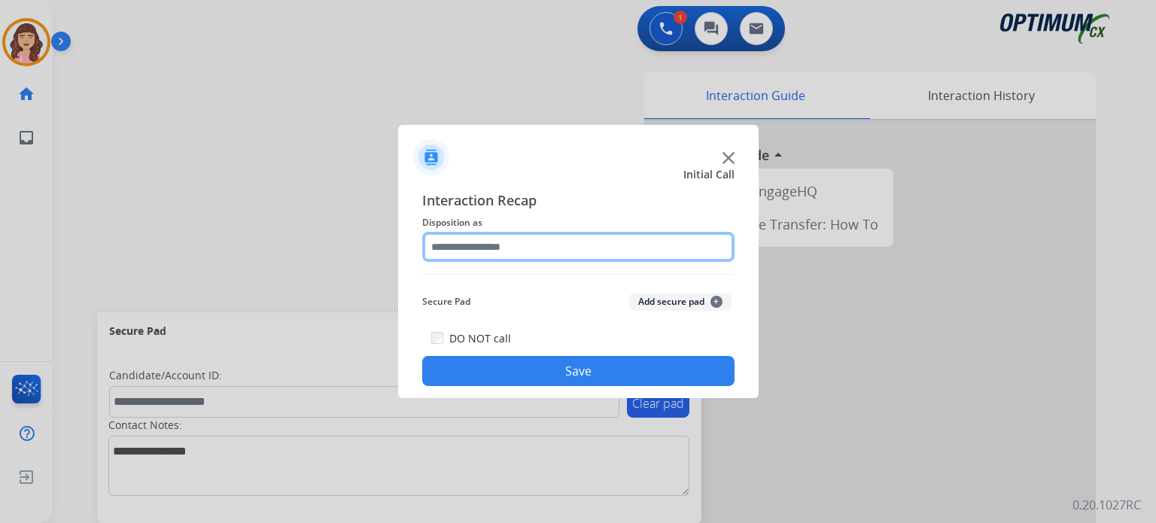
click at [568, 238] on input "text" at bounding box center [578, 247] width 312 height 30
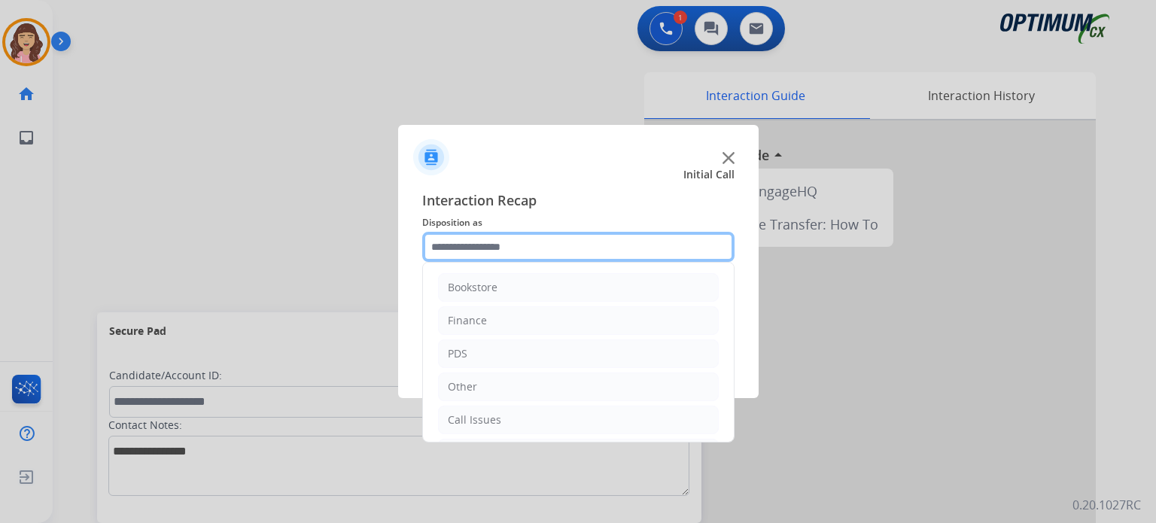
scroll to position [99, 0]
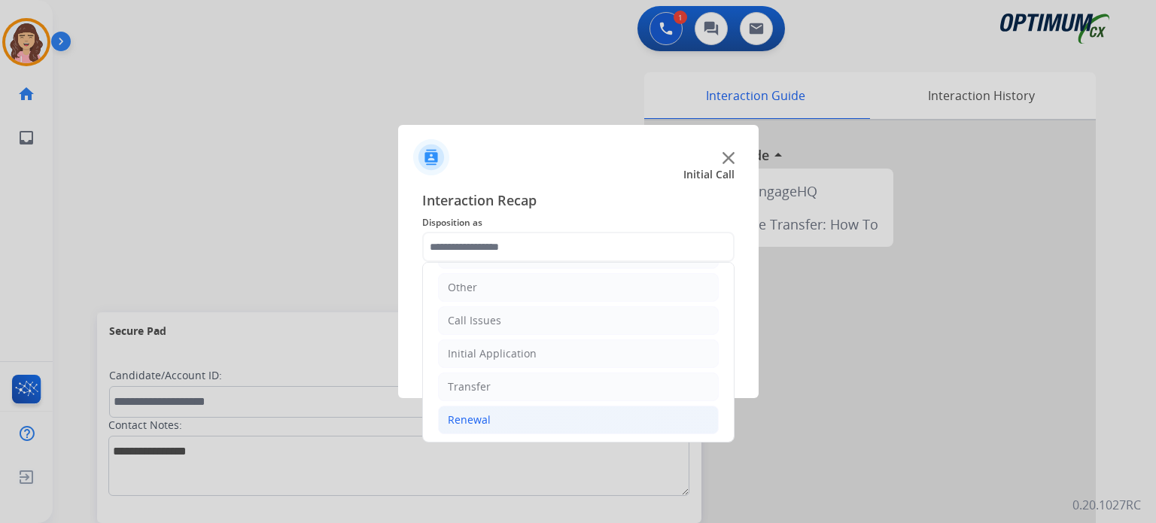
click at [492, 426] on li "Renewal" at bounding box center [578, 420] width 281 height 29
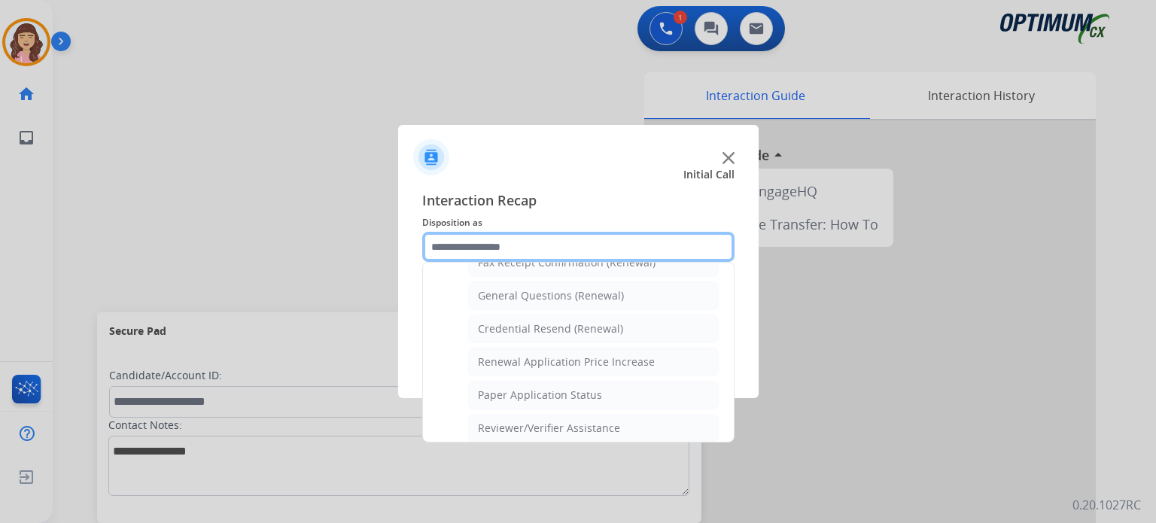
scroll to position [435, 0]
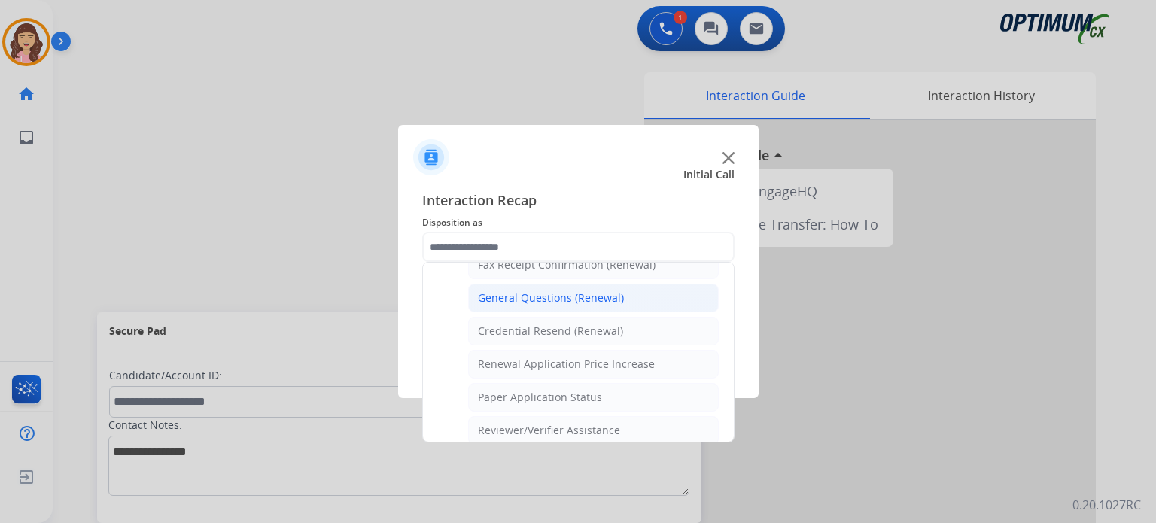
click at [544, 295] on div "General Questions (Renewal)" at bounding box center [551, 298] width 146 height 15
type input "**********"
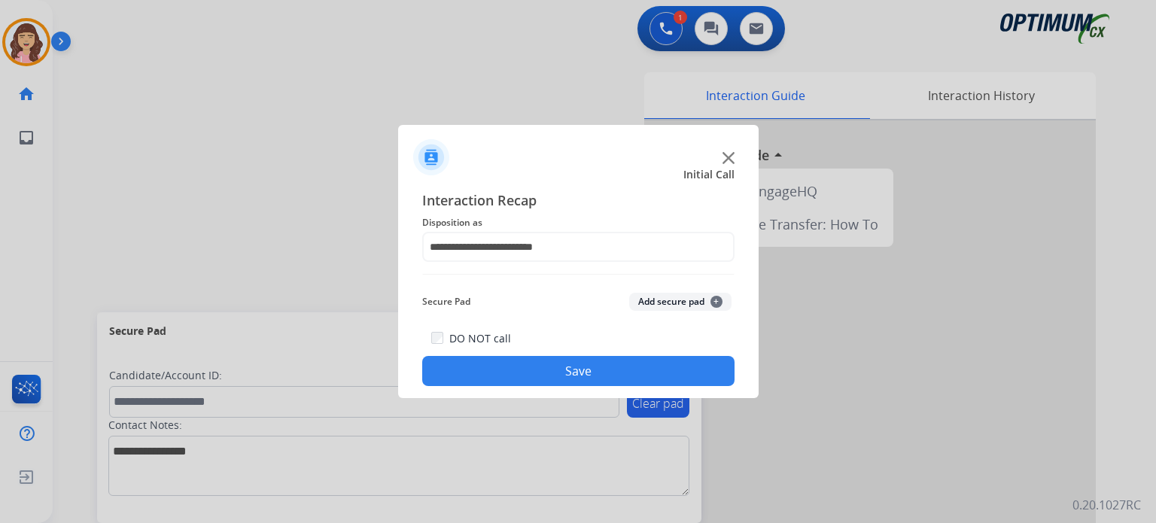
click at [574, 373] on button "Save" at bounding box center [578, 371] width 312 height 30
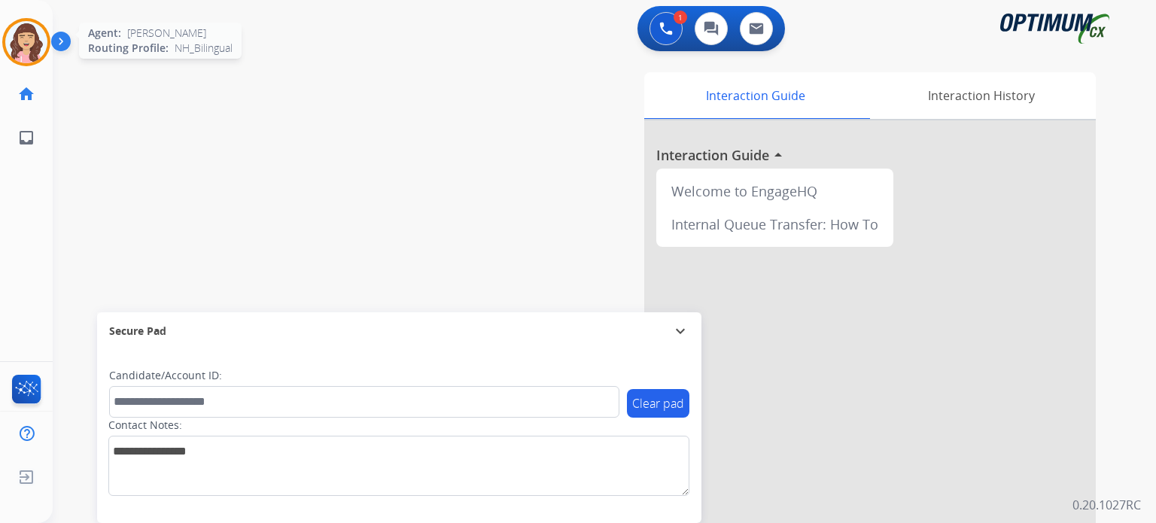
click at [26, 44] on img at bounding box center [26, 42] width 42 height 42
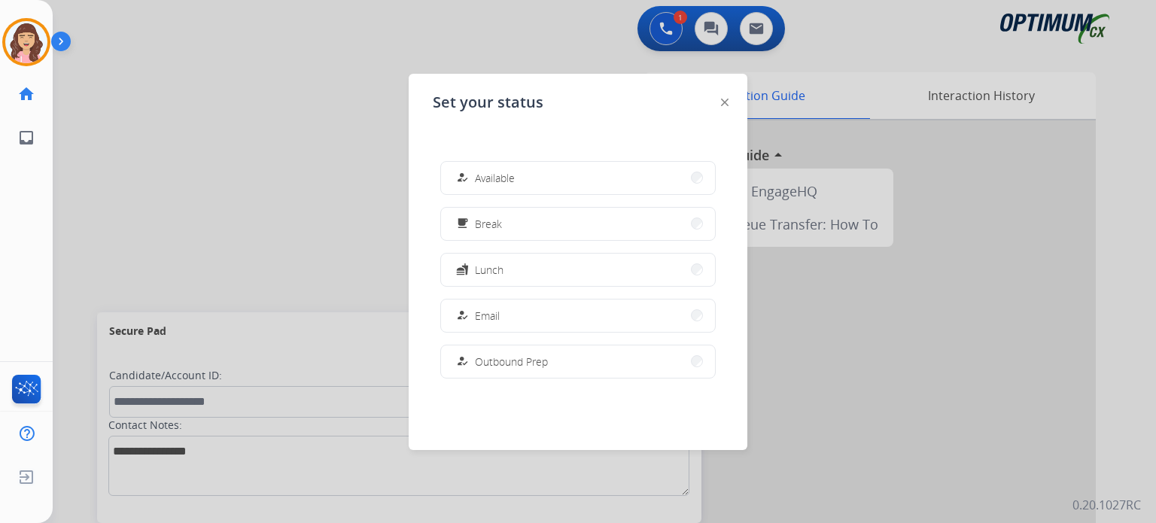
scroll to position [375, 0]
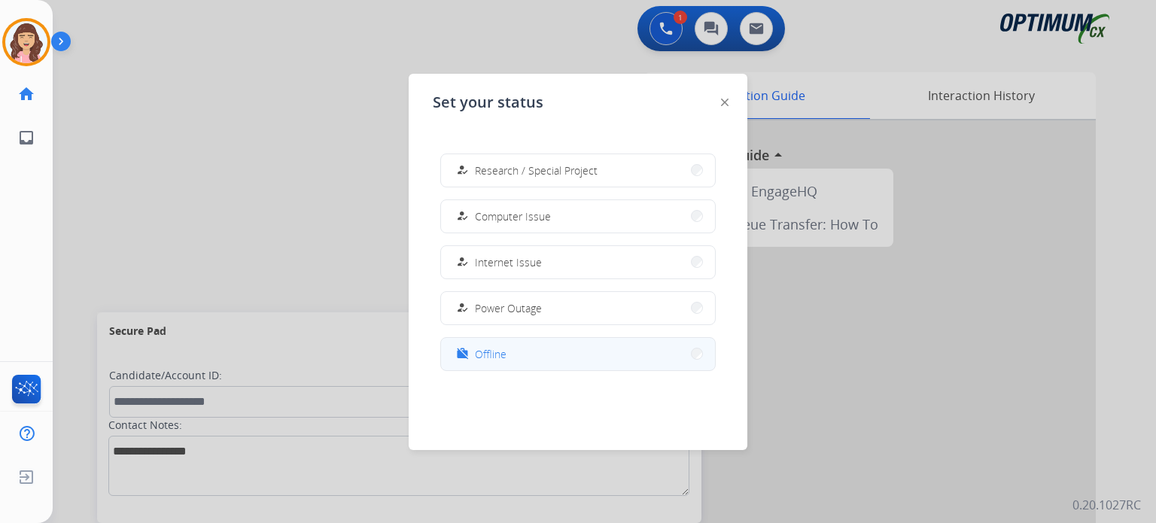
click at [543, 347] on button "work_off Offline" at bounding box center [578, 354] width 274 height 32
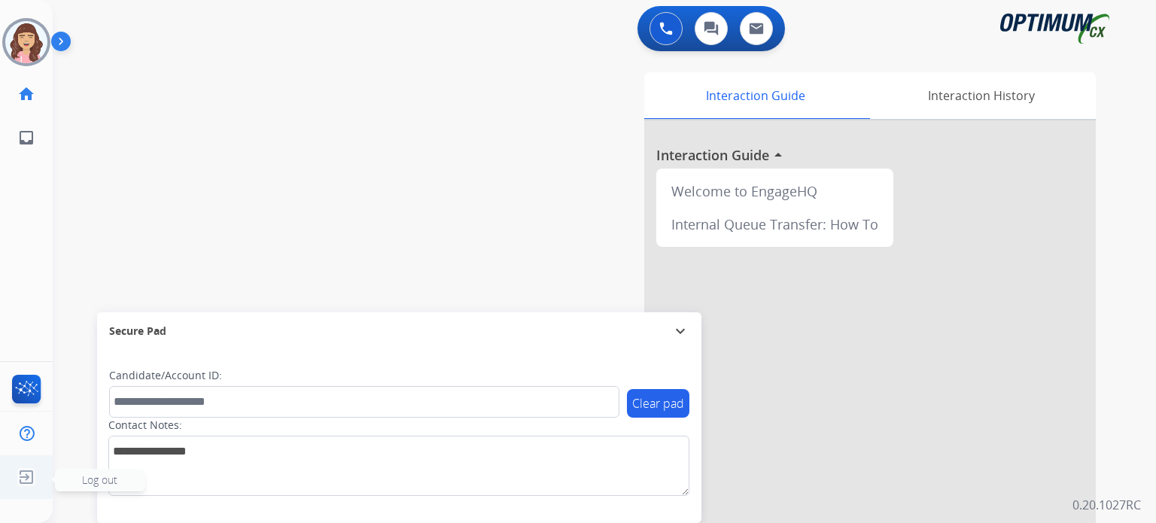
click at [29, 474] on img at bounding box center [26, 477] width 27 height 29
